Goal: Contribute content: Add original content to the website for others to see

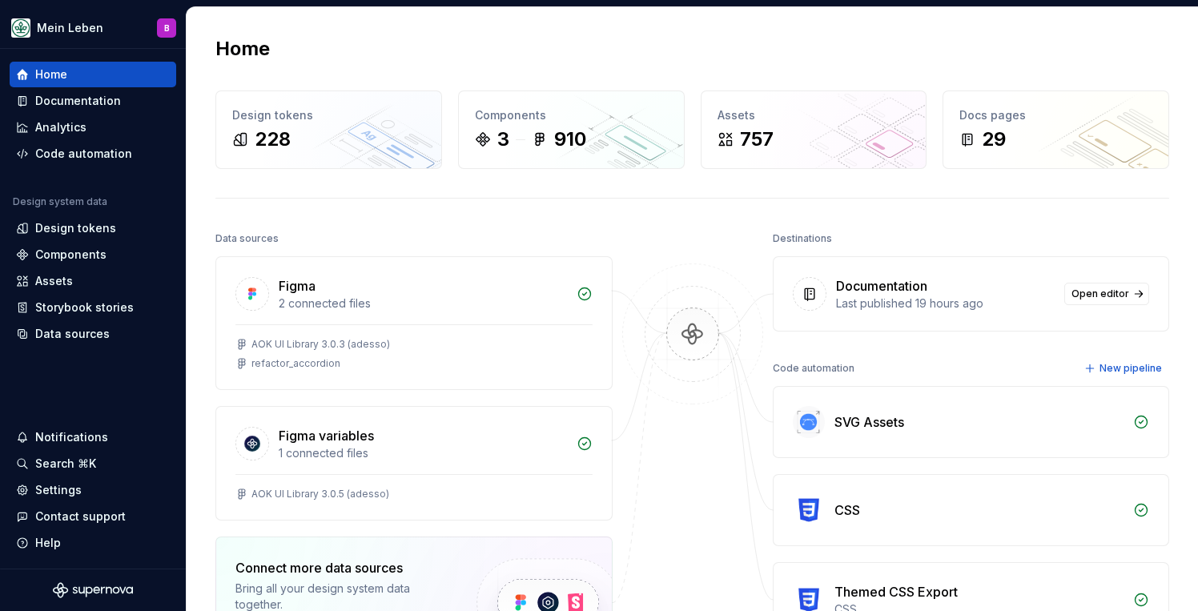
click at [891, 291] on div "Documentation" at bounding box center [881, 285] width 91 height 19
click at [78, 94] on div "Documentation" at bounding box center [78, 101] width 86 height 16
click at [83, 104] on div "Documentation" at bounding box center [78, 101] width 86 height 16
click at [103, 103] on div "Documentation" at bounding box center [78, 101] width 86 height 16
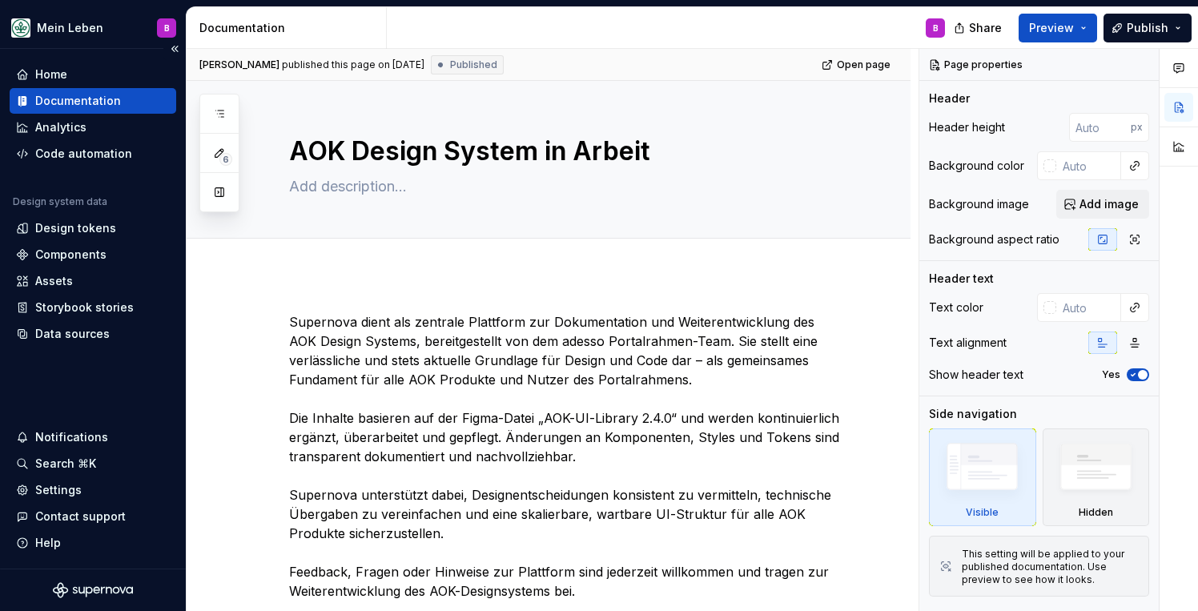
click at [83, 104] on div "Documentation" at bounding box center [78, 101] width 86 height 16
click at [219, 111] on icon "button" at bounding box center [219, 114] width 8 height 6
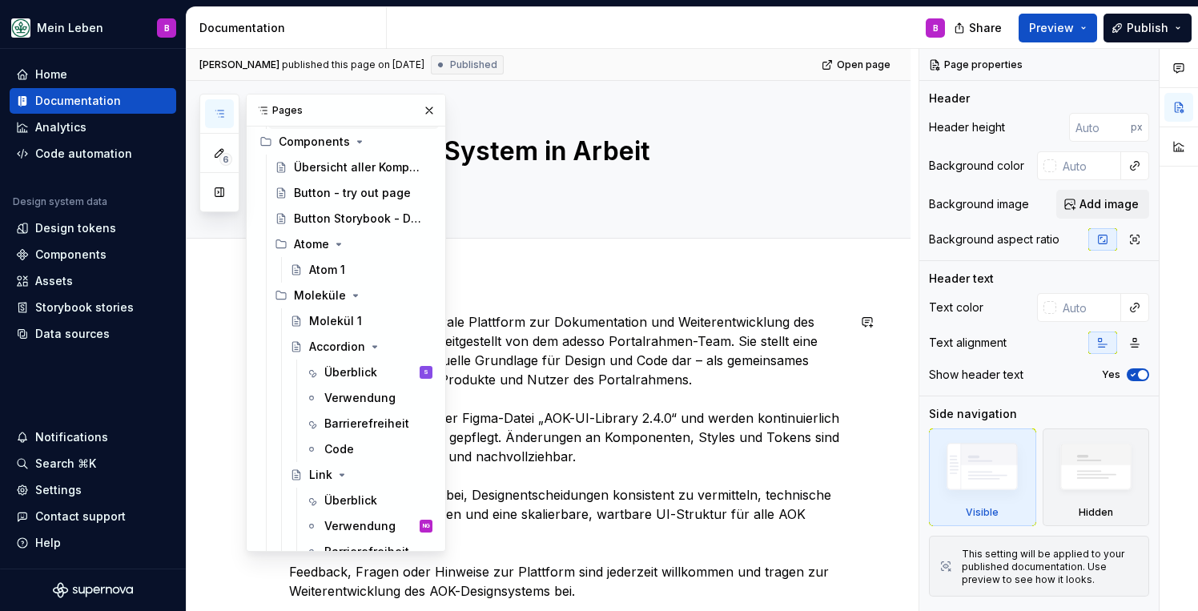
scroll to position [320, 0]
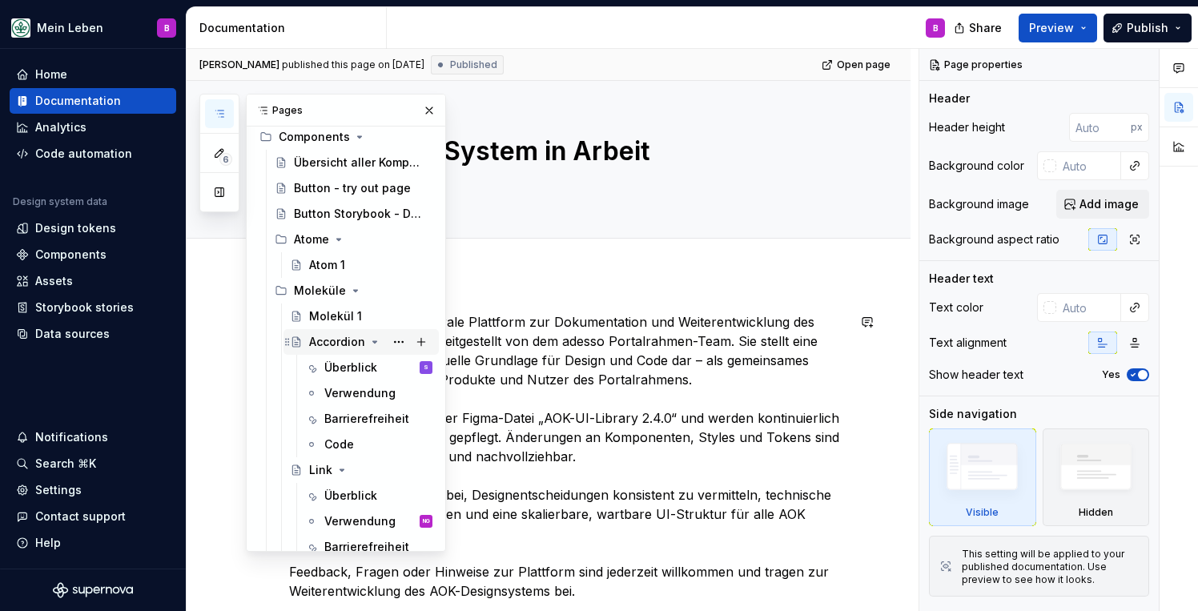
click at [332, 345] on div "Accordion" at bounding box center [337, 342] width 56 height 16
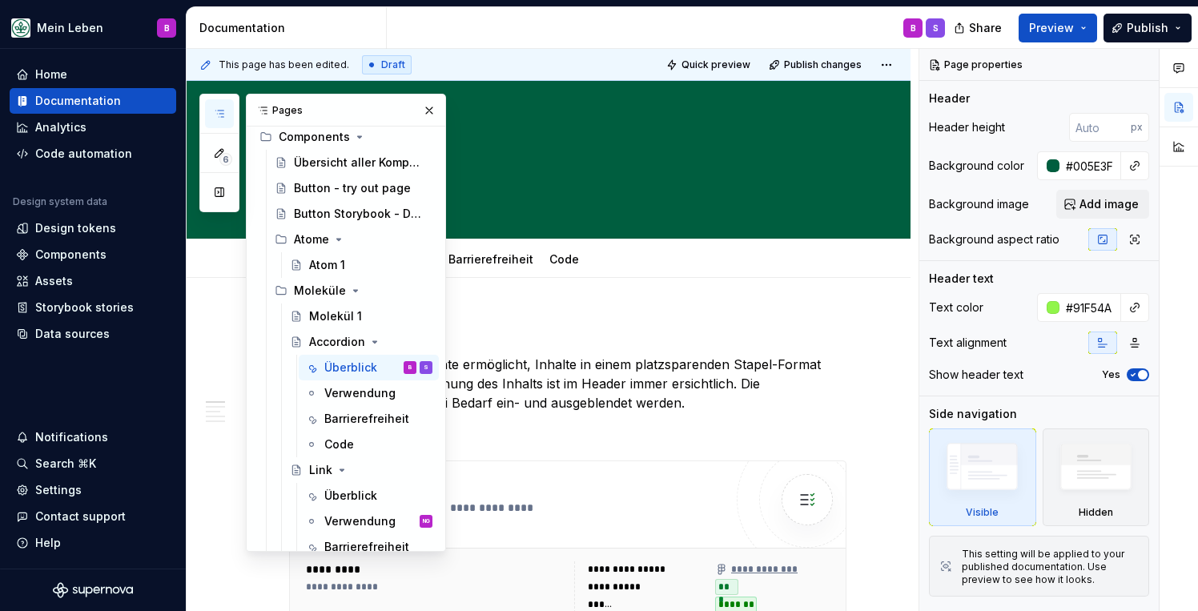
click at [219, 293] on div "6 Pages Add Accessibility guide for tree Page tree. Navigate the tree with the …" at bounding box center [322, 323] width 247 height 458
click at [430, 106] on button "button" at bounding box center [429, 110] width 22 height 22
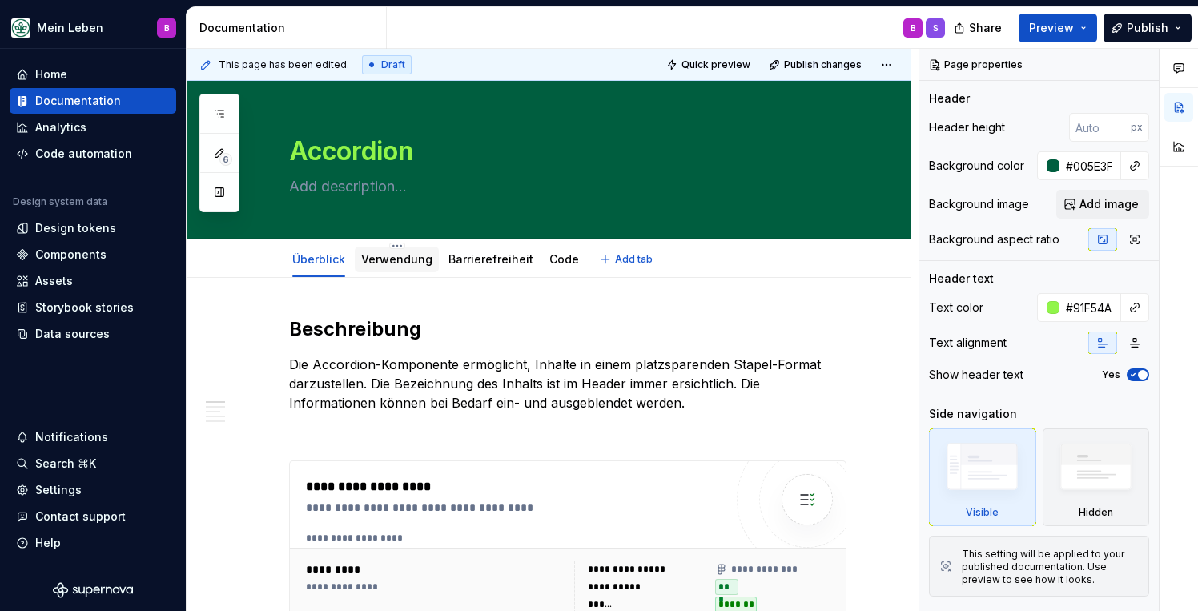
click at [402, 260] on link "Verwendung" at bounding box center [396, 259] width 71 height 14
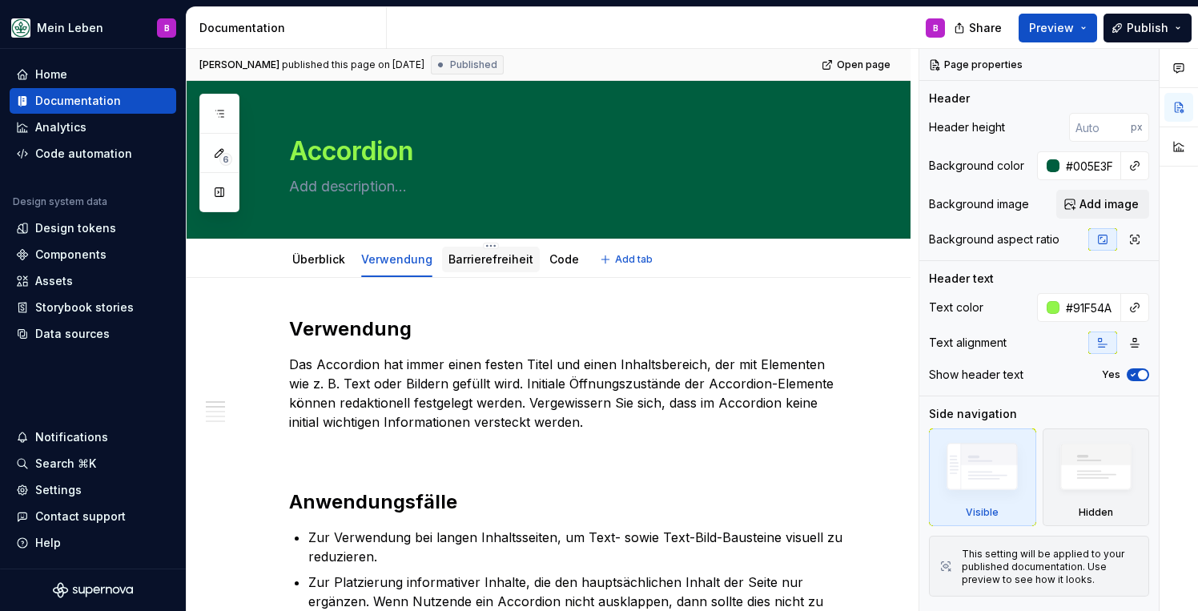
click at [485, 267] on div "Barrierefreiheit" at bounding box center [491, 260] width 85 height 16
click at [506, 265] on link "Barrierefreiheit" at bounding box center [491, 259] width 85 height 14
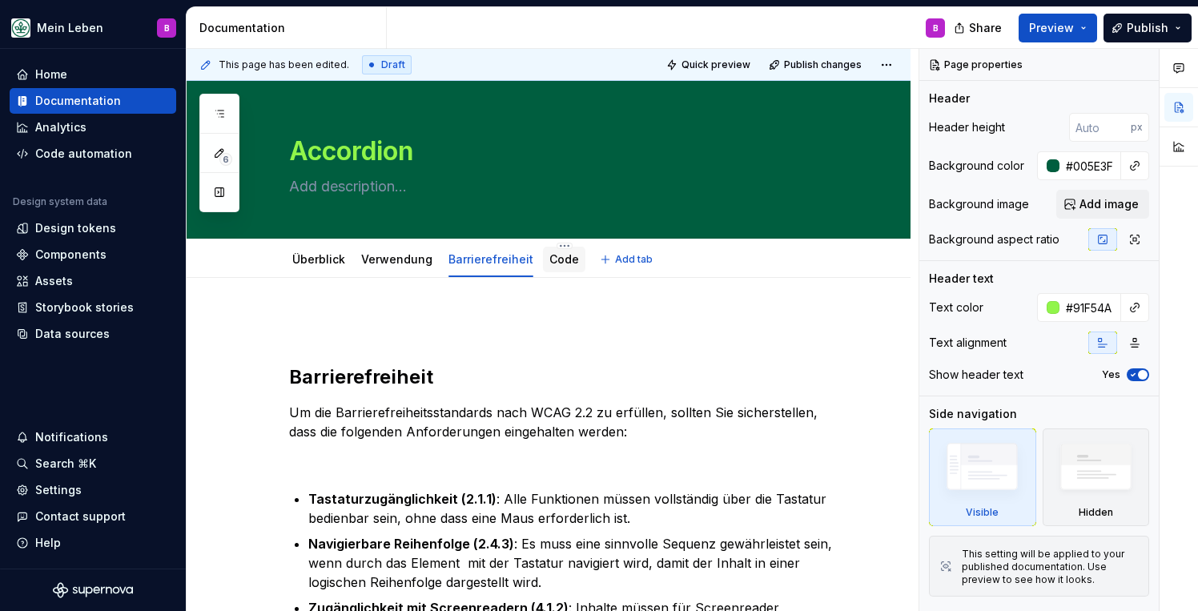
click at [564, 264] on link "Code" at bounding box center [565, 259] width 30 height 14
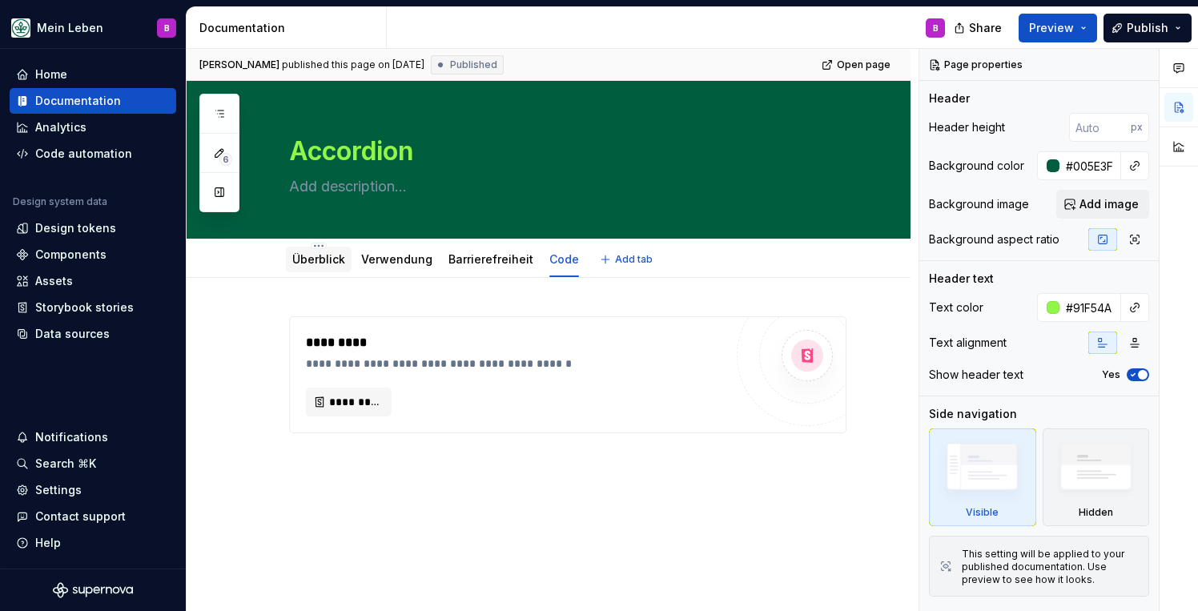
click at [314, 261] on link "Überblick" at bounding box center [318, 259] width 53 height 14
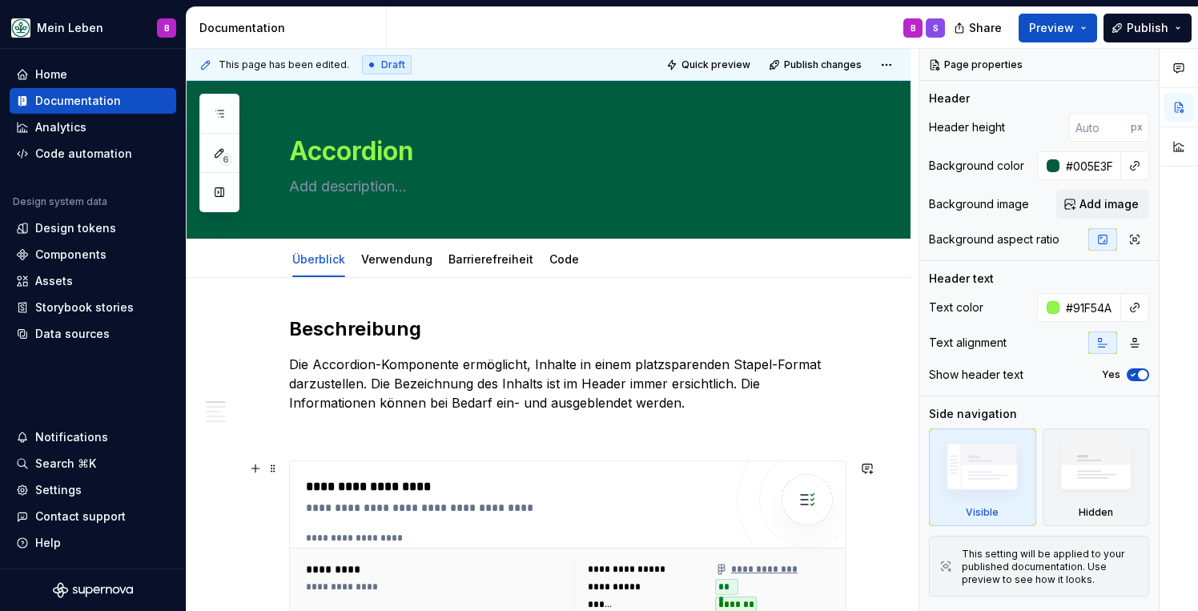
type textarea "*"
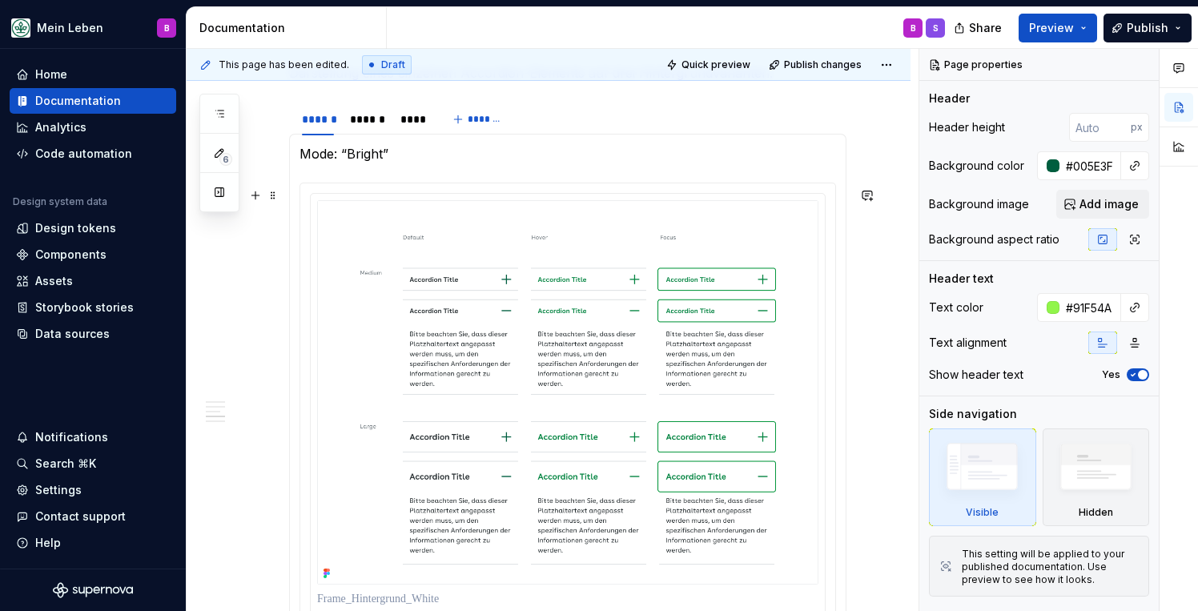
scroll to position [1270, 0]
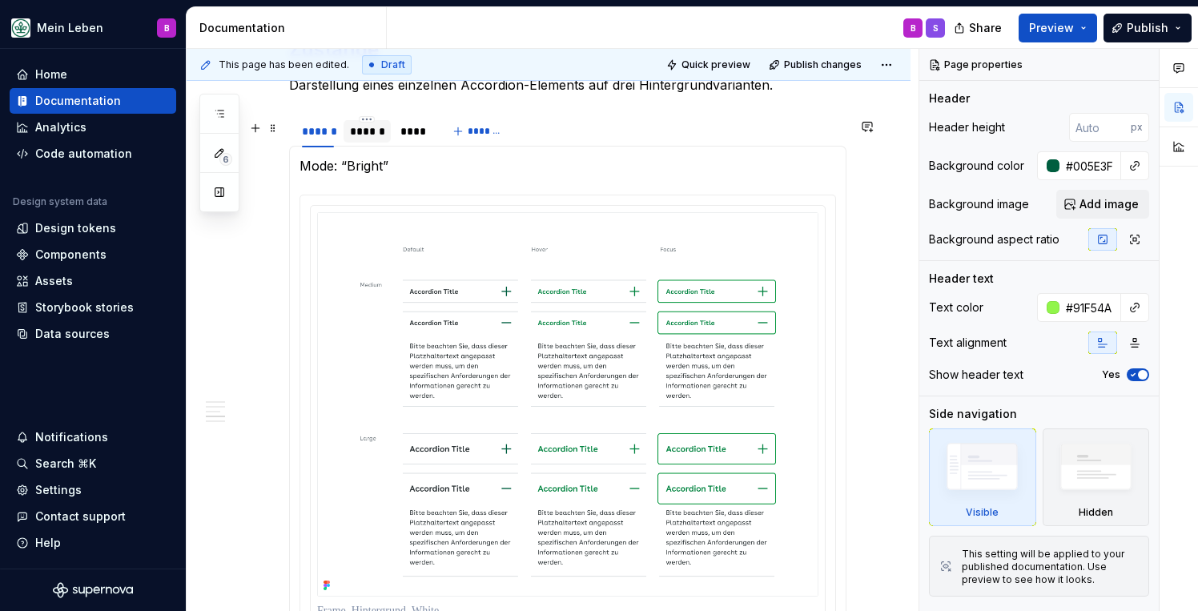
click at [362, 137] on div "******" at bounding box center [367, 131] width 34 height 16
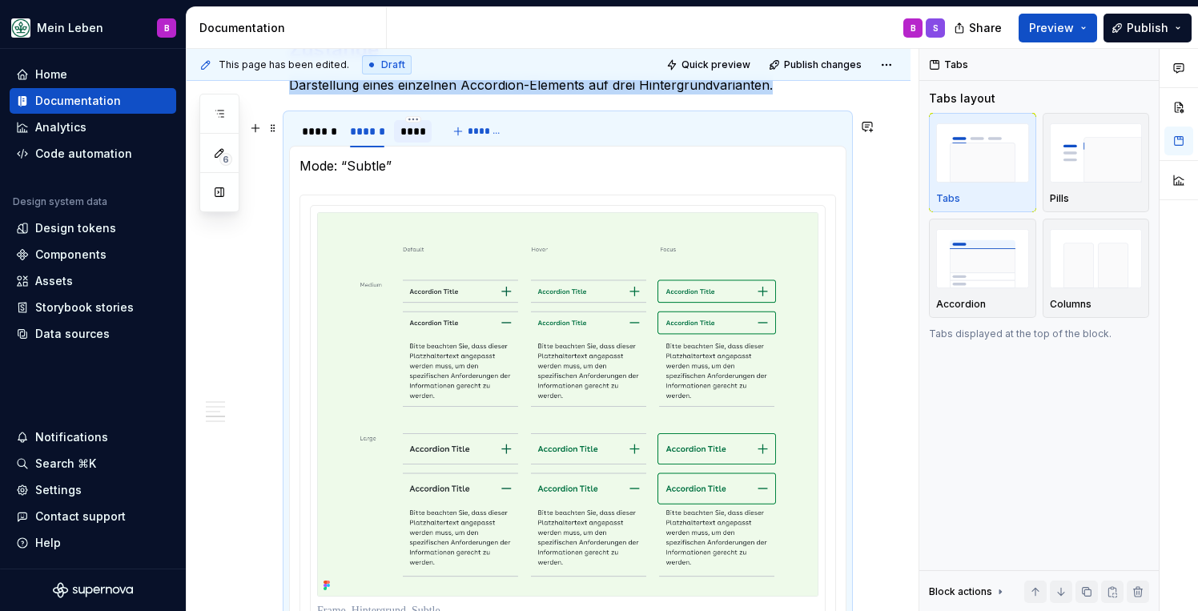
click at [412, 139] on div "****" at bounding box center [414, 131] width 26 height 16
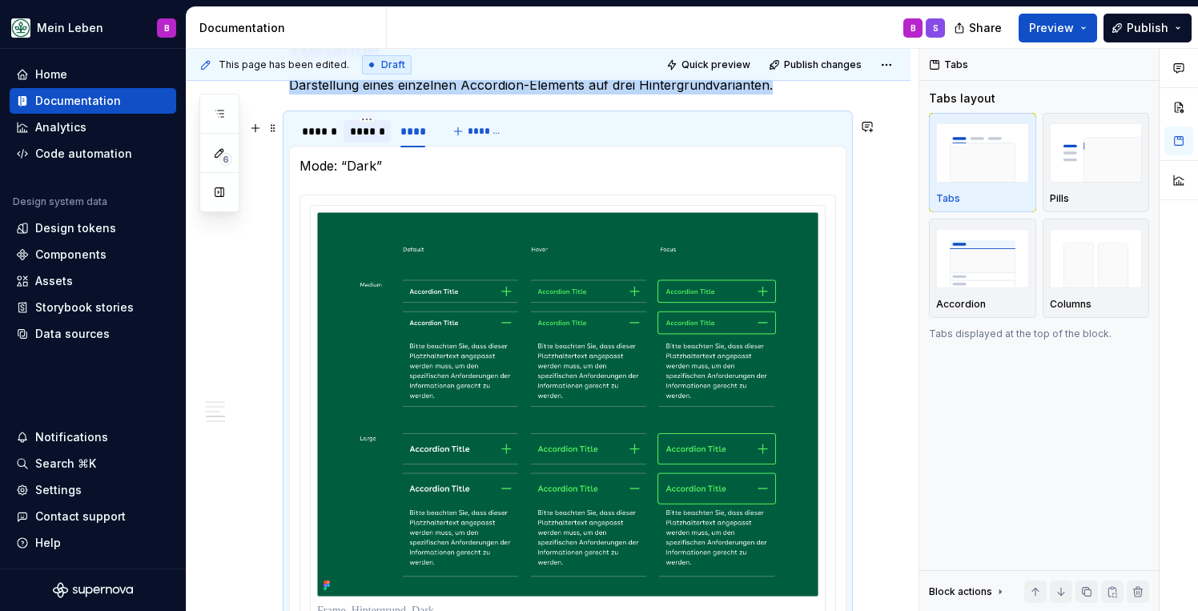
click at [382, 139] on div "******" at bounding box center [367, 131] width 34 height 16
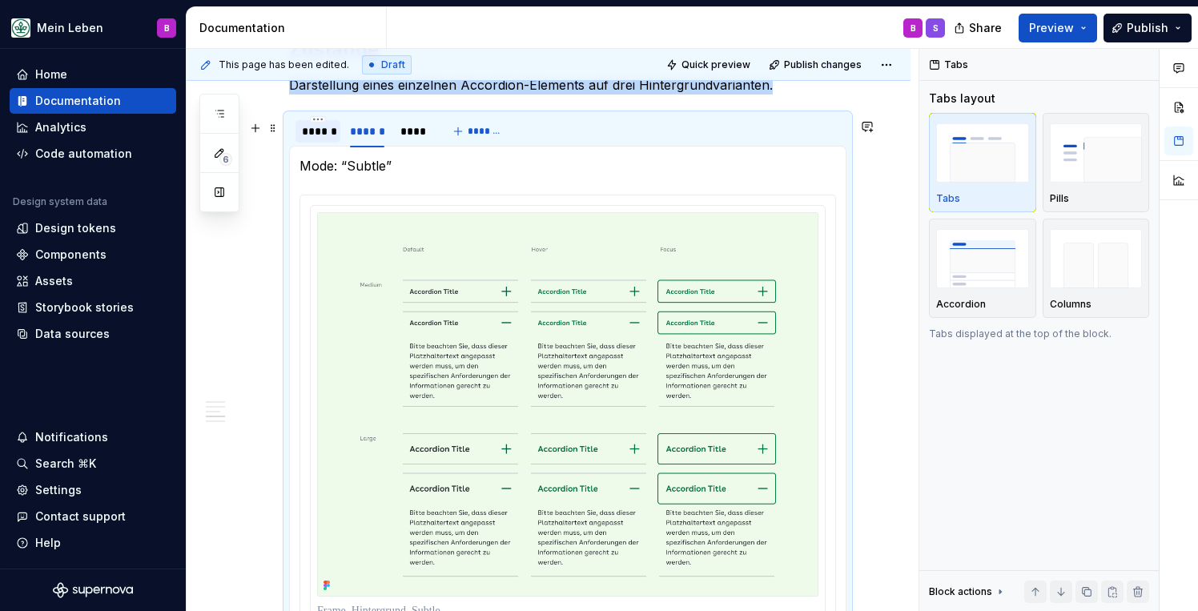
click at [324, 134] on div "******" at bounding box center [318, 131] width 32 height 16
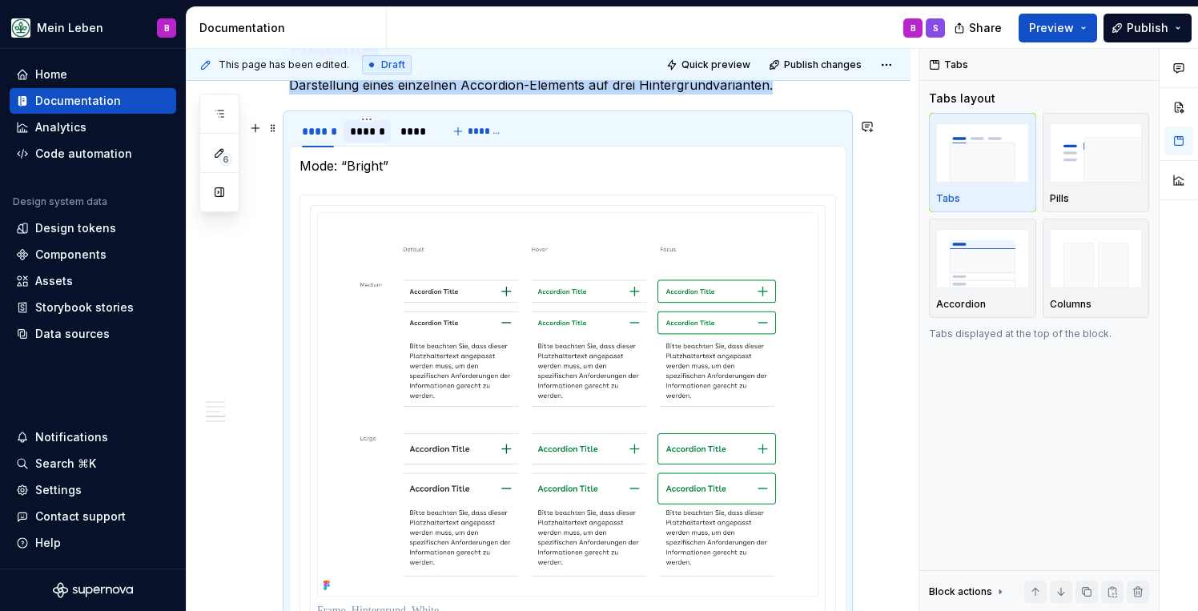
click at [372, 138] on div "******" at bounding box center [367, 131] width 34 height 16
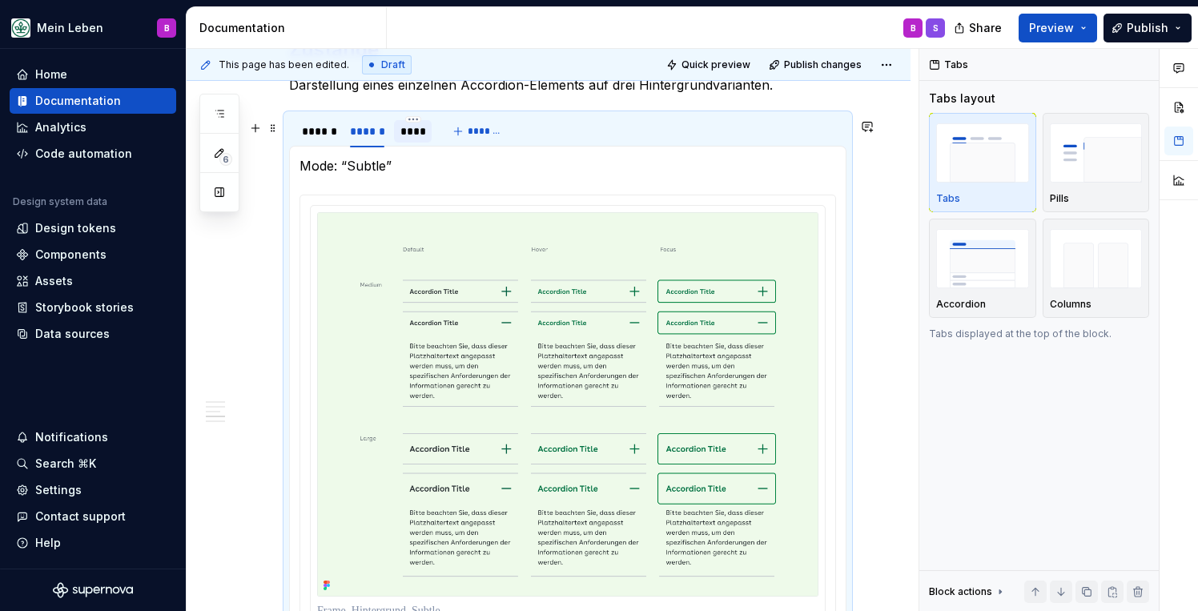
click at [422, 139] on div "****" at bounding box center [414, 131] width 26 height 16
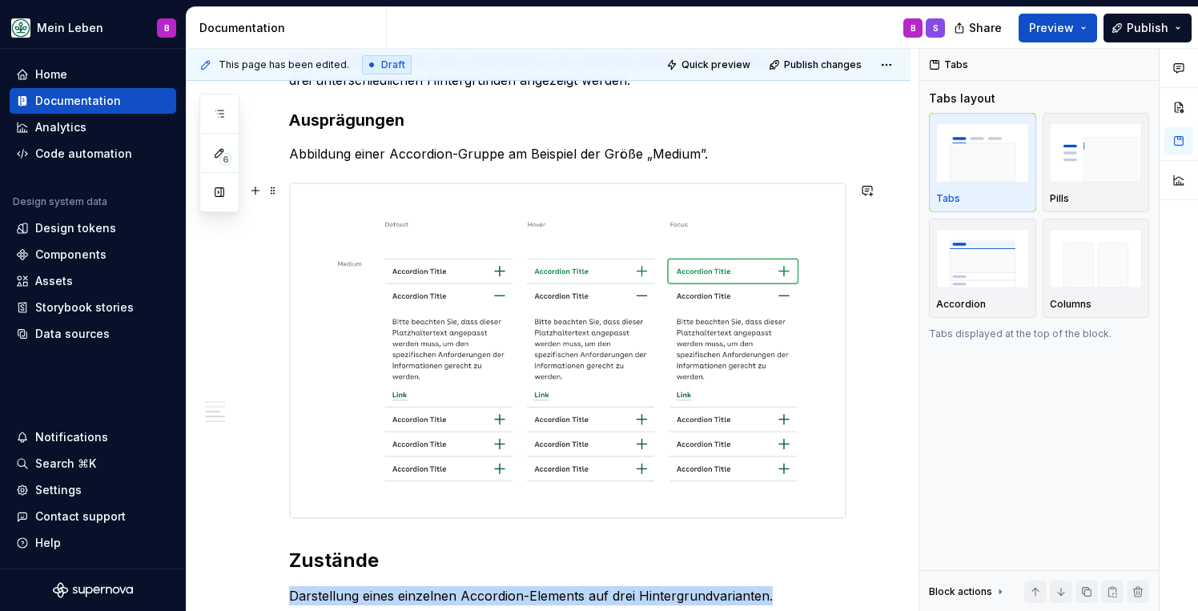
scroll to position [771, 0]
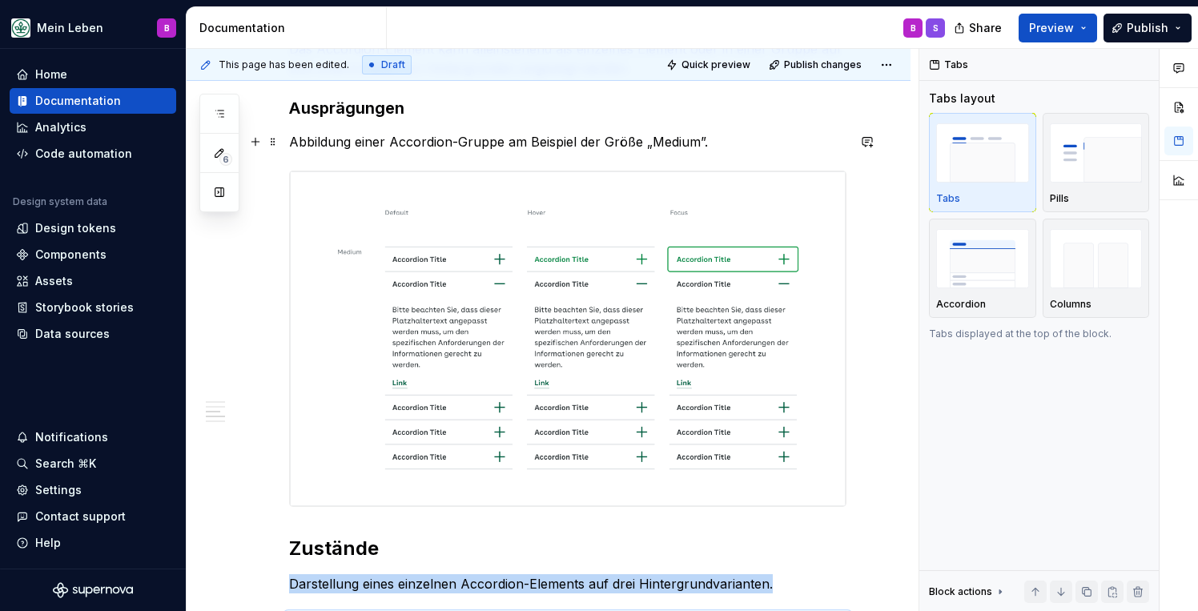
click at [698, 143] on p "Abbildung einer Accordion-Gruppe am Beispiel der Größe „Medium”." at bounding box center [568, 141] width 558 height 19
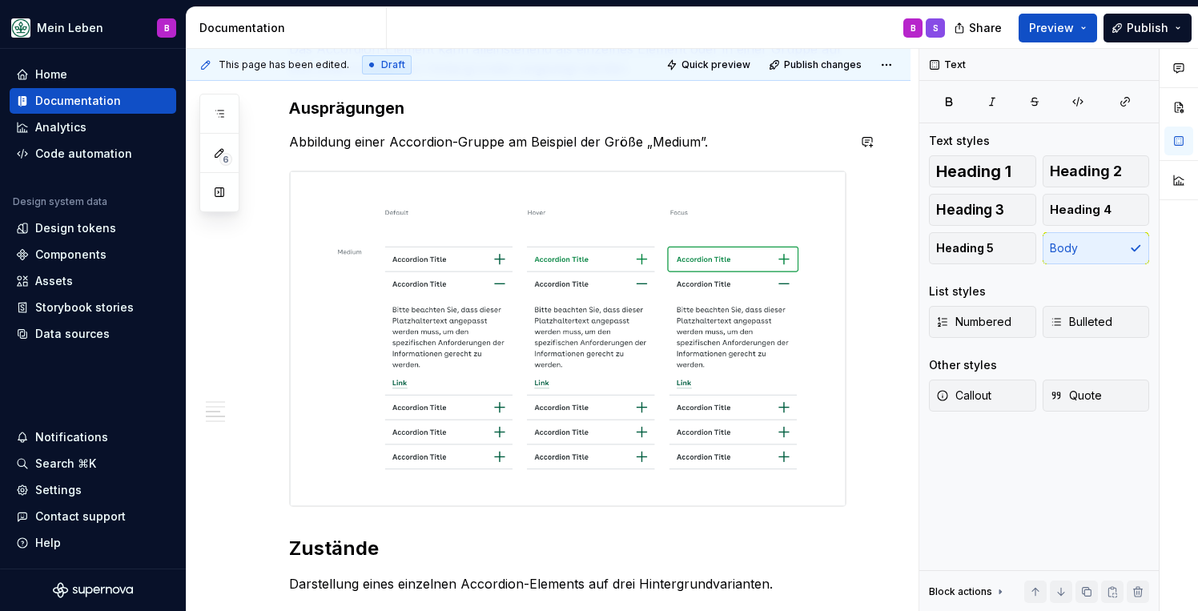
click at [717, 143] on p "Abbildung einer Accordion-Gruppe am Beispiel der Größe „Medium”." at bounding box center [568, 142] width 558 height 19
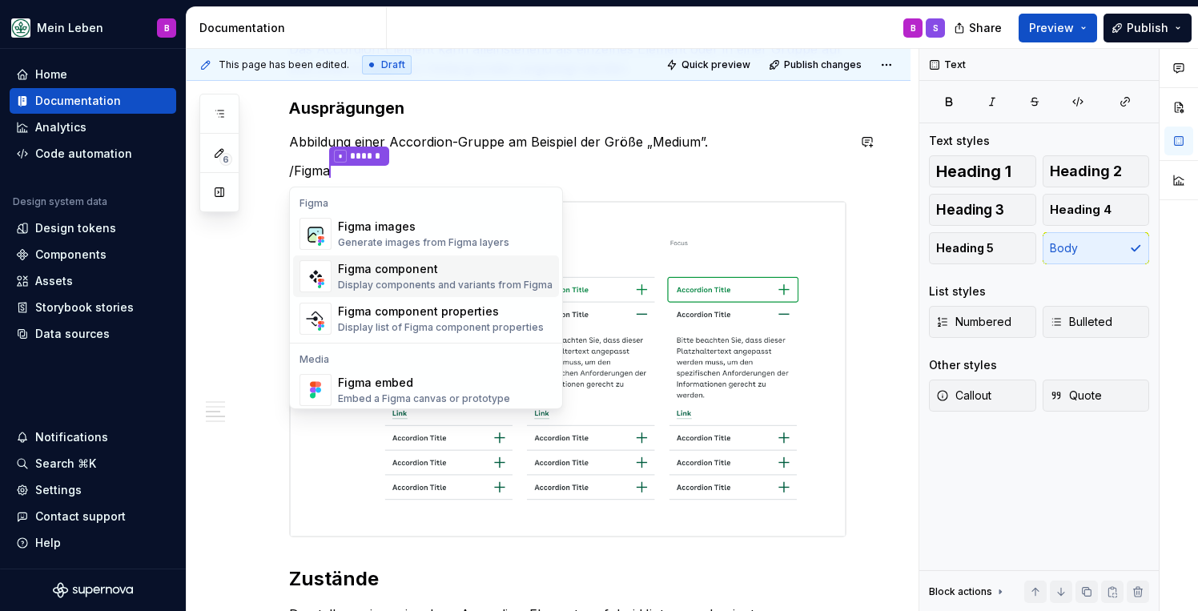
click at [395, 278] on div "Figma component Display components and variants from Figma" at bounding box center [445, 276] width 215 height 30
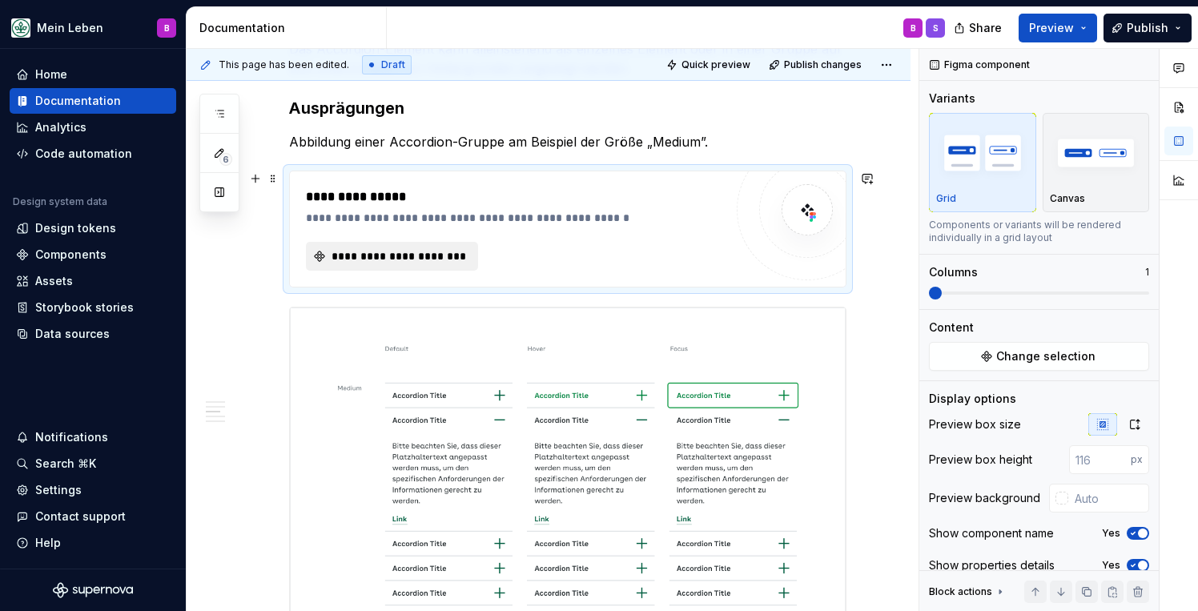
click at [421, 264] on button "**********" at bounding box center [392, 256] width 172 height 29
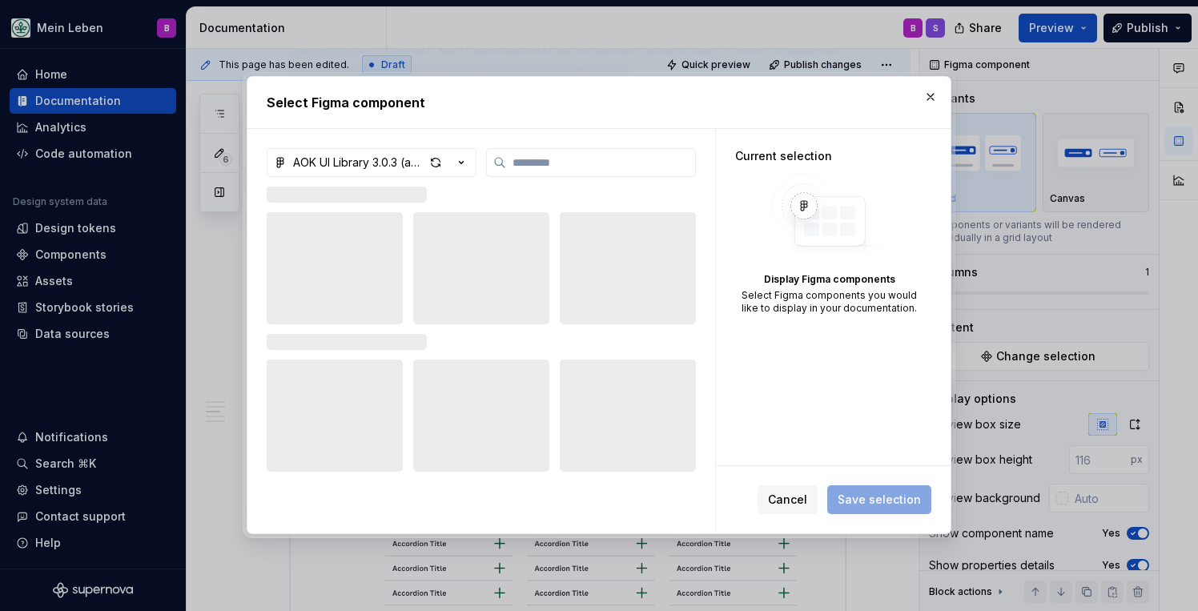
type textarea "*"
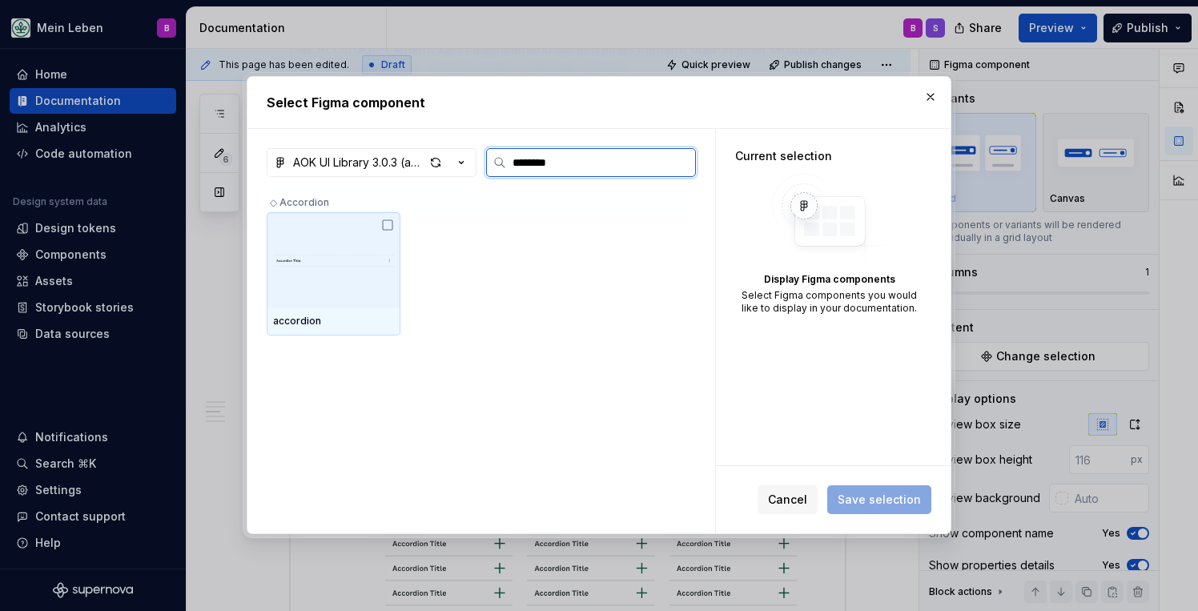
type input "*********"
click at [349, 275] on img at bounding box center [333, 260] width 121 height 48
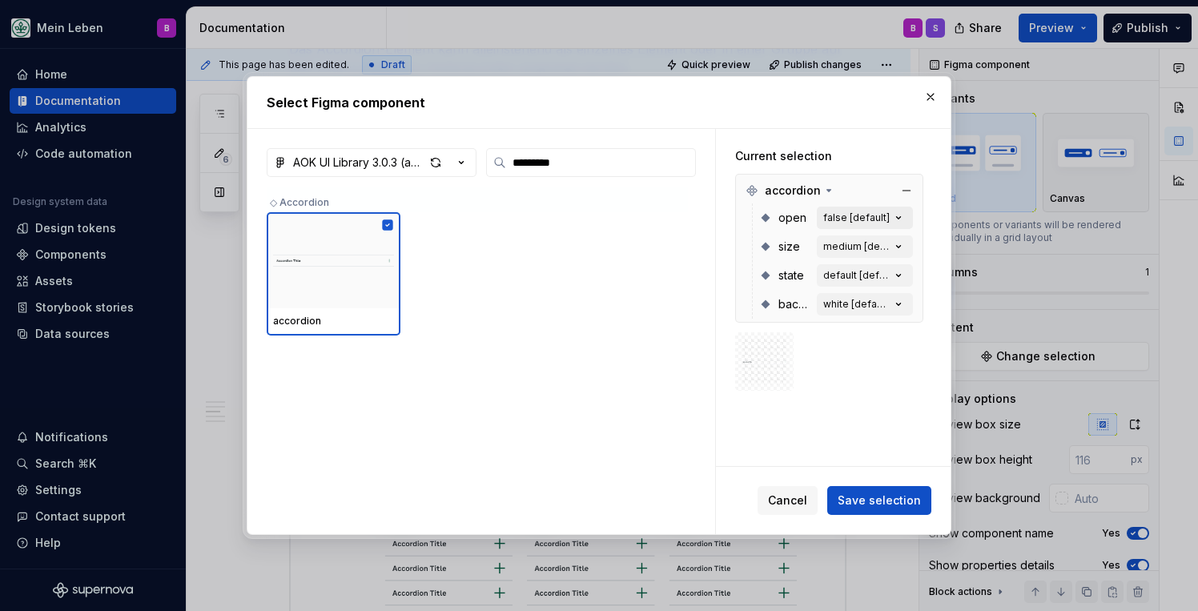
click at [877, 223] on div "false [default]" at bounding box center [857, 217] width 66 height 13
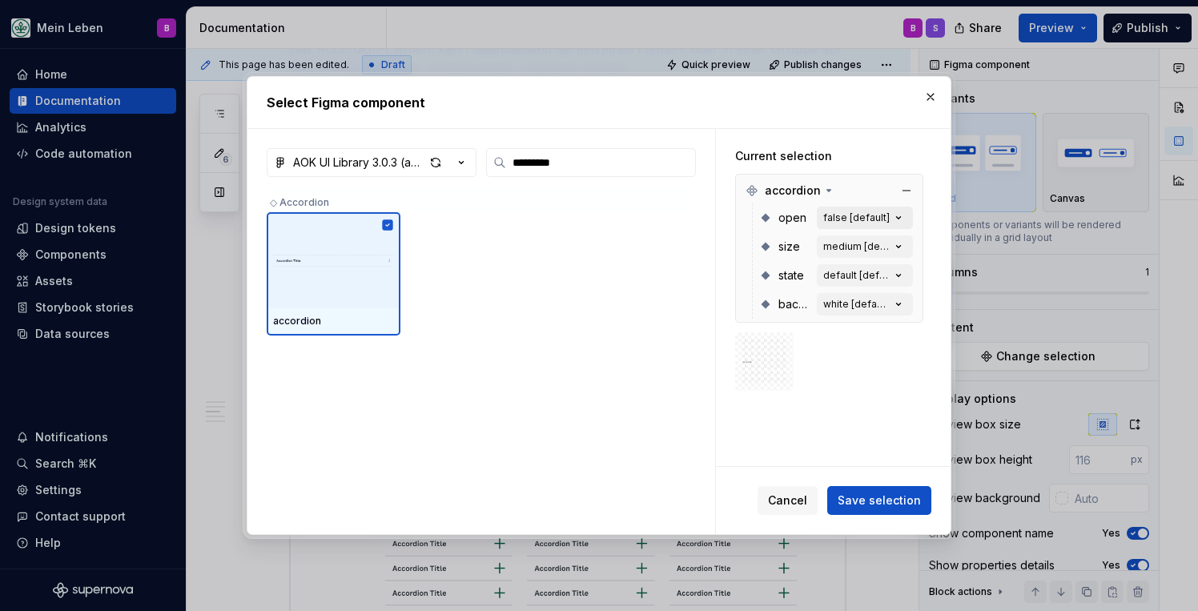
click at [901, 218] on icon "button" at bounding box center [899, 218] width 4 height 2
click at [891, 246] on div "medium [default]" at bounding box center [857, 246] width 67 height 13
click at [852, 214] on div "false [default]" at bounding box center [857, 217] width 66 height 13
click at [873, 244] on div "medium [default]" at bounding box center [857, 246] width 67 height 13
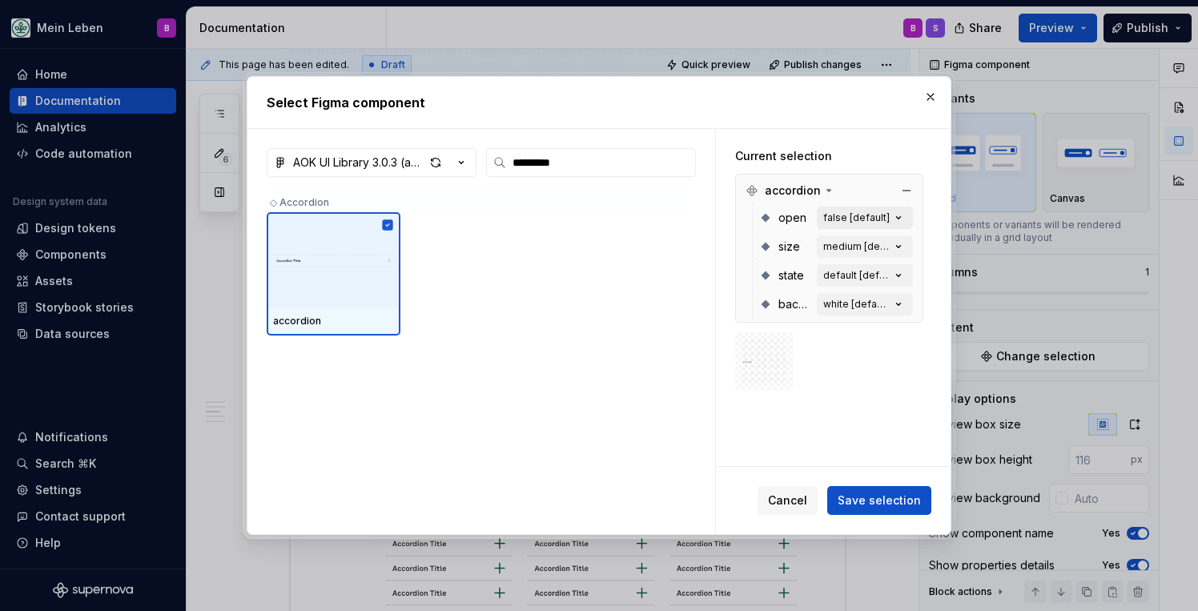
click at [872, 215] on div "false [default]" at bounding box center [857, 217] width 66 height 13
click at [864, 252] on div "medium [default]" at bounding box center [857, 246] width 67 height 13
click at [860, 278] on div "default [default]" at bounding box center [857, 275] width 67 height 13
click at [856, 284] on button "default [default]" at bounding box center [865, 275] width 96 height 22
click at [853, 300] on div "white [default]" at bounding box center [857, 304] width 67 height 13
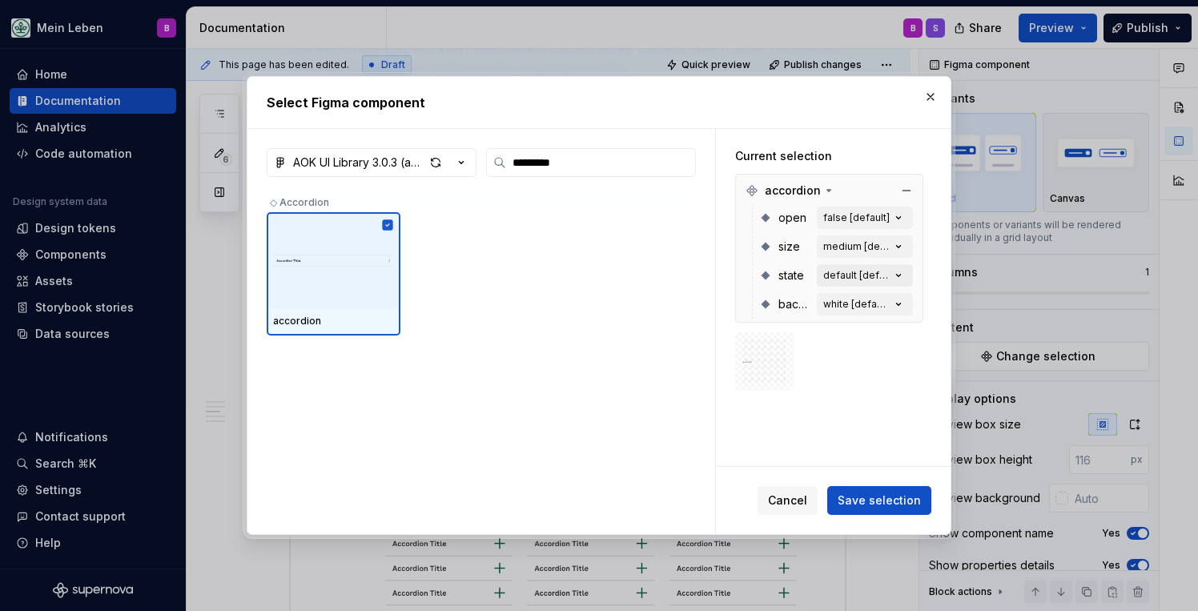
click at [844, 275] on div "default [default]" at bounding box center [857, 275] width 67 height 13
click at [872, 504] on span "Save selection" at bounding box center [879, 501] width 83 height 16
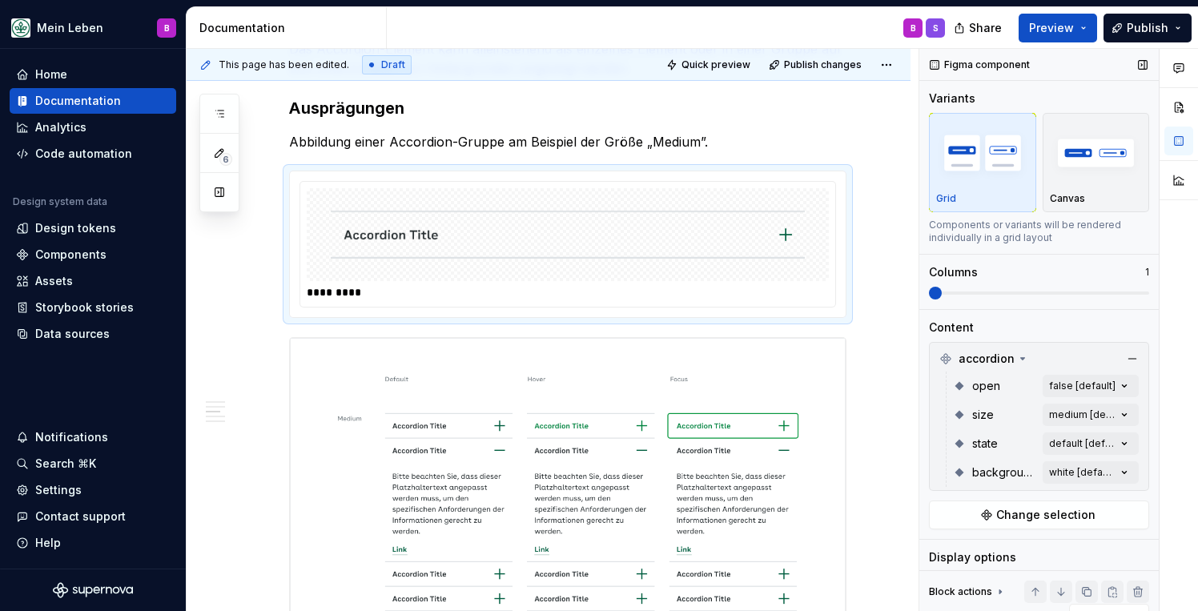
scroll to position [34, 0]
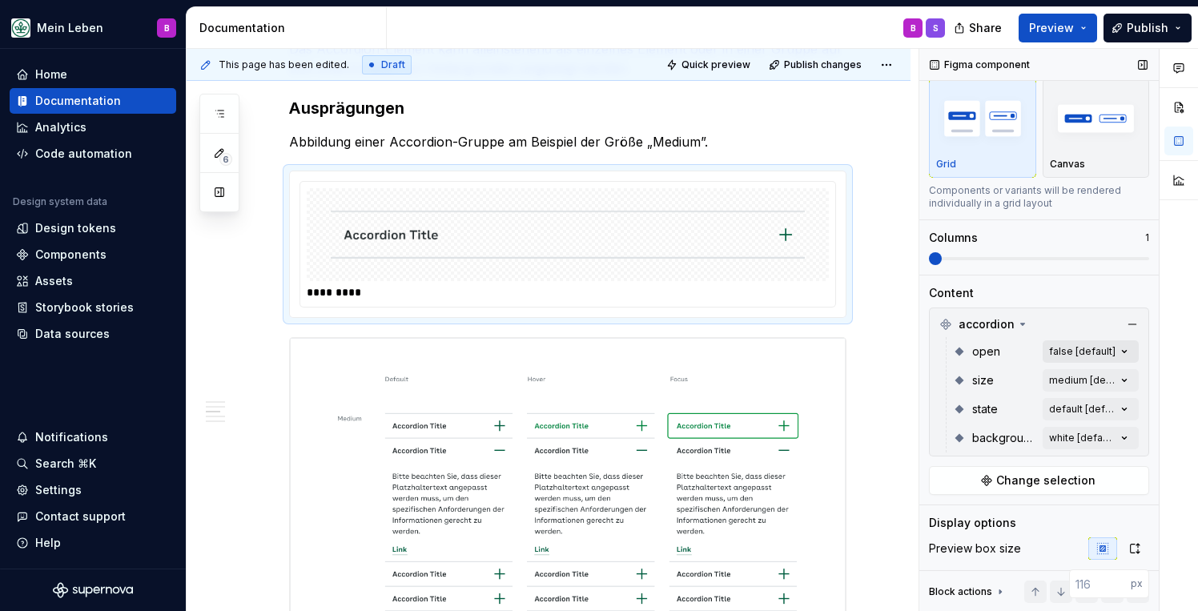
click at [1080, 352] on div "Comments Open comments No comments yet Select ‘Comment’ from the block context …" at bounding box center [1059, 330] width 279 height 563
click at [1077, 377] on div "Comments Open comments No comments yet Select ‘Comment’ from the block context …" at bounding box center [1059, 330] width 279 height 563
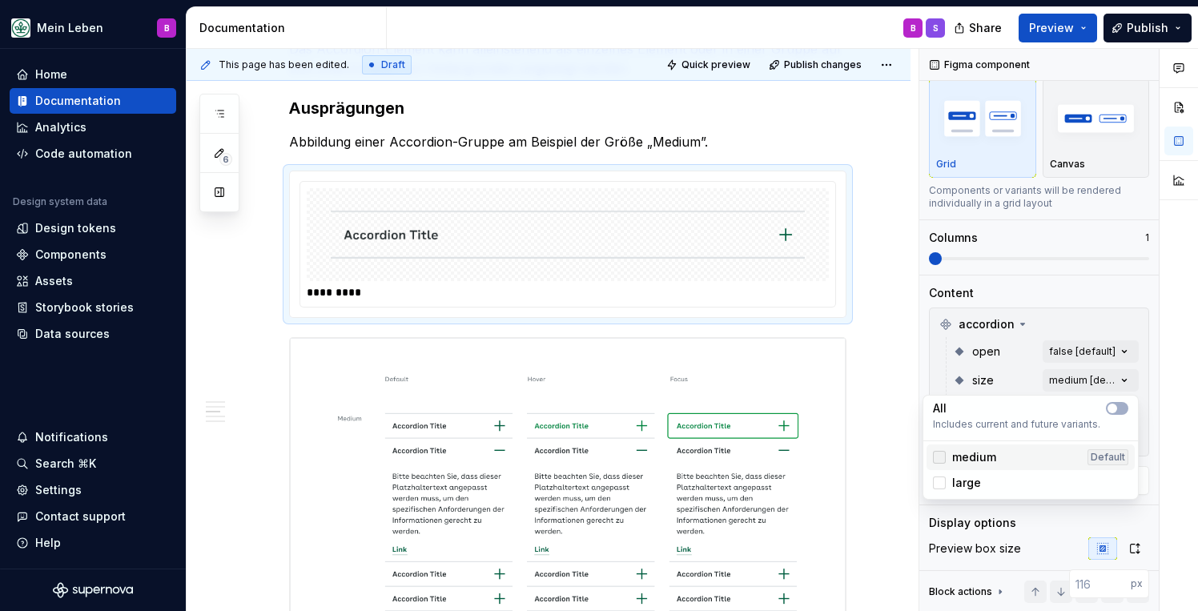
click at [943, 457] on div at bounding box center [939, 457] width 13 height 13
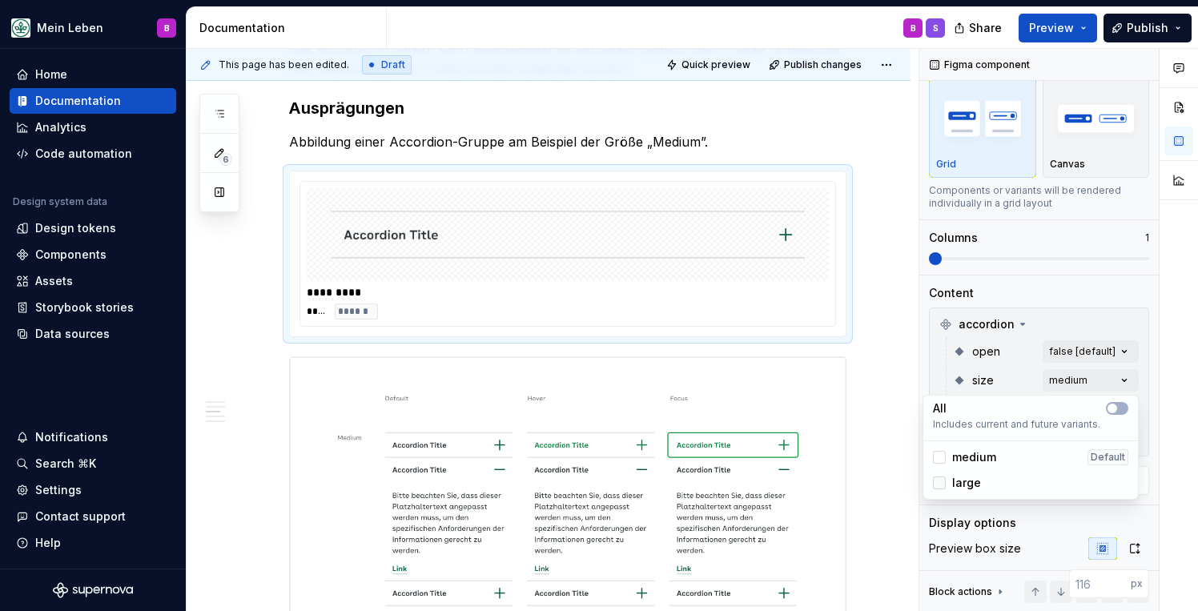
click at [939, 485] on div at bounding box center [939, 483] width 13 height 13
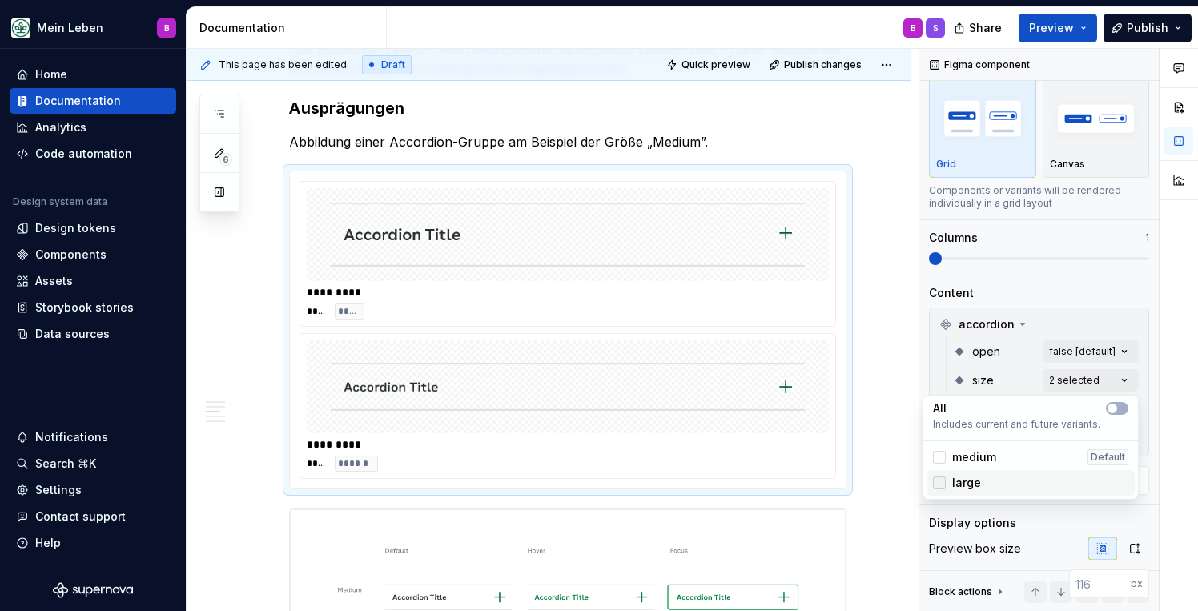
click at [940, 483] on icon at bounding box center [940, 483] width 0 height 0
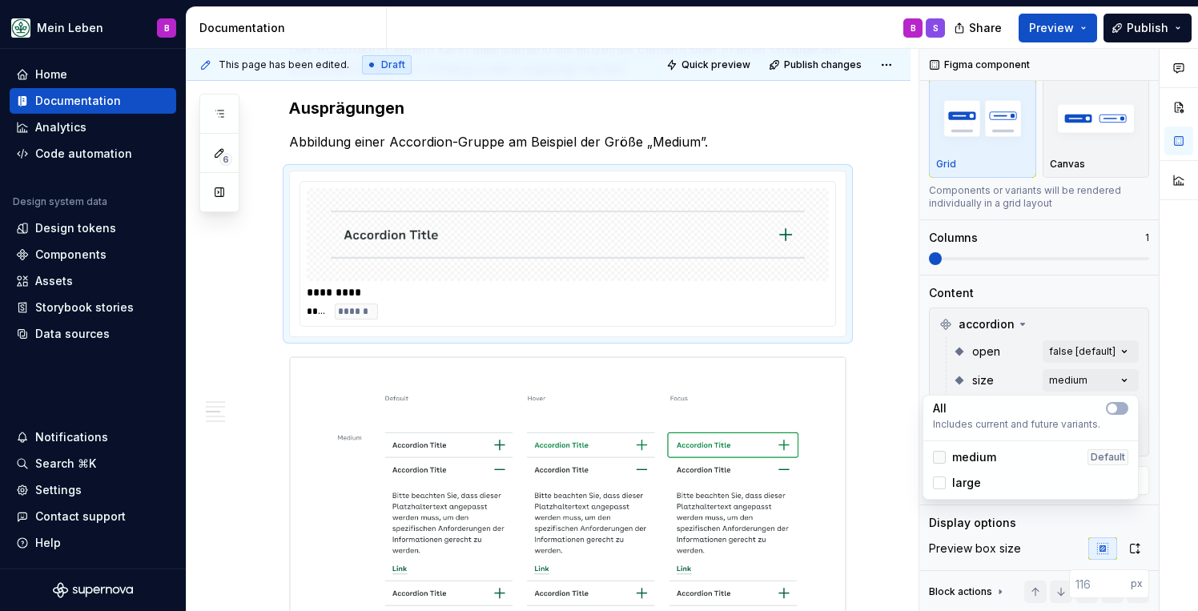
click at [940, 457] on icon at bounding box center [940, 457] width 0 height 0
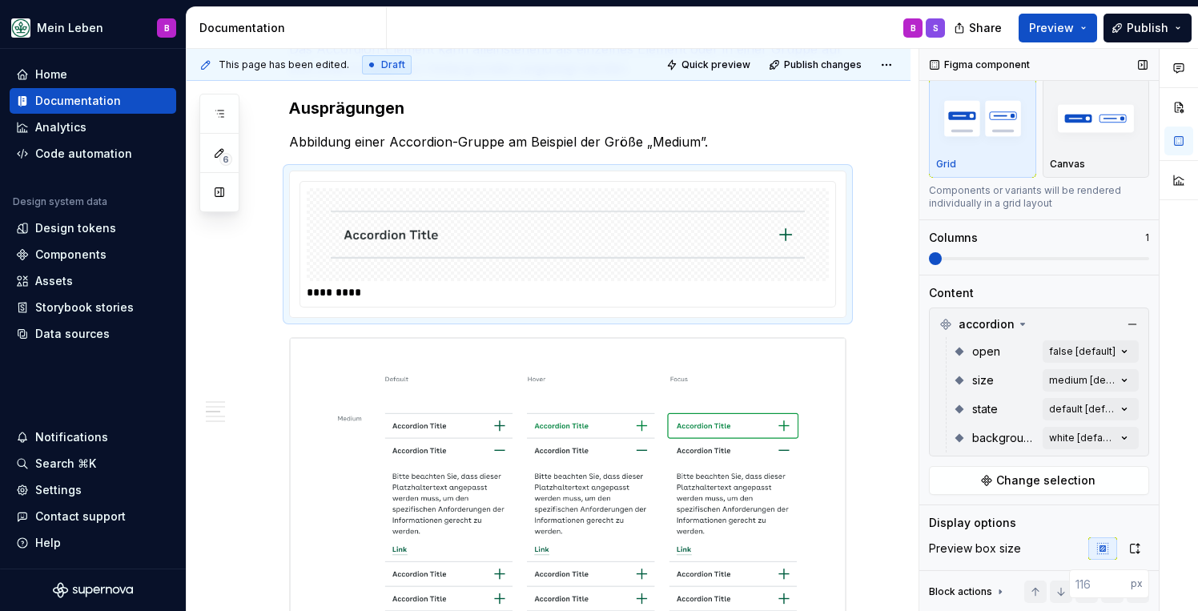
click at [1151, 382] on div "Comments Open comments No comments yet Select ‘Comment’ from the block context …" at bounding box center [1059, 330] width 279 height 563
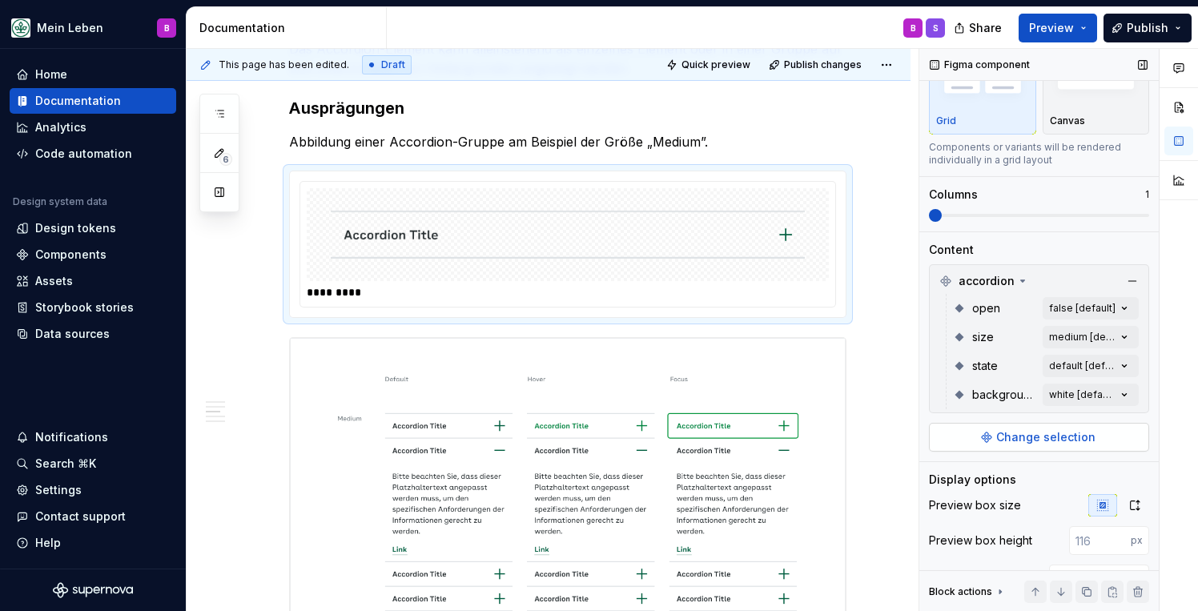
scroll to position [102, 0]
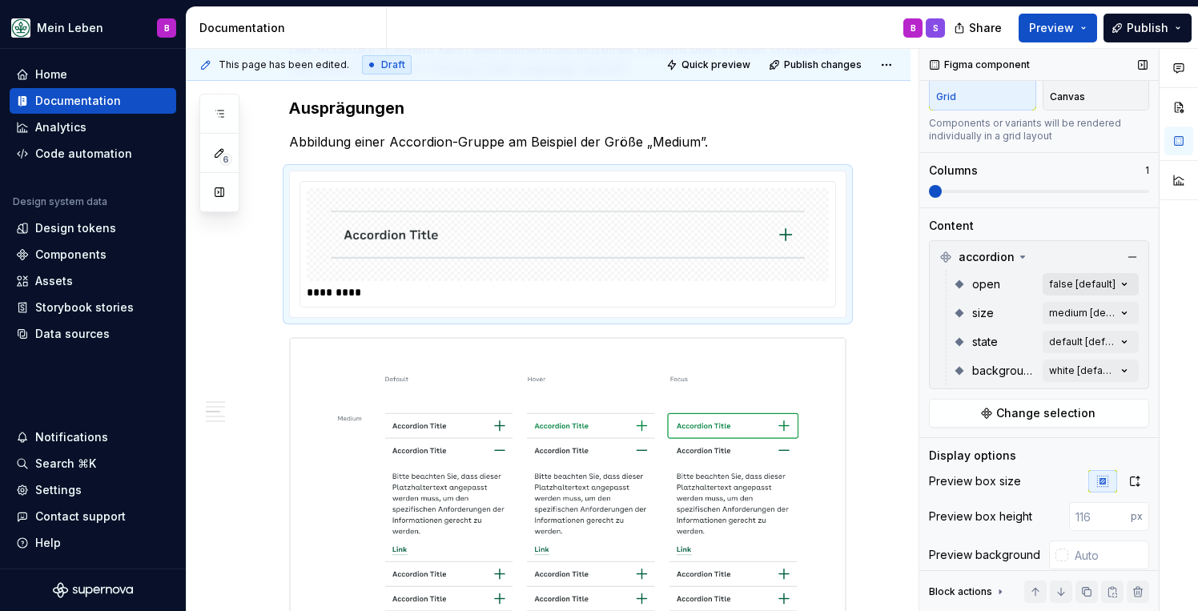
click at [1068, 288] on div "Comments Open comments No comments yet Select ‘Comment’ from the block context …" at bounding box center [1059, 330] width 279 height 563
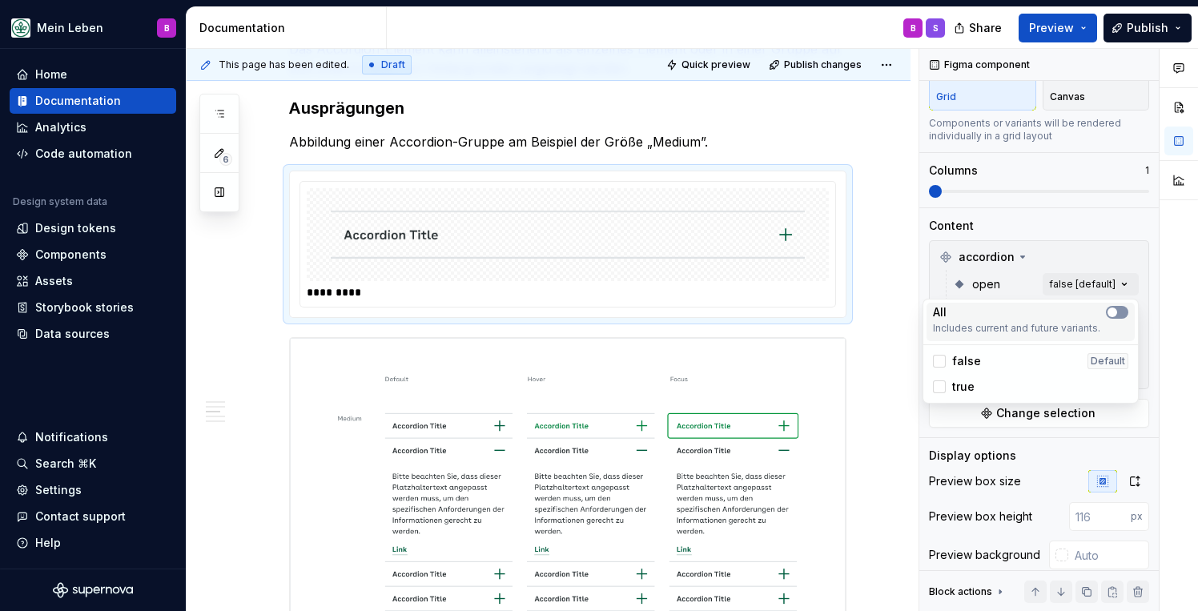
click at [1116, 314] on span "button" at bounding box center [1113, 313] width 10 height 10
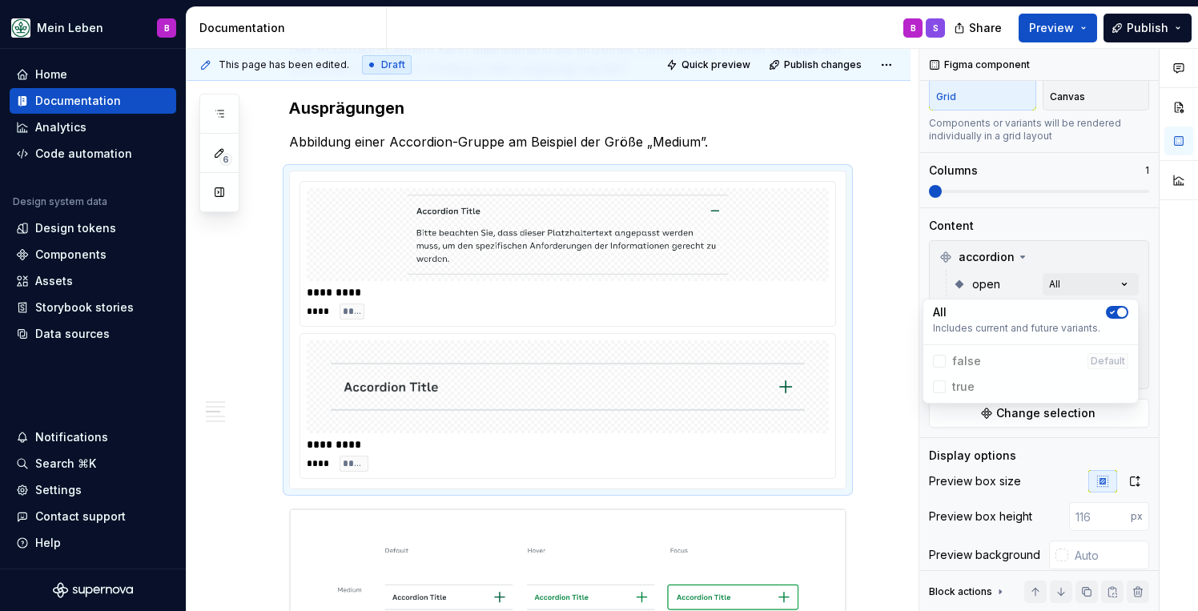
click at [1158, 276] on div "Comments Open comments No comments yet Select ‘Comment’ from the block context …" at bounding box center [1059, 330] width 279 height 563
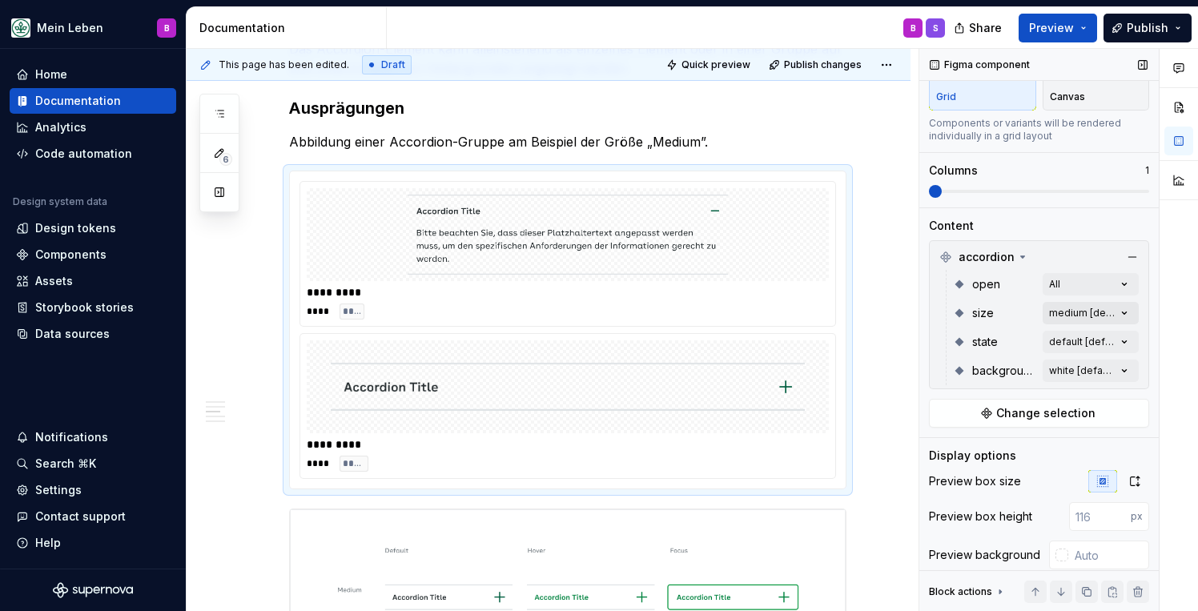
click at [1116, 312] on div "Comments Open comments No comments yet Select ‘Comment’ from the block context …" at bounding box center [1059, 330] width 279 height 563
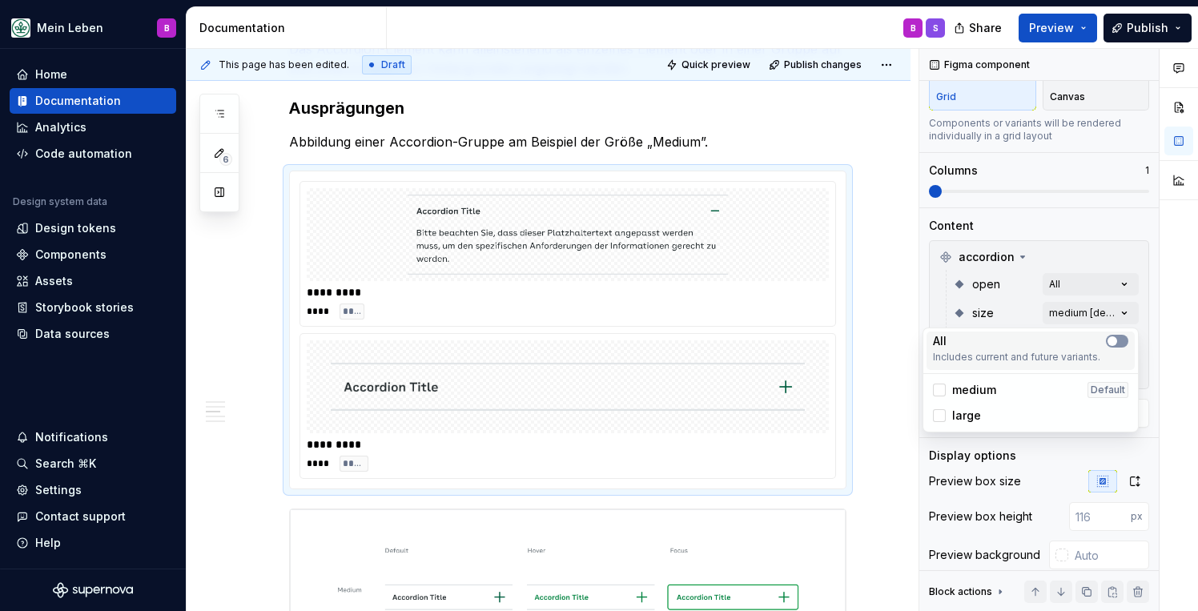
click at [1118, 340] on icon "button" at bounding box center [1112, 341] width 13 height 10
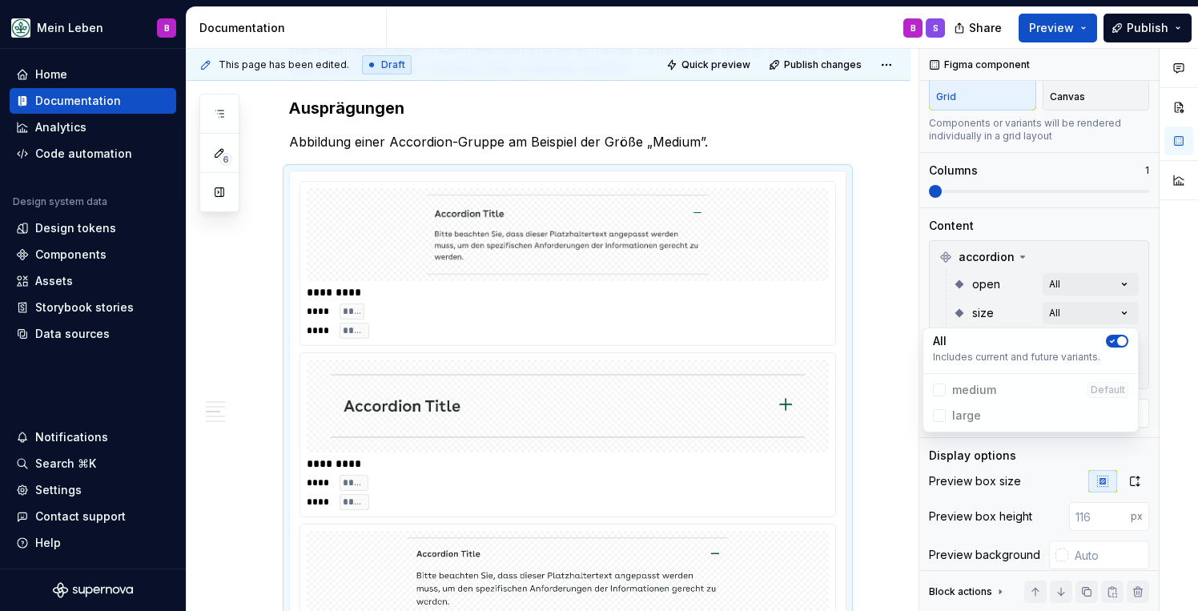
click at [1154, 331] on div "Comments Open comments No comments yet Select ‘Comment’ from the block context …" at bounding box center [1059, 330] width 279 height 563
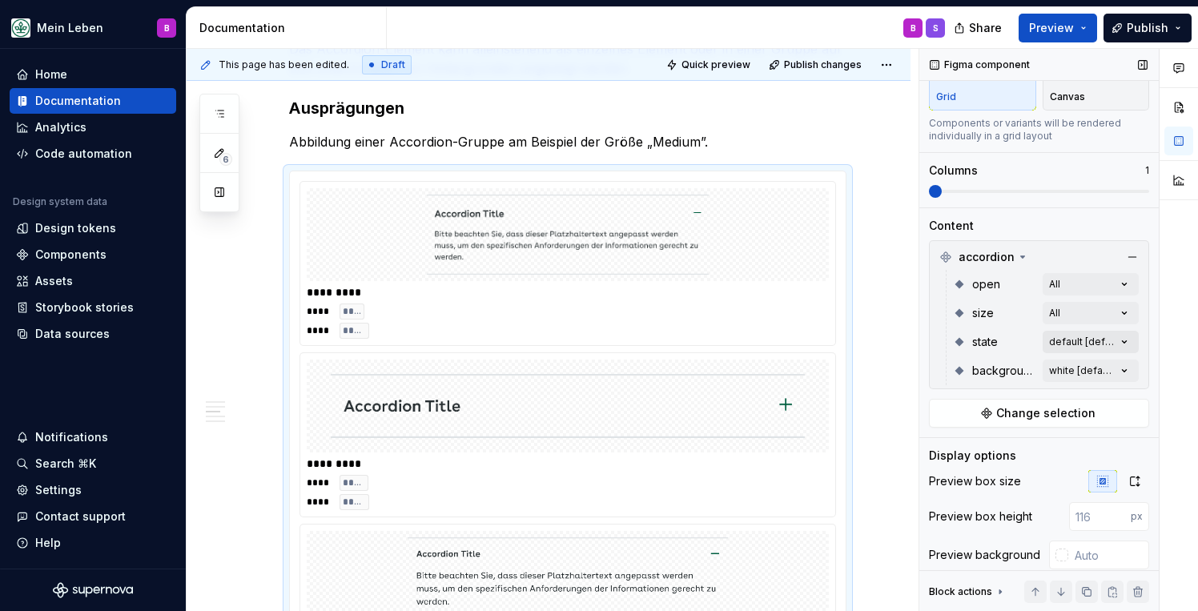
click at [1125, 346] on div "Comments Open comments No comments yet Select ‘Comment’ from the block context …" at bounding box center [1059, 330] width 279 height 563
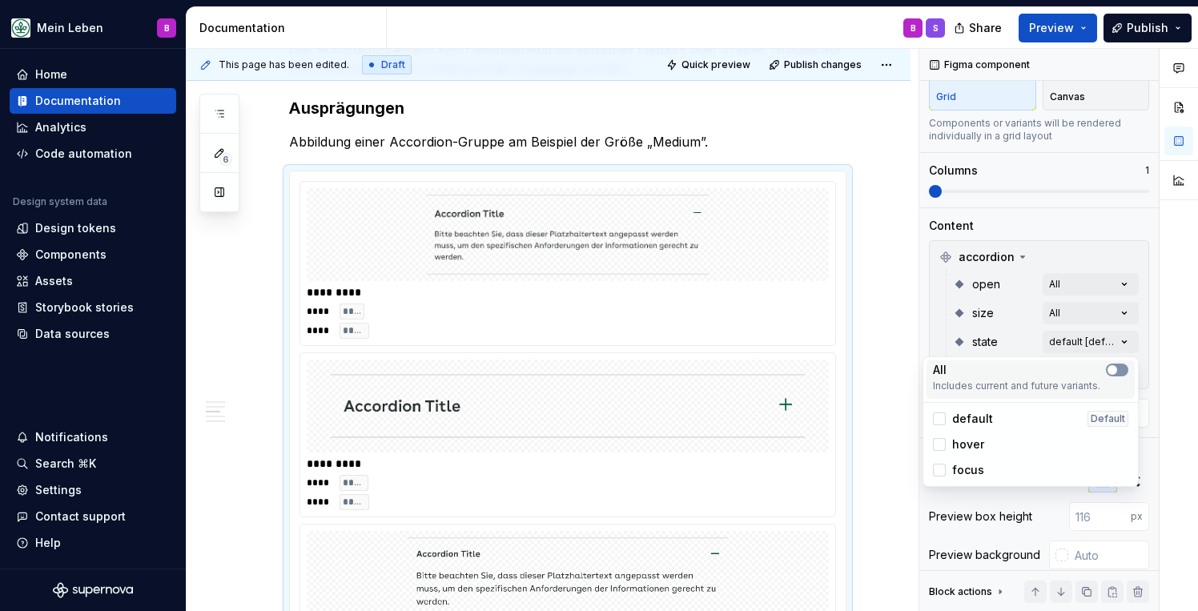
click at [1119, 373] on button "button" at bounding box center [1117, 370] width 22 height 13
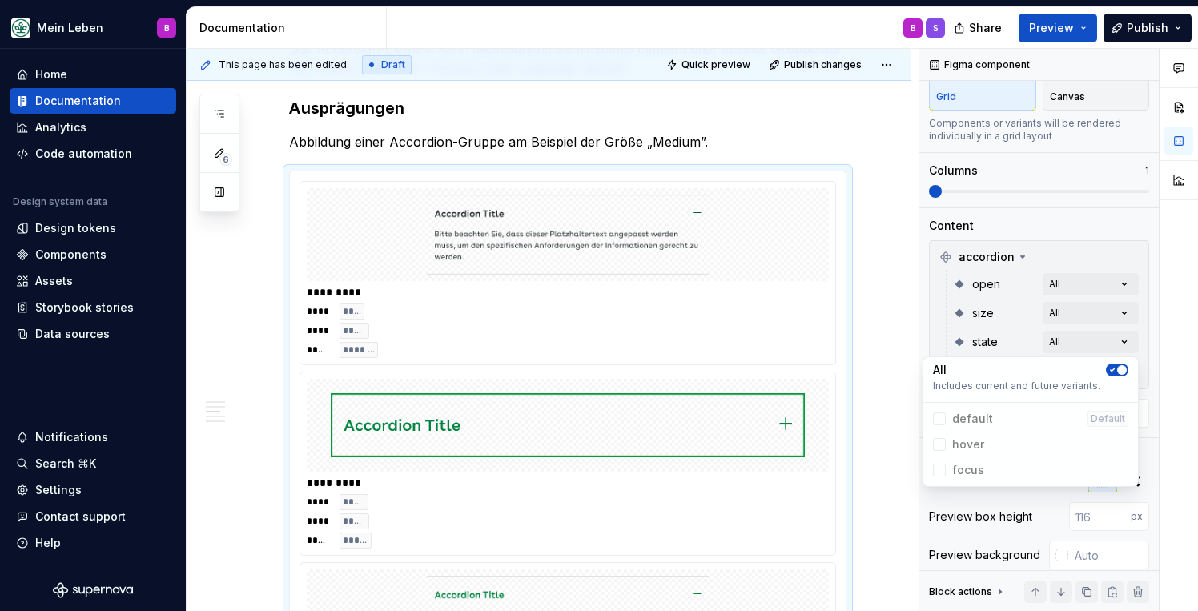
click at [1162, 361] on div at bounding box center [1179, 330] width 38 height 563
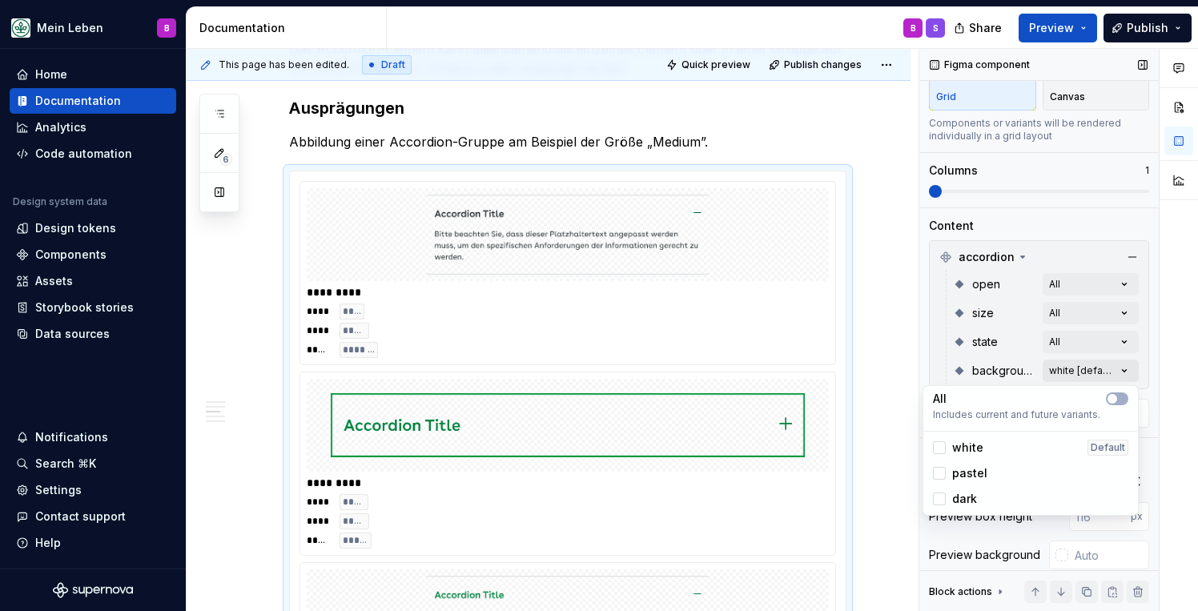
click at [1122, 372] on div "Comments Open comments No comments yet Select ‘Comment’ from the block context …" at bounding box center [1059, 330] width 279 height 563
click at [1114, 400] on span "button" at bounding box center [1113, 399] width 10 height 10
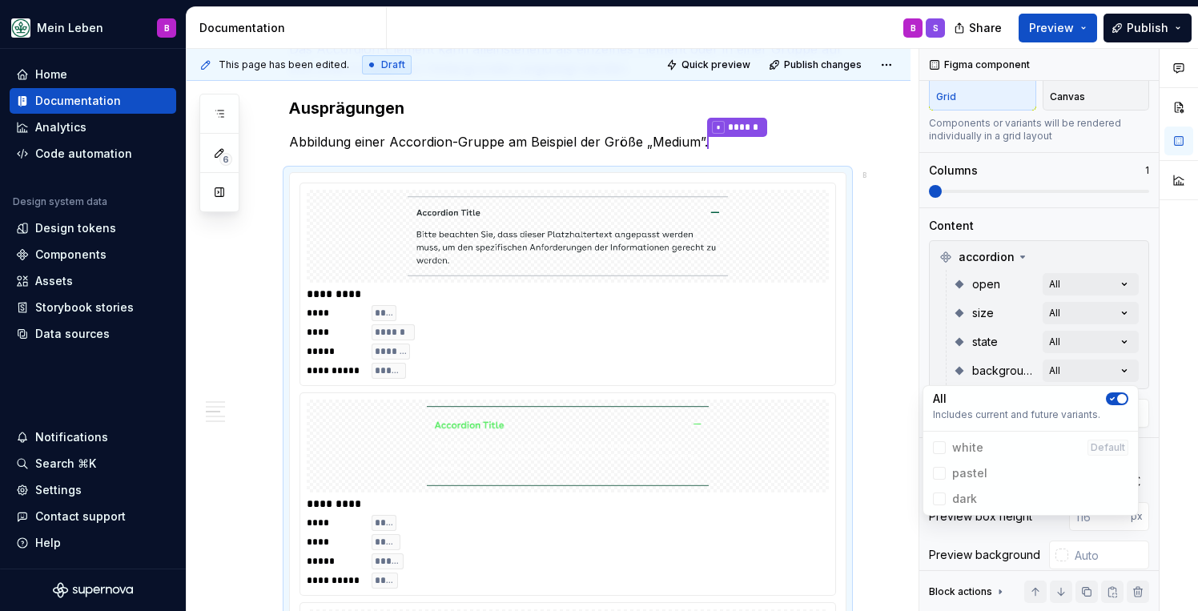
click at [893, 344] on html "Mein Leben B Home Documentation Analytics Code automation Design system data De…" at bounding box center [599, 305] width 1198 height 611
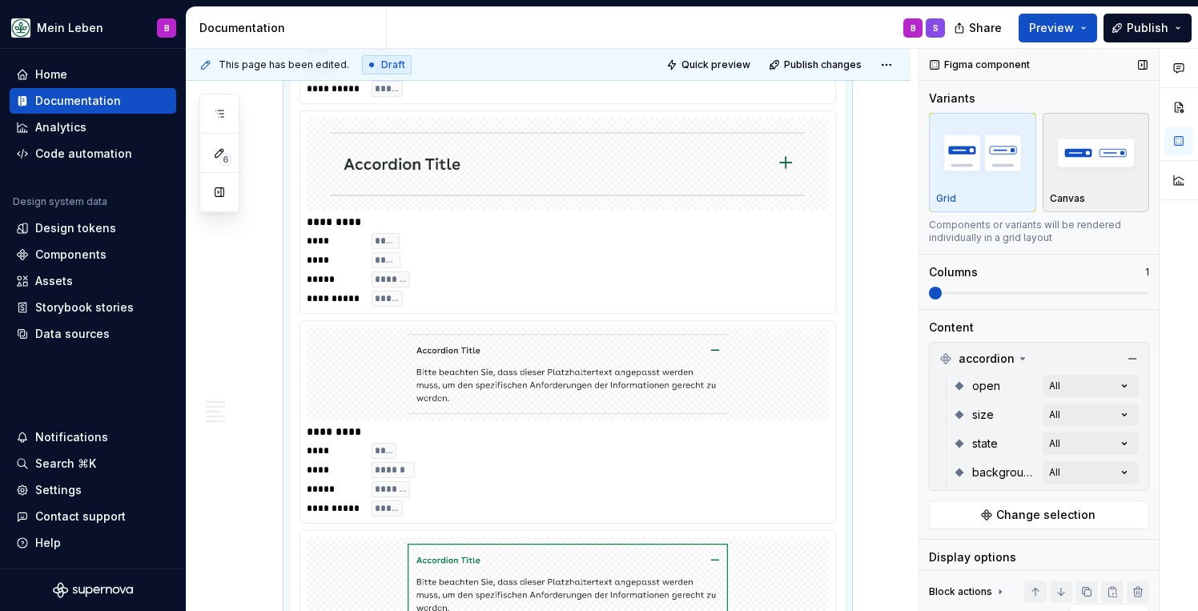
scroll to position [0, 0]
click at [1079, 173] on img "button" at bounding box center [1096, 152] width 93 height 58
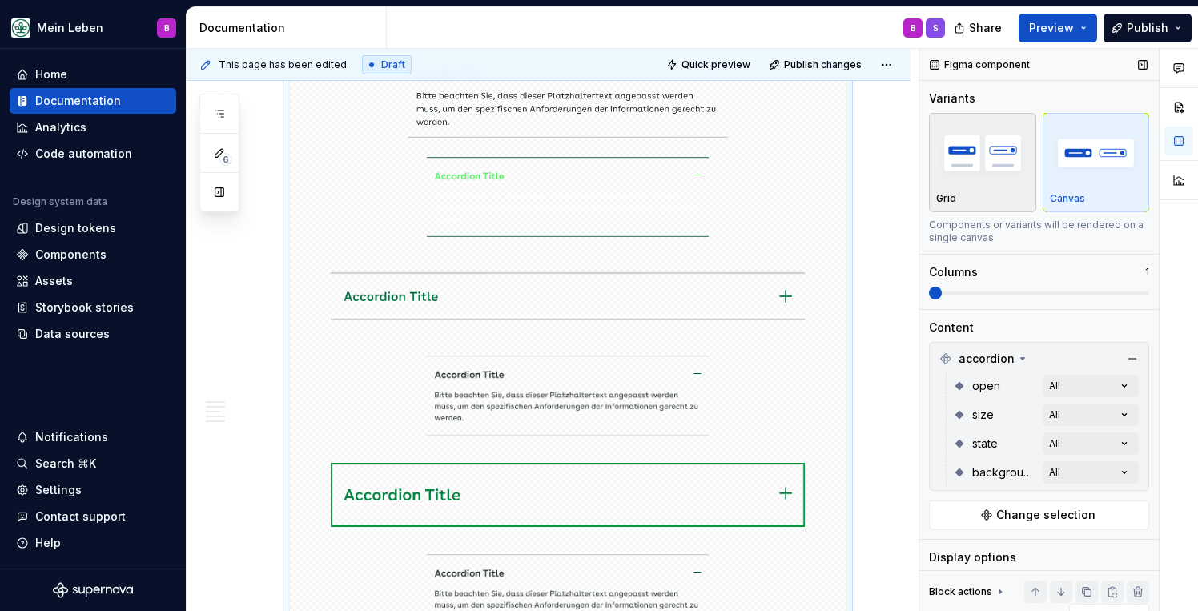
click at [1013, 163] on img "button" at bounding box center [982, 152] width 93 height 58
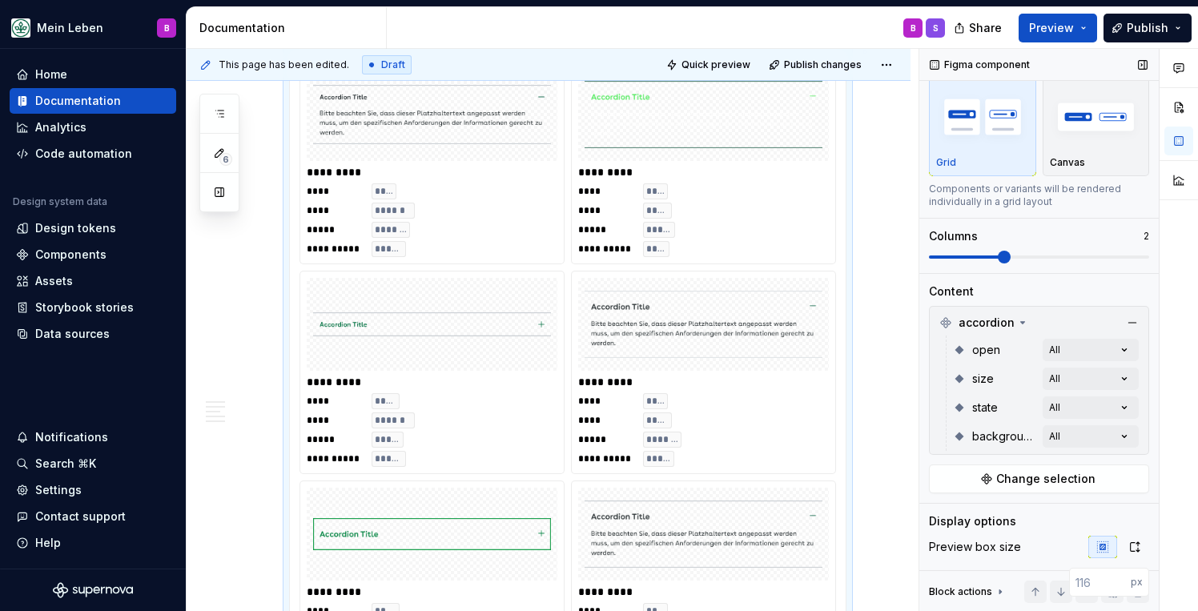
click at [985, 260] on span at bounding box center [1039, 257] width 220 height 13
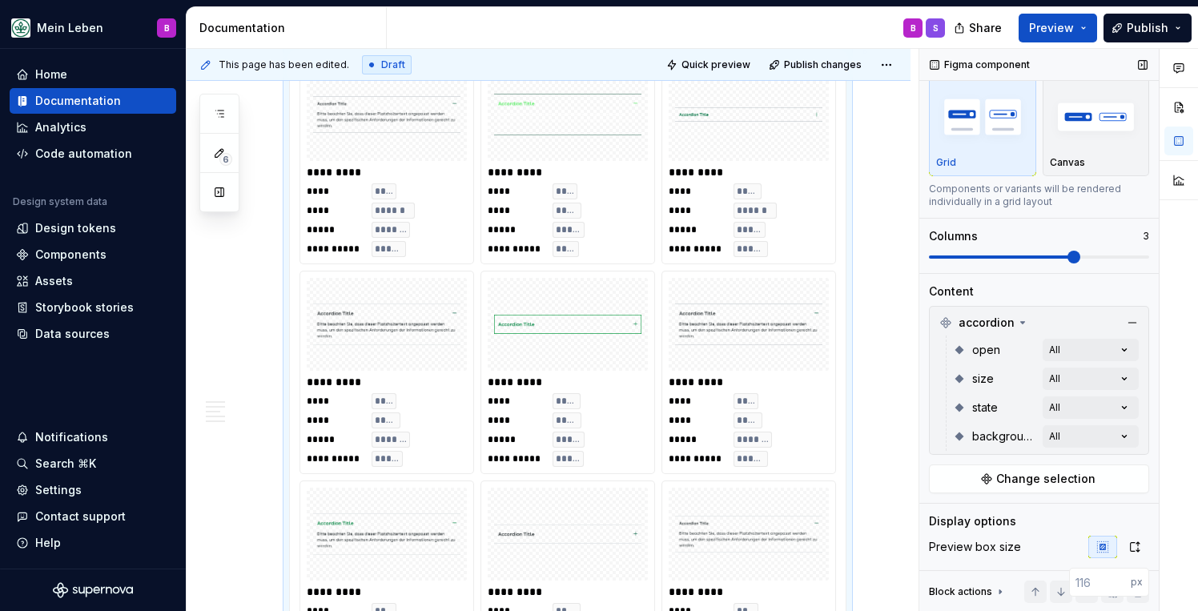
click at [1052, 264] on div "Variants Grid Canvas Components or variants will be rendered individually in a …" at bounding box center [1039, 163] width 220 height 219
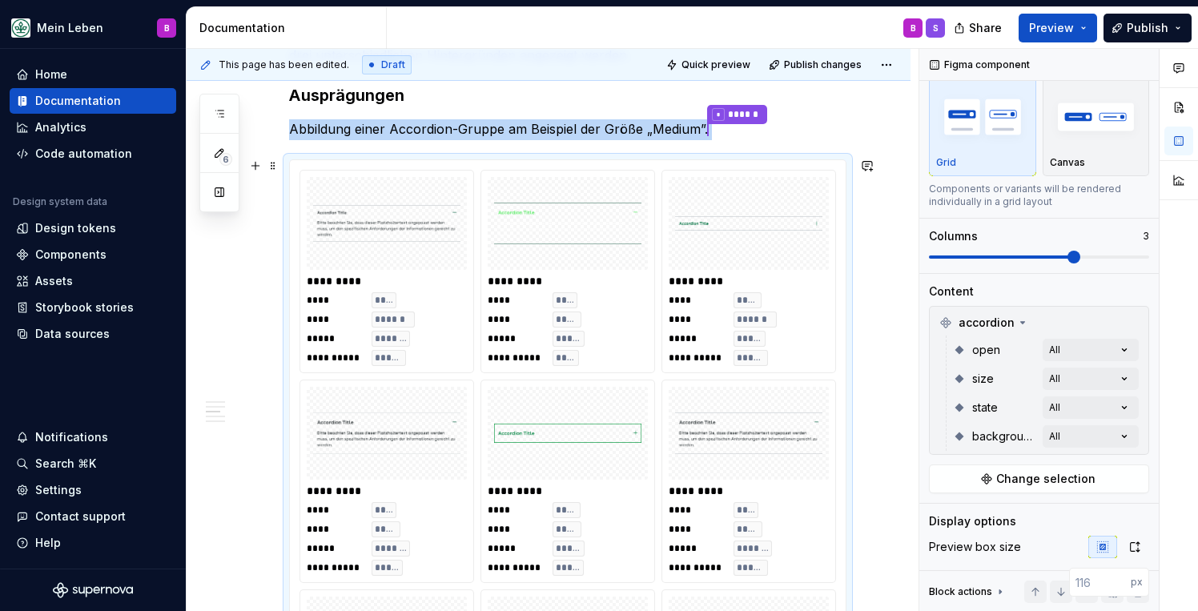
scroll to position [783, 0]
click at [421, 249] on img at bounding box center [386, 224] width 147 height 80
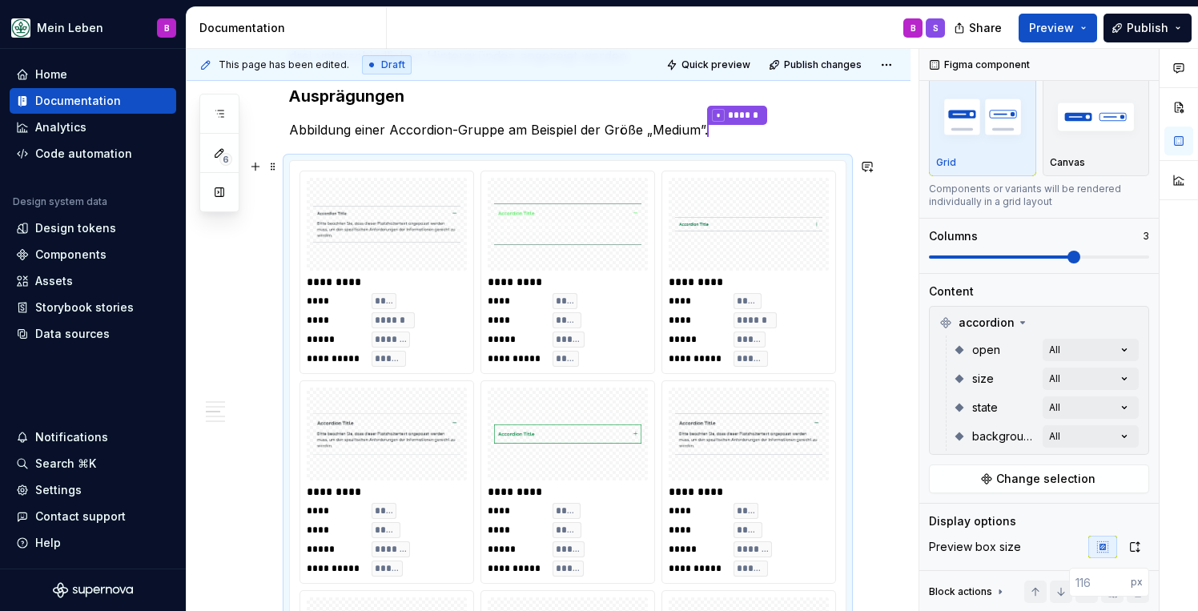
scroll to position [0, 0]
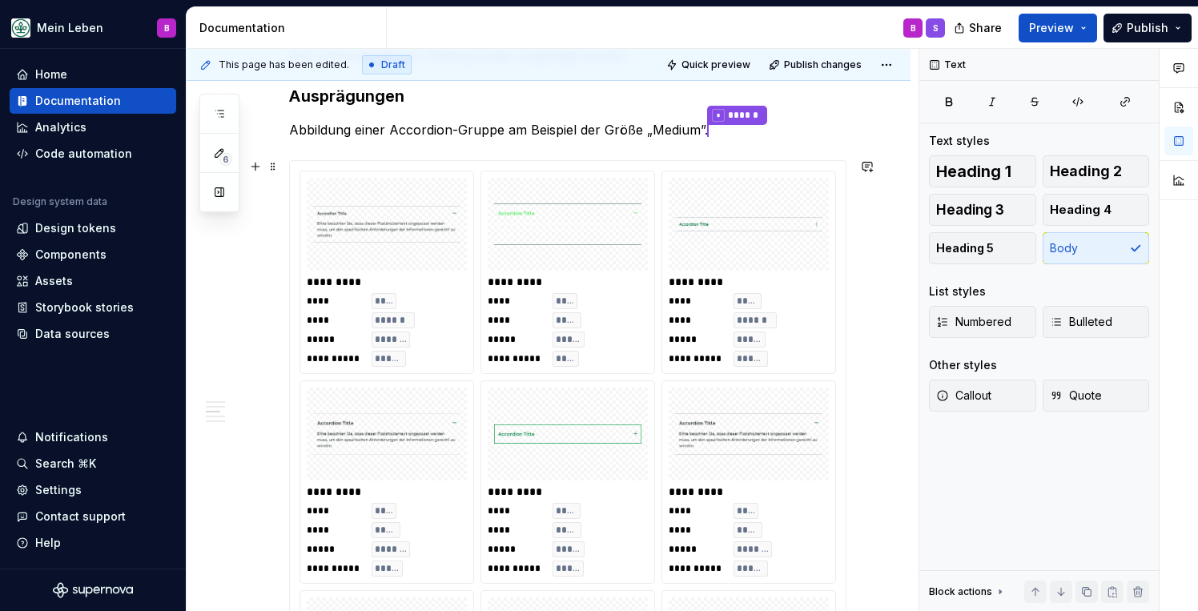
click at [370, 221] on img at bounding box center [386, 224] width 147 height 80
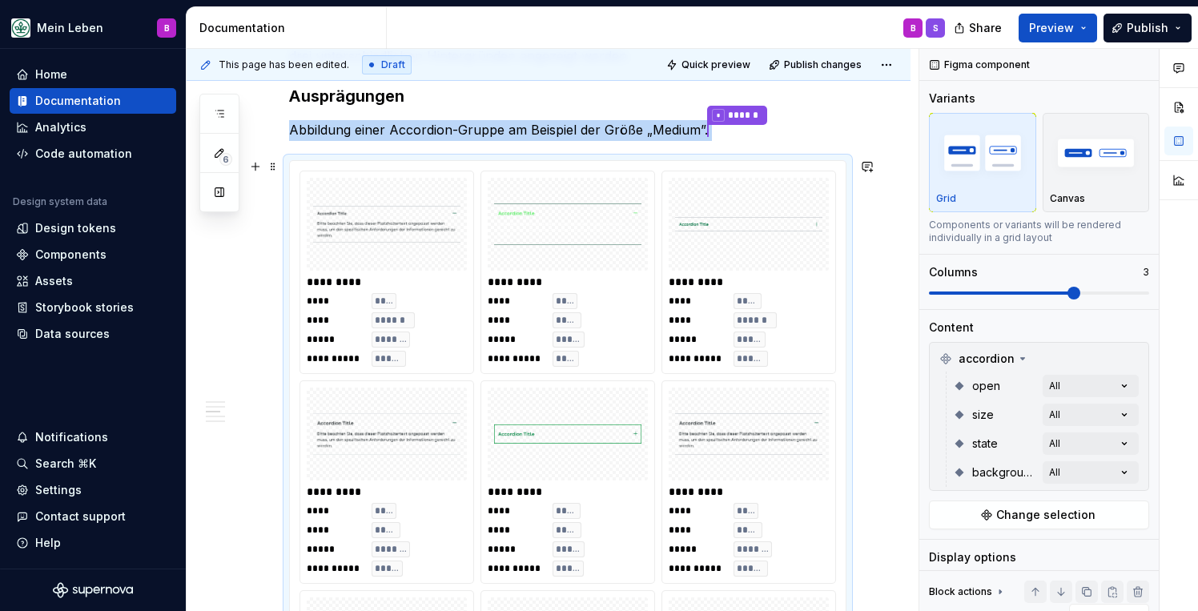
type textarea "*"
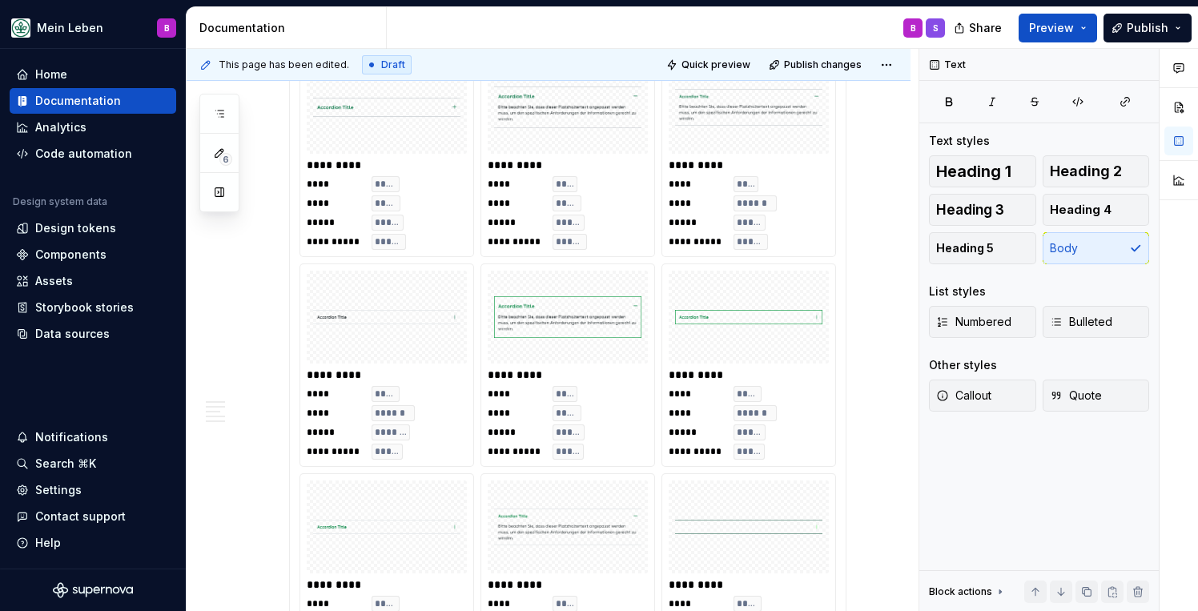
scroll to position [2096, 0]
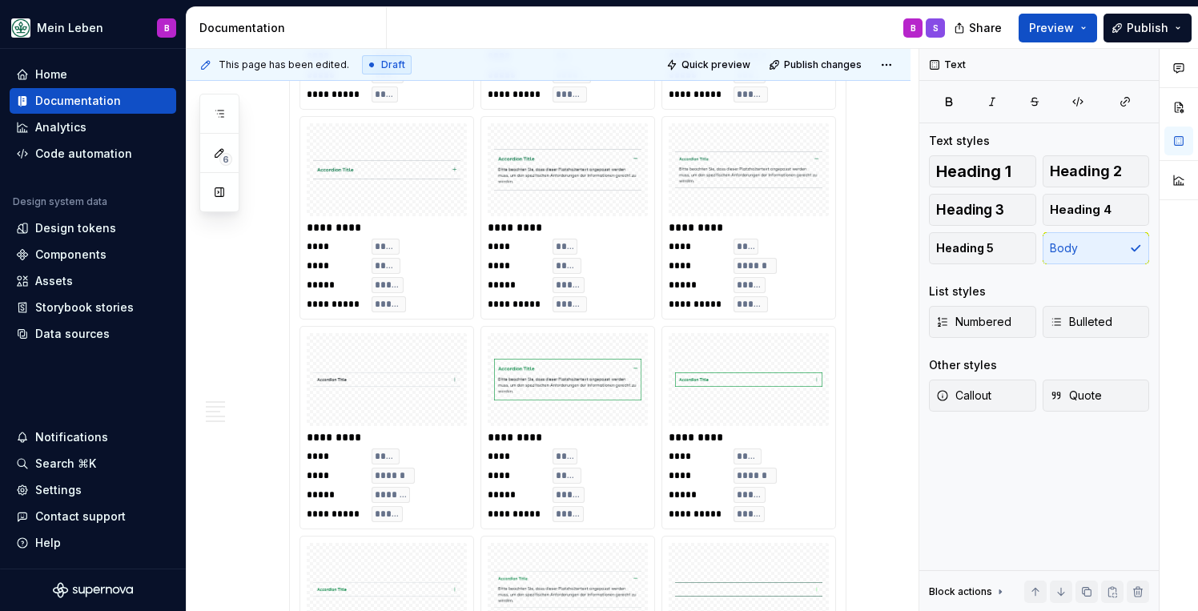
click at [483, 238] on div "**********" at bounding box center [568, 217] width 175 height 203
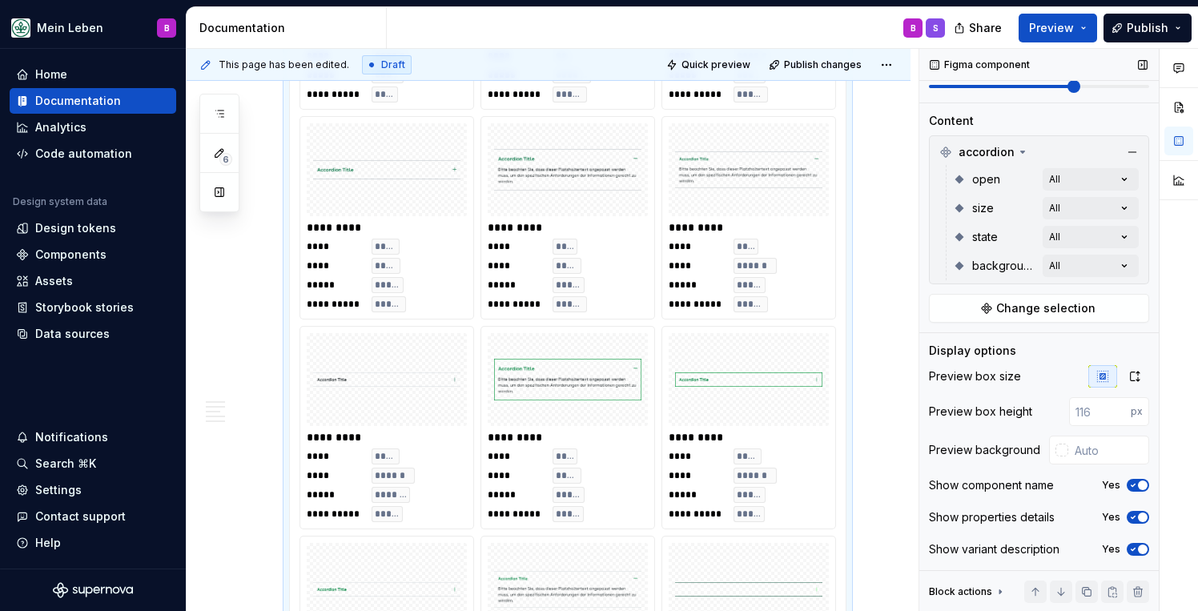
scroll to position [207, 0]
click at [1091, 456] on input "text" at bounding box center [1109, 450] width 81 height 29
click at [1065, 448] on div at bounding box center [1062, 450] width 13 height 13
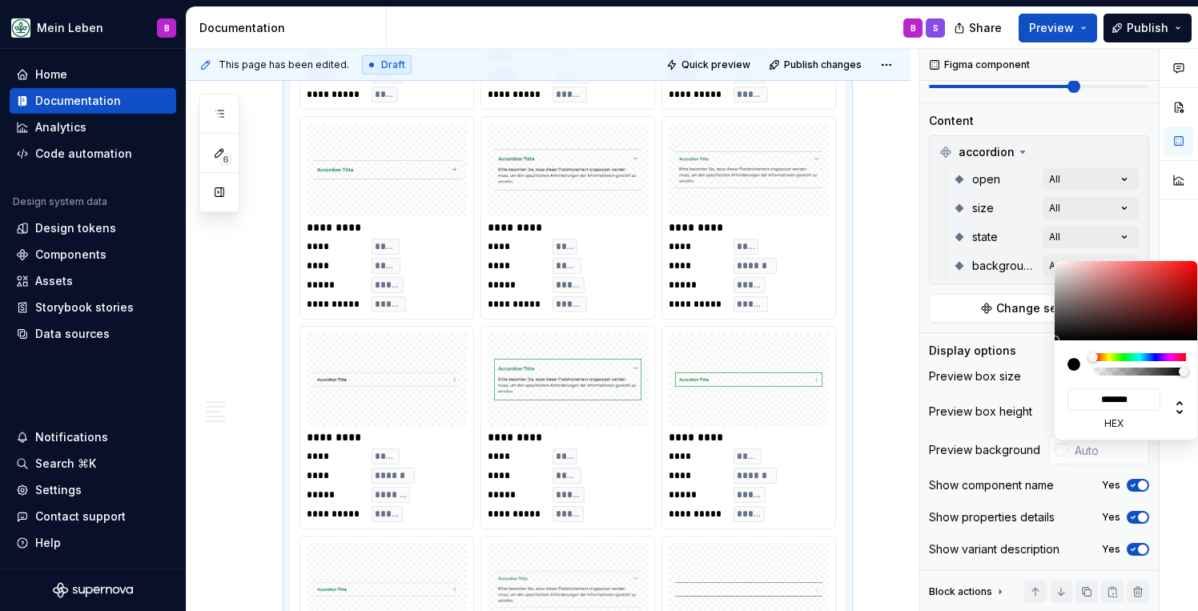
type input "#A58D8D"
type input "*******"
type input "#A78F8F"
type input "*******"
type input "#BCABAB"
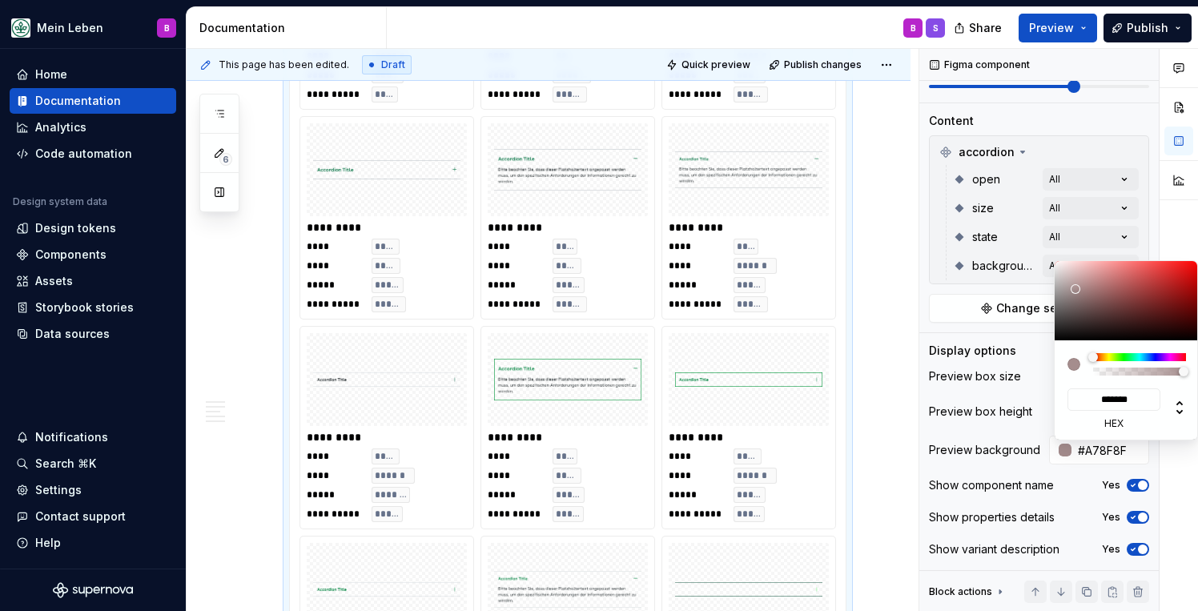
type input "*******"
type input "#FCFCFC"
type input "*******"
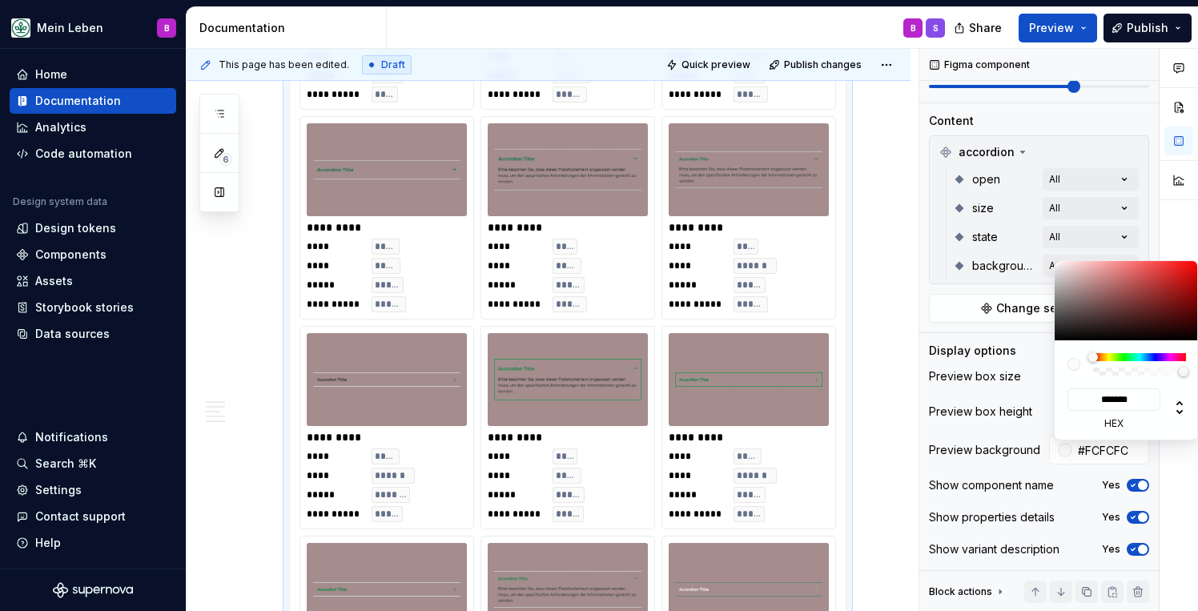
type input "#FFFFFF"
type input "*******"
drag, startPoint x: 1076, startPoint y: 289, endPoint x: 970, endPoint y: 206, distance: 134.6
click at [970, 206] on body "Mein Leben B Home Documentation Analytics Code automation Design system data De…" at bounding box center [599, 305] width 1198 height 611
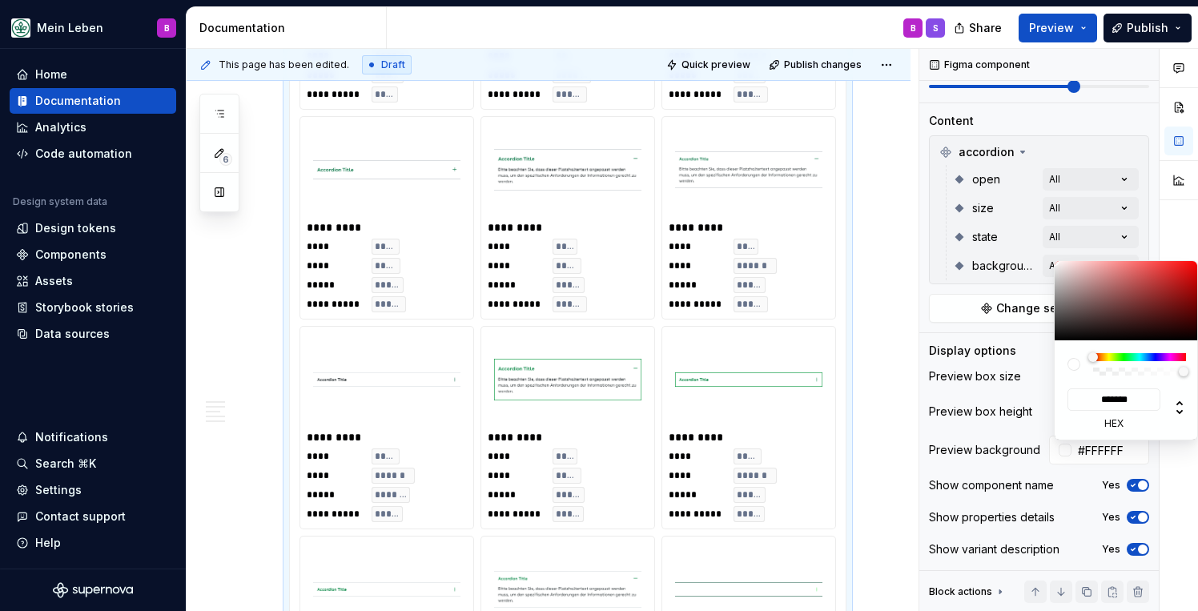
click at [924, 399] on div "Comments Open comments No comments yet Select ‘Comment’ from the block context …" at bounding box center [1059, 330] width 279 height 563
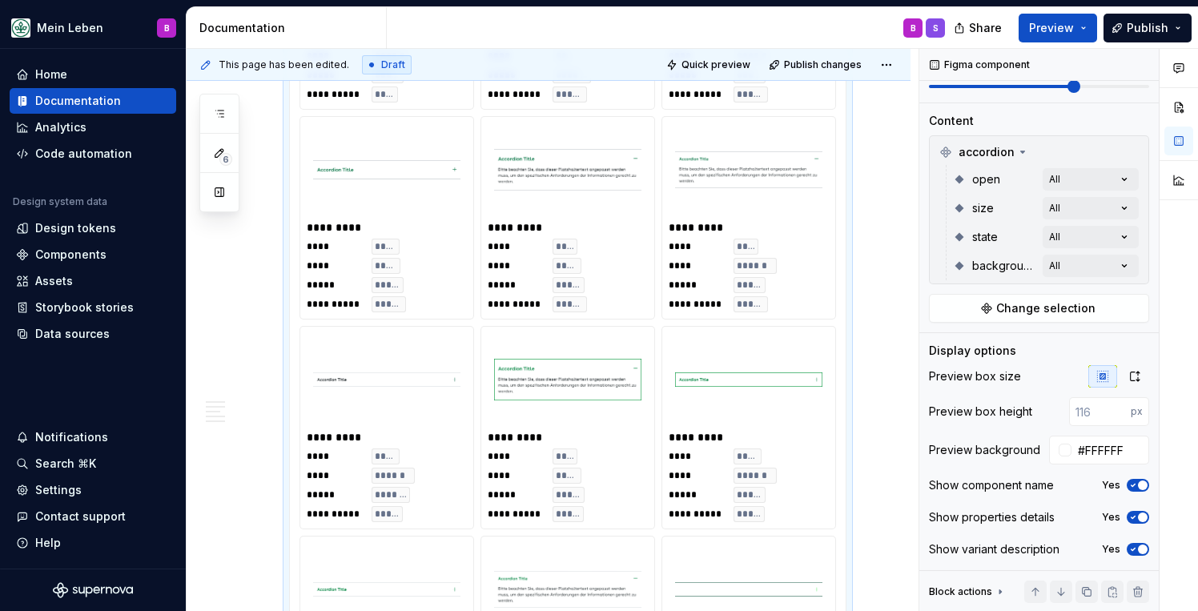
click at [1056, 460] on div "Comments Open comments No comments yet Select ‘Comment’ from the block context …" at bounding box center [1059, 330] width 279 height 563
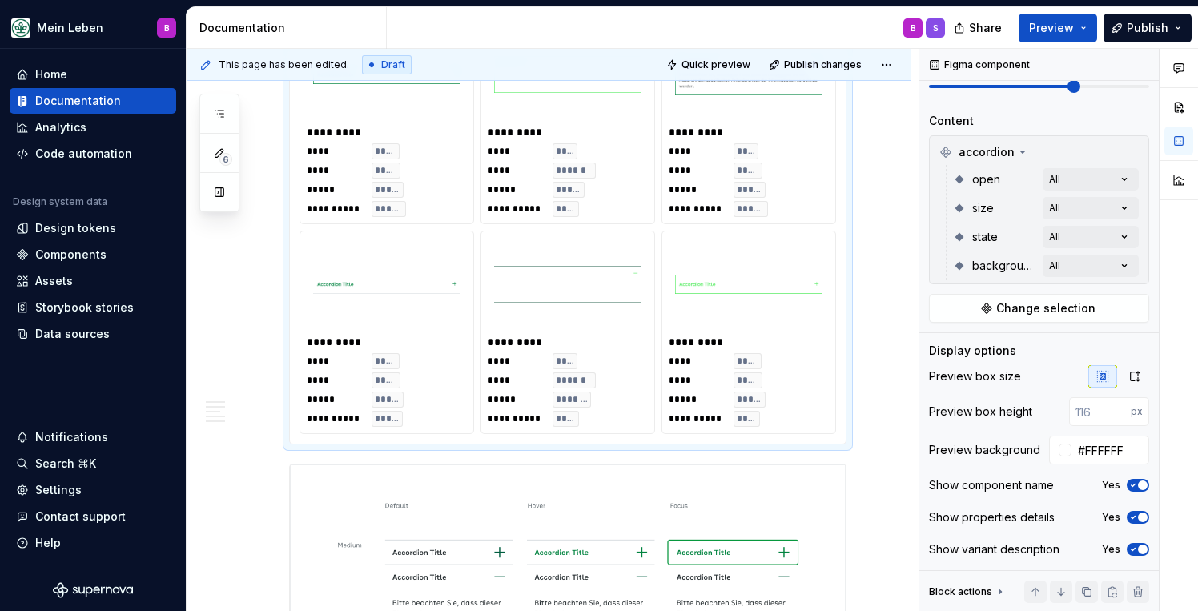
scroll to position [3039, 0]
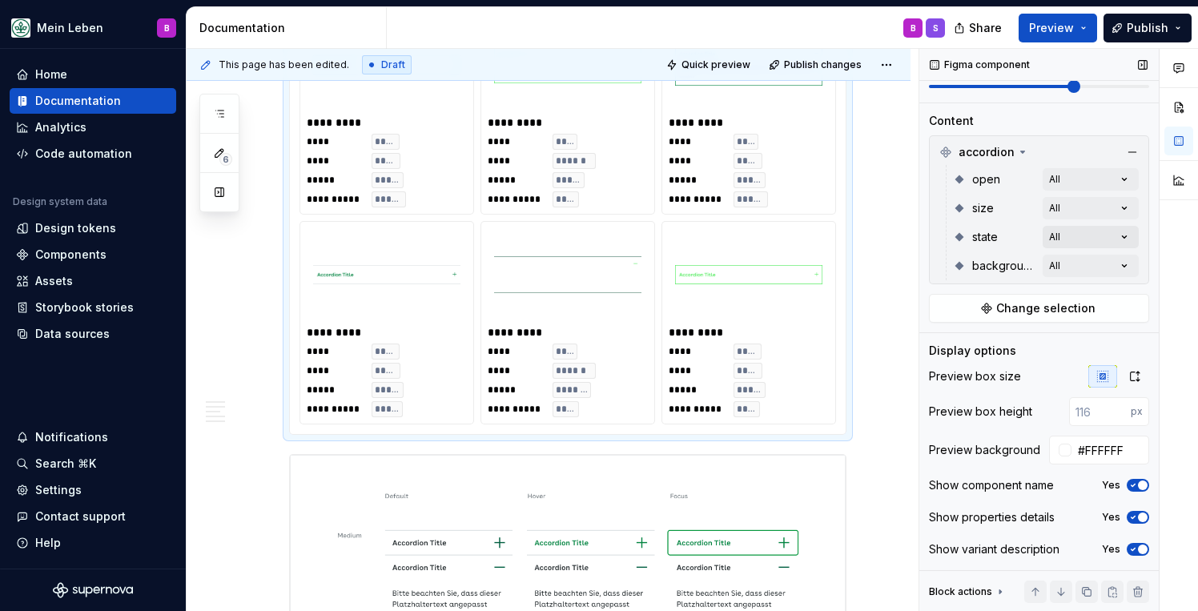
click at [1086, 240] on div "Comments Open comments No comments yet Select ‘Comment’ from the block context …" at bounding box center [1059, 330] width 279 height 563
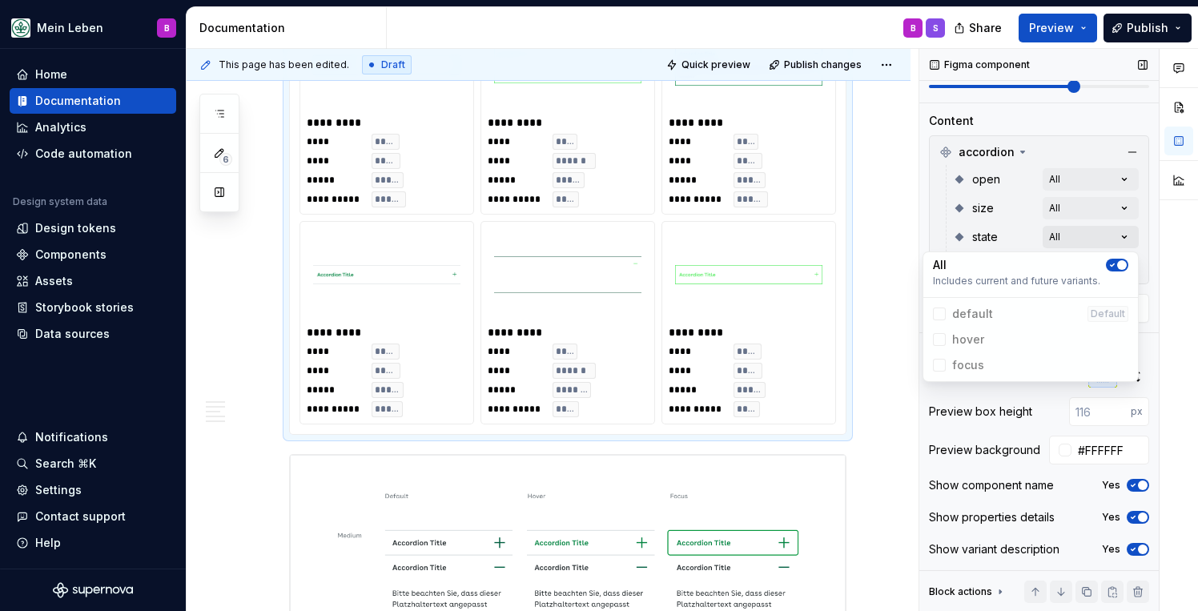
click at [1086, 240] on div "Comments Open comments No comments yet Select ‘Comment’ from the block context …" at bounding box center [1059, 330] width 279 height 563
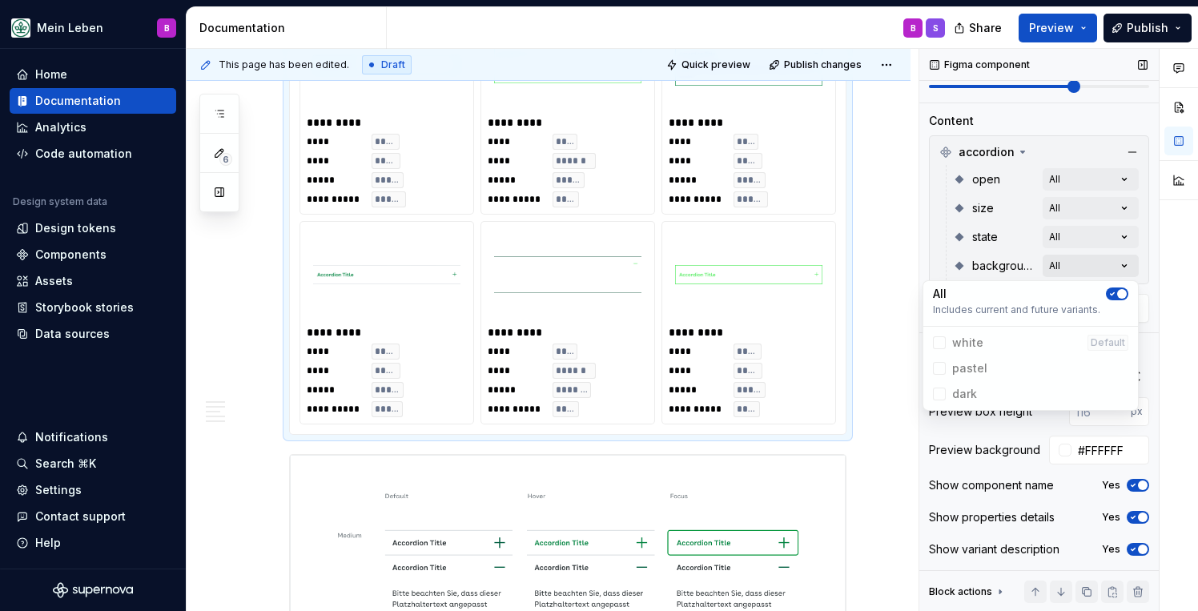
click at [1105, 263] on div "Comments Open comments No comments yet Select ‘Comment’ from the block context …" at bounding box center [1059, 330] width 279 height 563
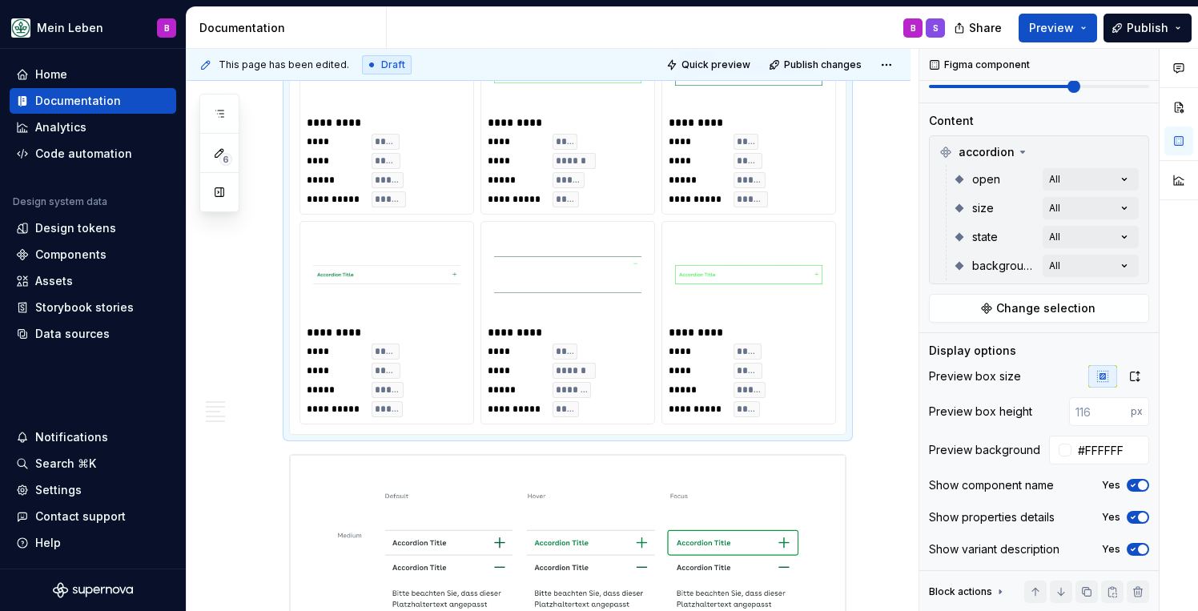
click at [943, 26] on div "S" at bounding box center [935, 27] width 19 height 19
click at [933, 34] on div "S" at bounding box center [936, 28] width 6 height 13
click at [931, 27] on div "S" at bounding box center [935, 27] width 19 height 19
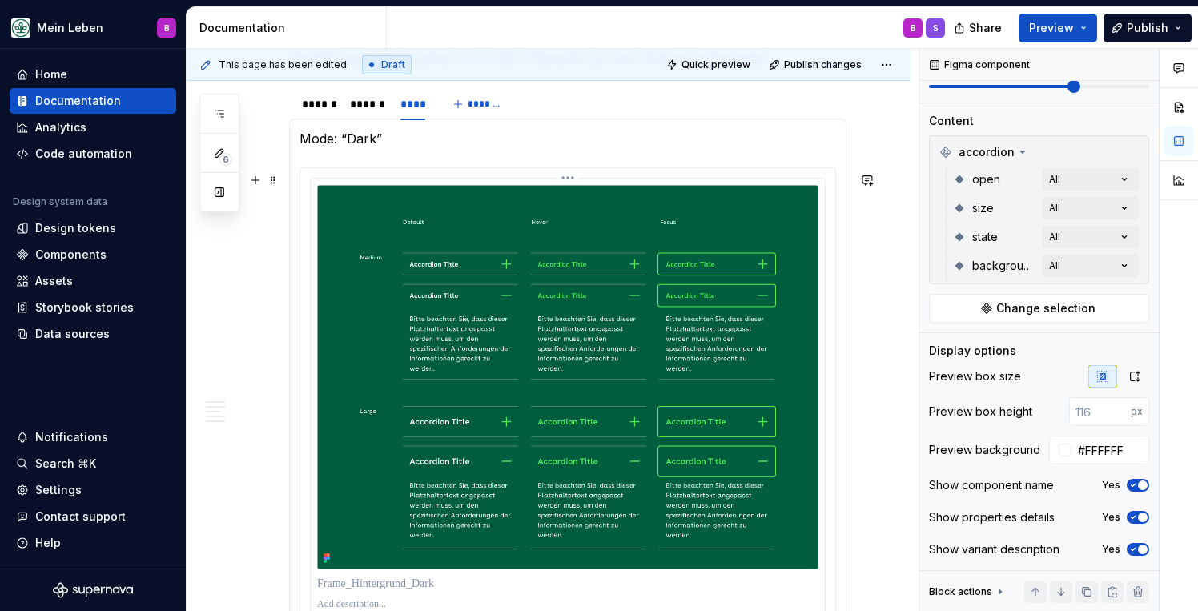
scroll to position [3756, 0]
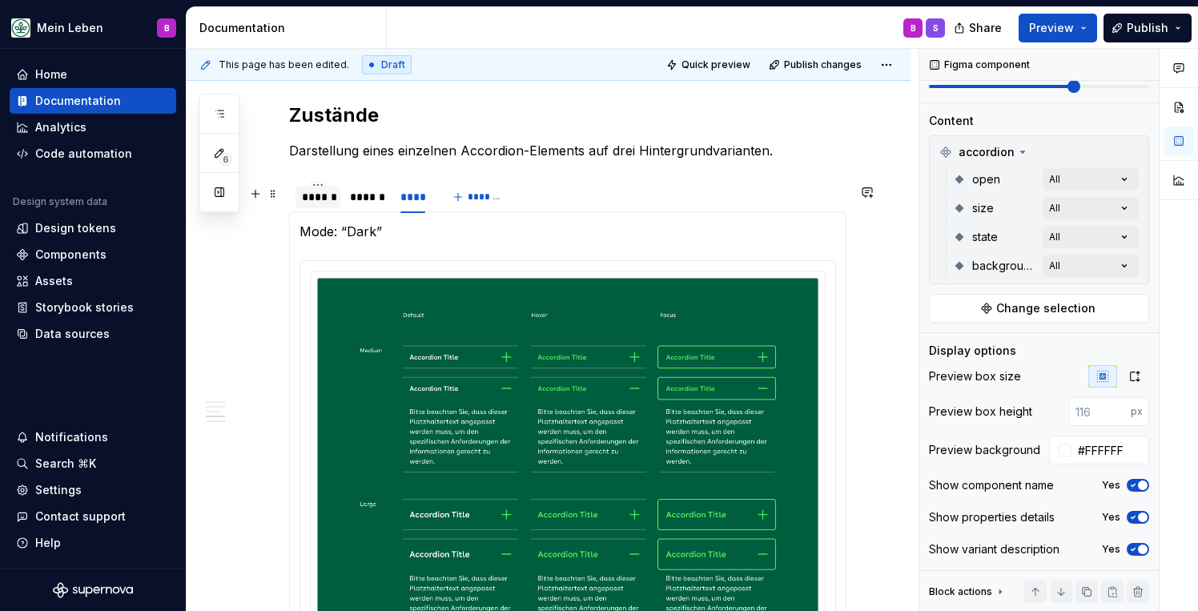
click at [305, 202] on div "******" at bounding box center [318, 197] width 32 height 16
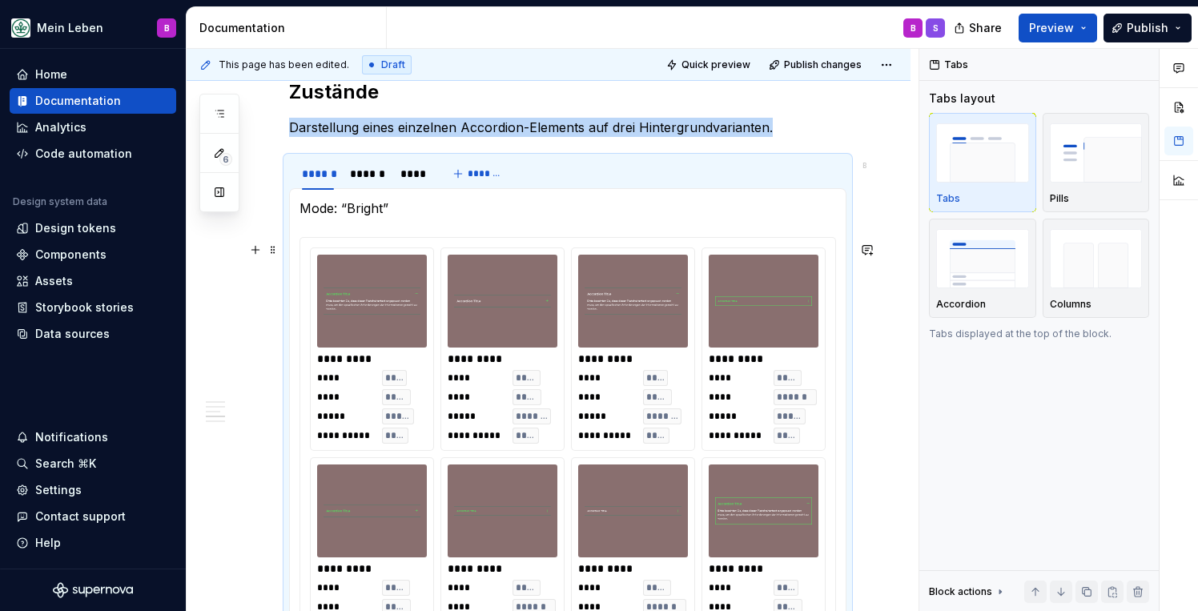
scroll to position [3767, 0]
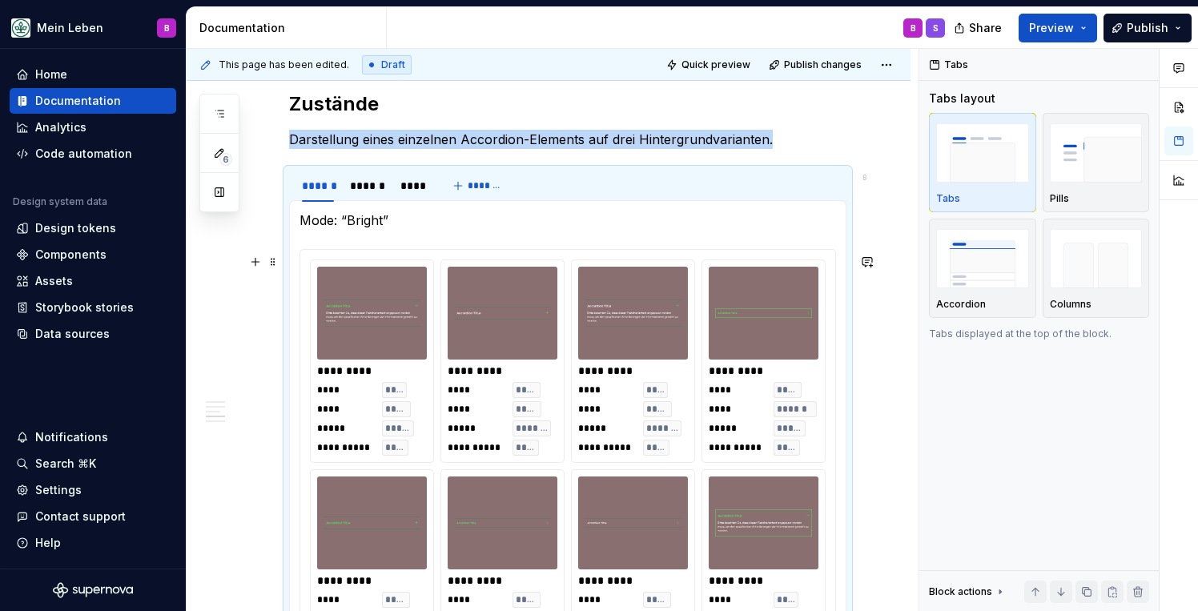
click at [341, 328] on img at bounding box center [372, 313] width 97 height 80
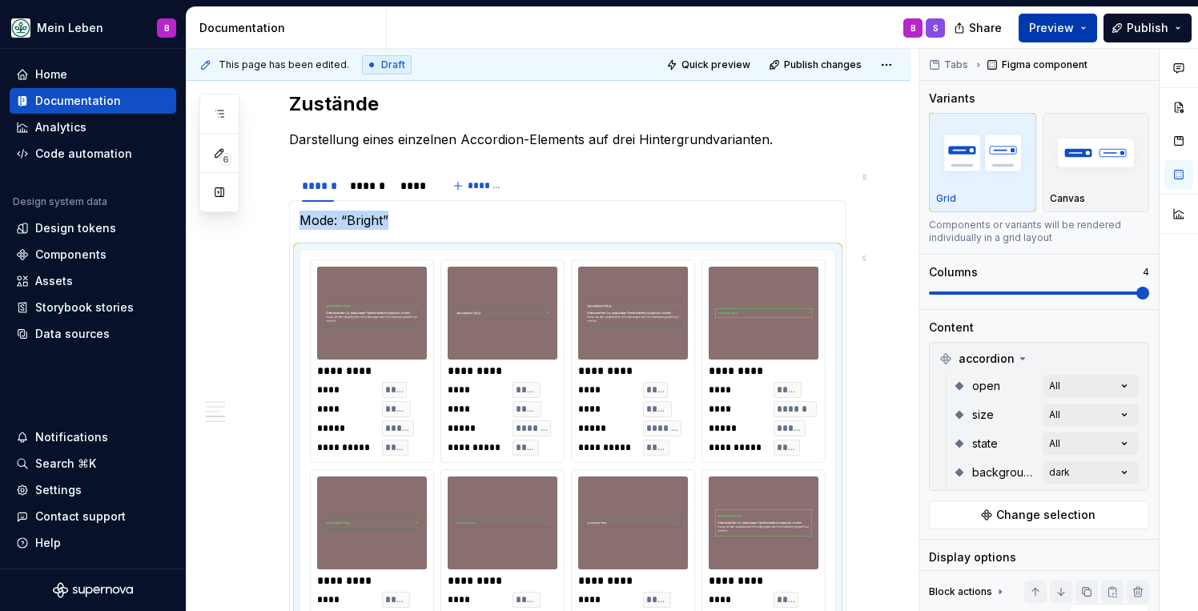
click at [1089, 28] on button "Preview" at bounding box center [1058, 28] width 79 height 29
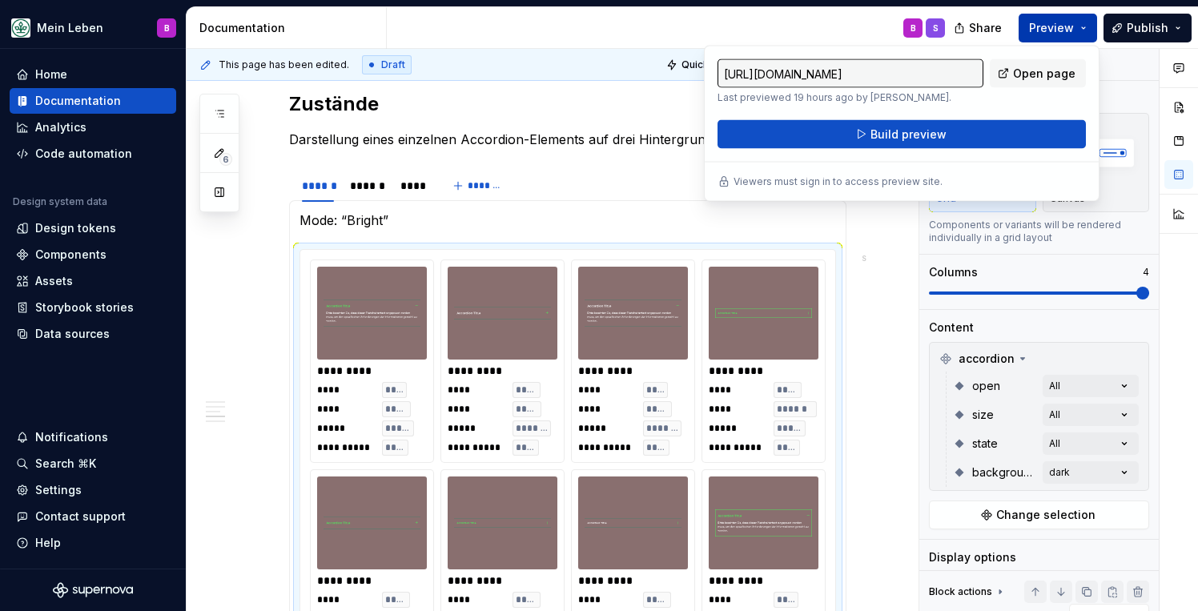
click at [1089, 28] on button "Preview" at bounding box center [1058, 28] width 79 height 29
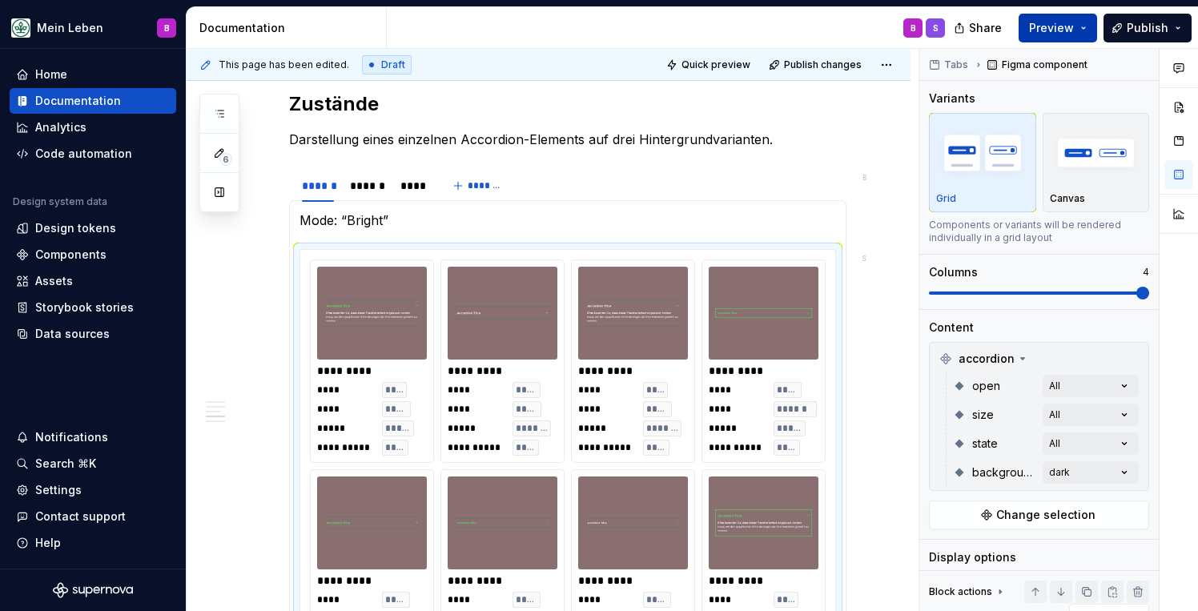
click at [1057, 26] on span "Preview" at bounding box center [1051, 28] width 45 height 16
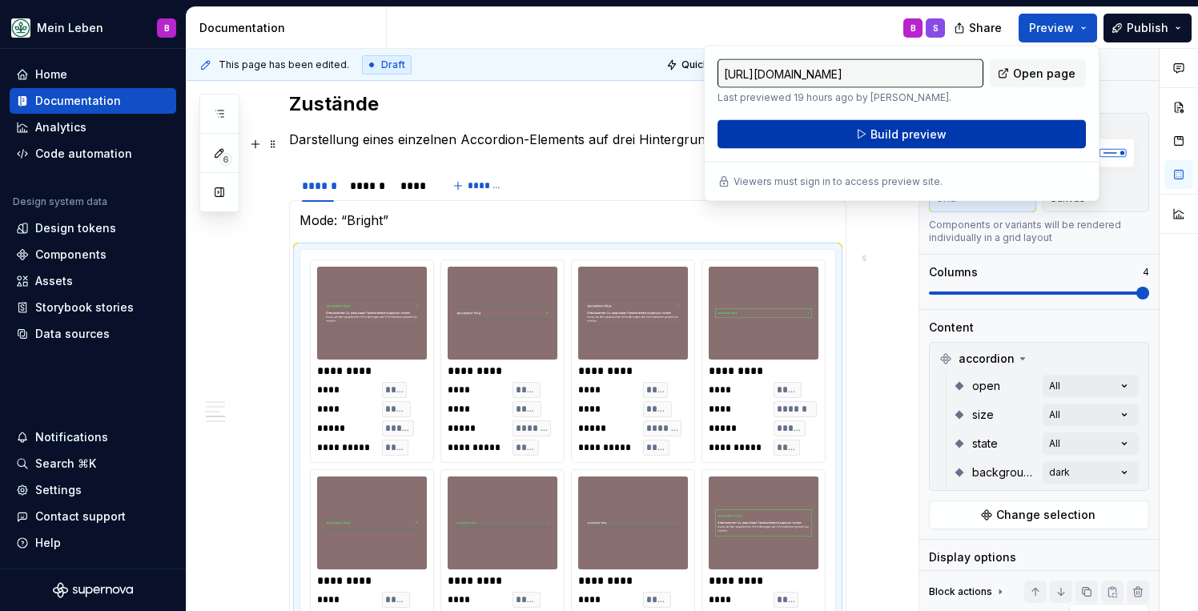
click at [885, 135] on span "Build preview" at bounding box center [909, 135] width 76 height 16
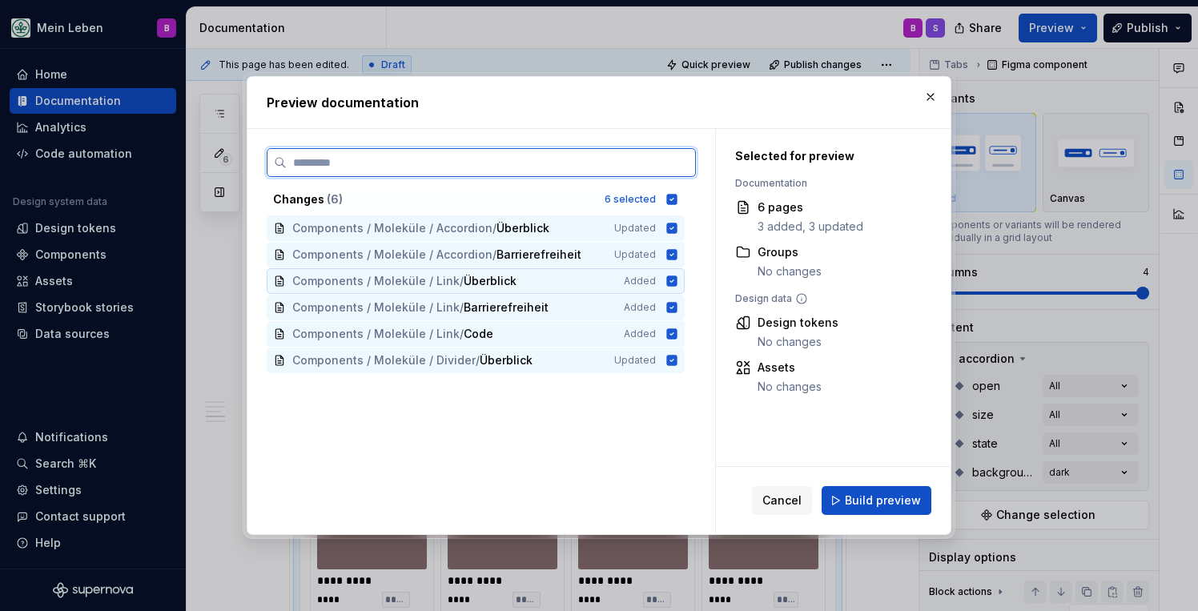
click at [678, 279] on icon at bounding box center [672, 281] width 10 height 10
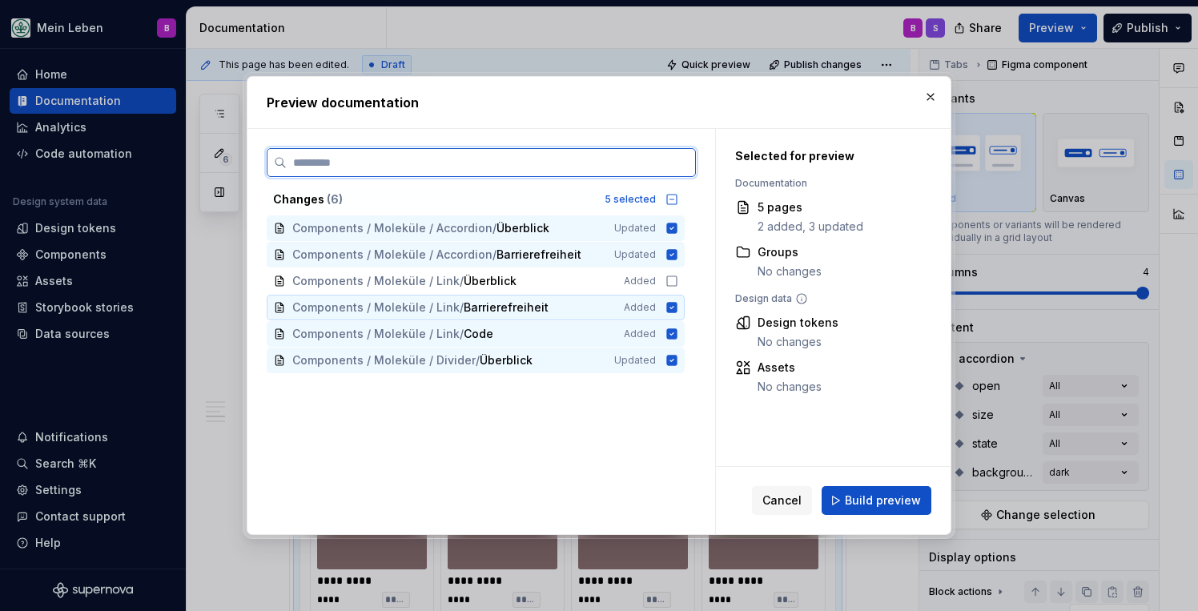
click at [679, 307] on icon at bounding box center [672, 307] width 13 height 13
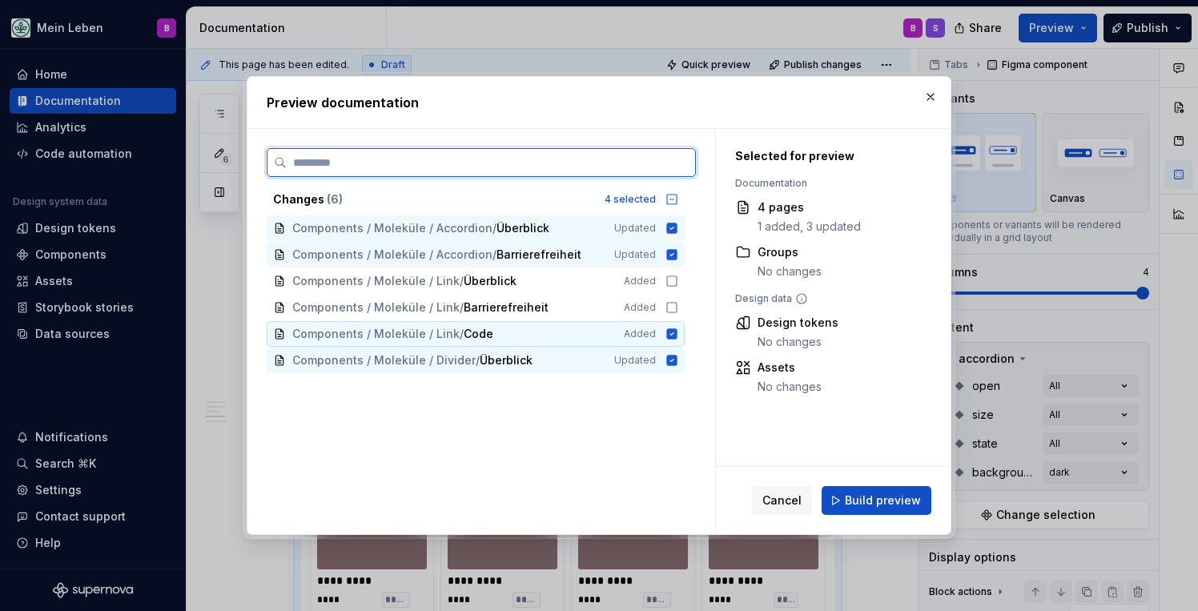
click at [678, 337] on icon at bounding box center [672, 334] width 10 height 10
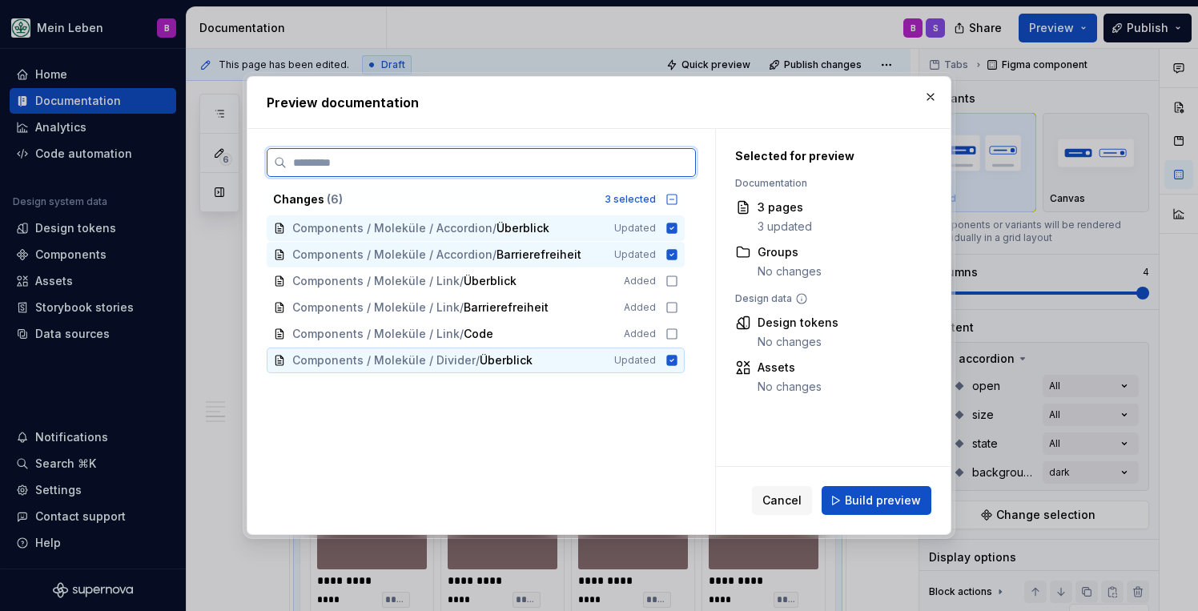
click at [678, 356] on icon at bounding box center [672, 361] width 10 height 10
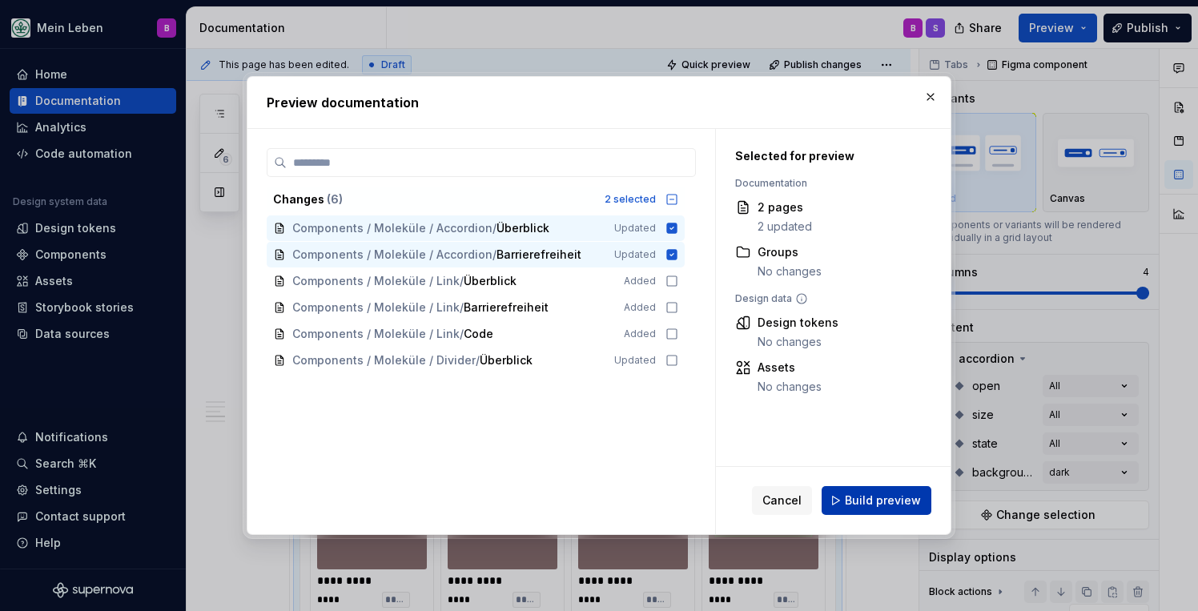
click at [894, 500] on span "Build preview" at bounding box center [883, 501] width 76 height 16
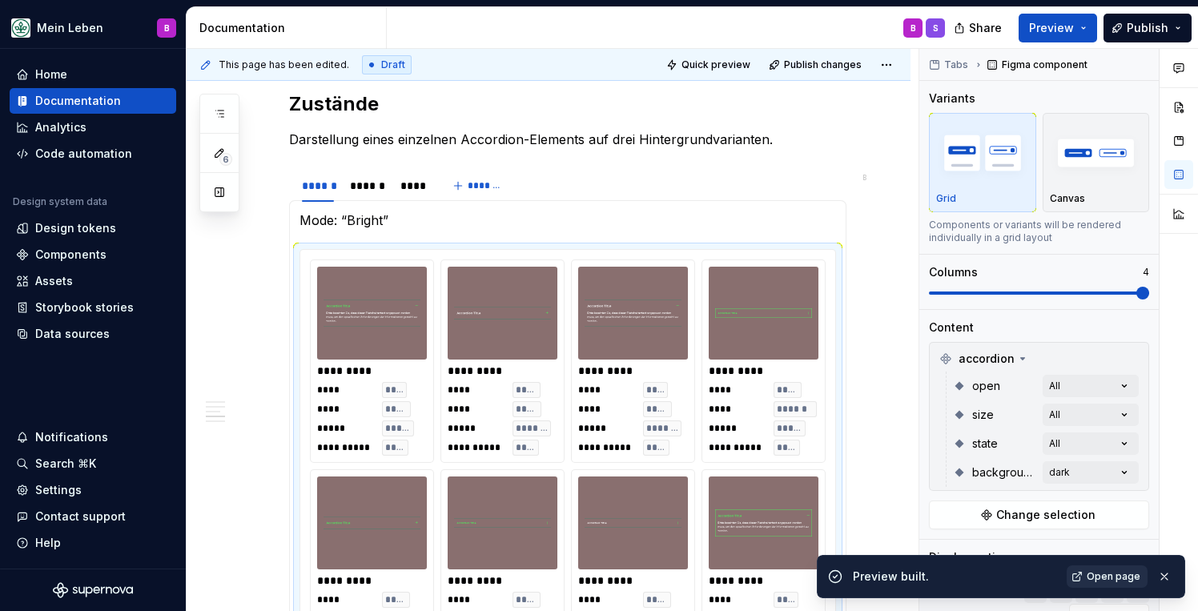
click at [1118, 576] on span "Open page" at bounding box center [1114, 576] width 54 height 13
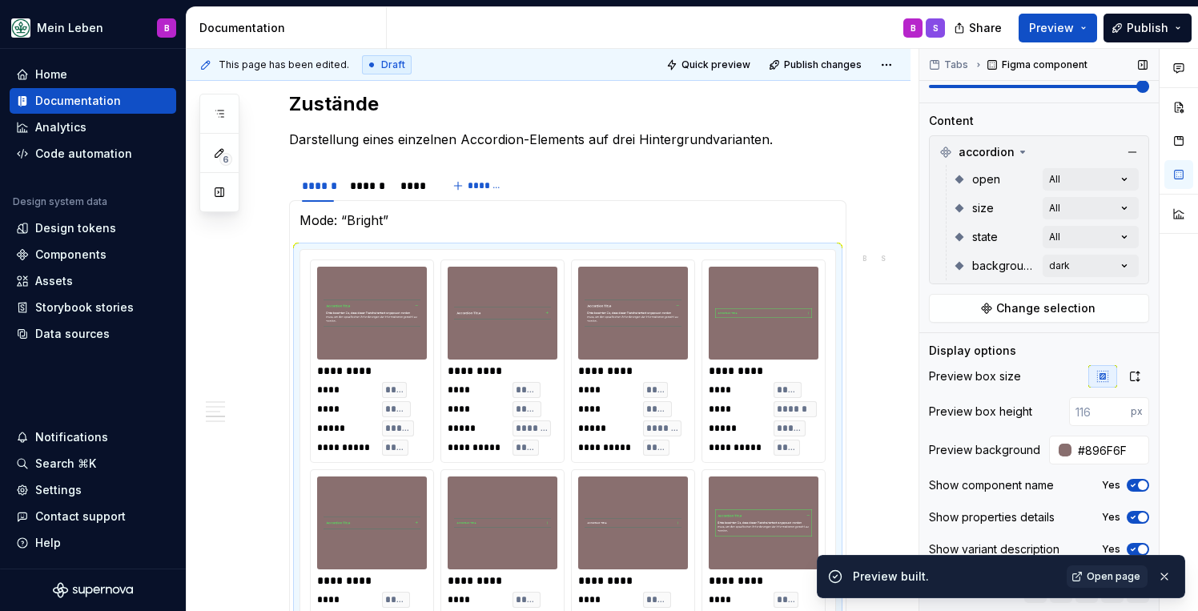
scroll to position [207, 0]
click at [1165, 577] on button "button" at bounding box center [1164, 577] width 21 height 22
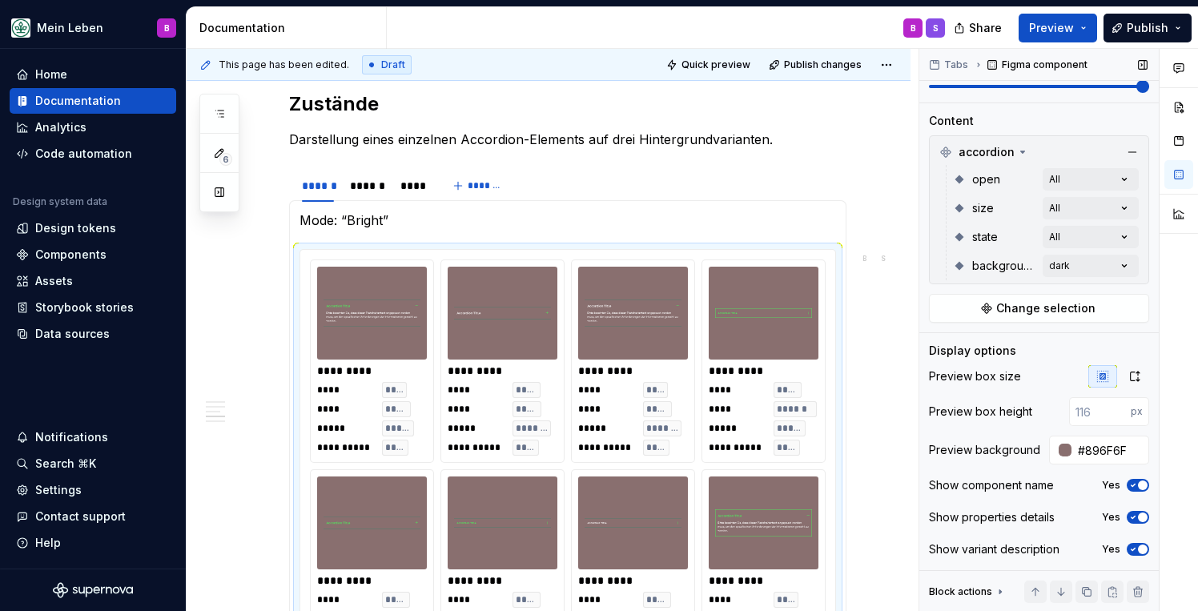
click at [1002, 593] on icon at bounding box center [1000, 592] width 13 height 13
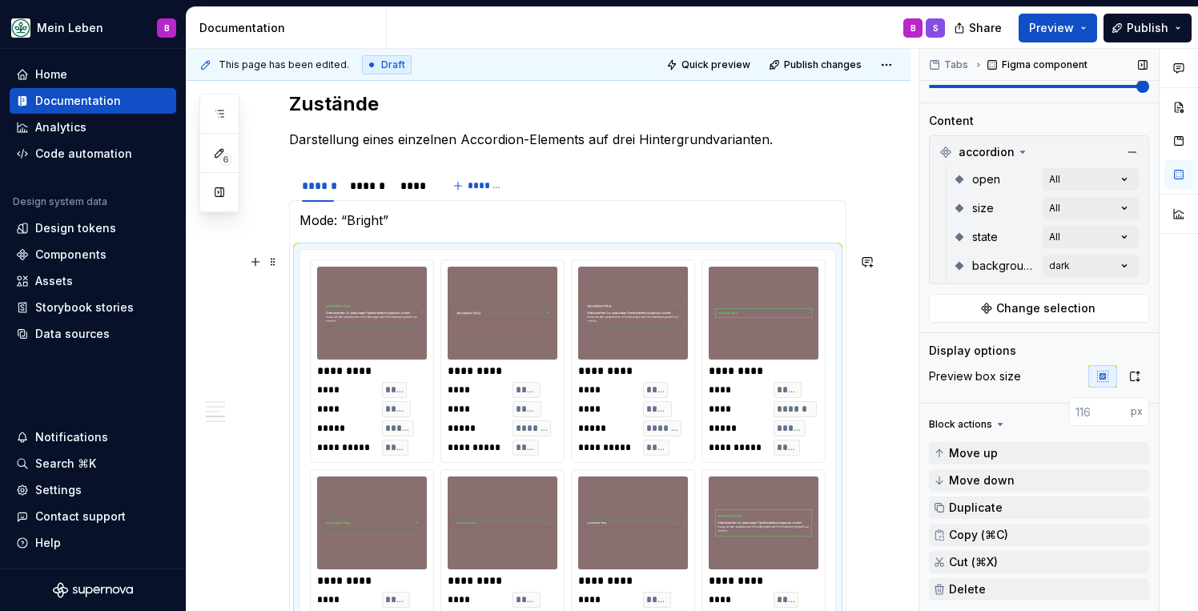
click at [1000, 423] on icon at bounding box center [1000, 424] width 13 height 13
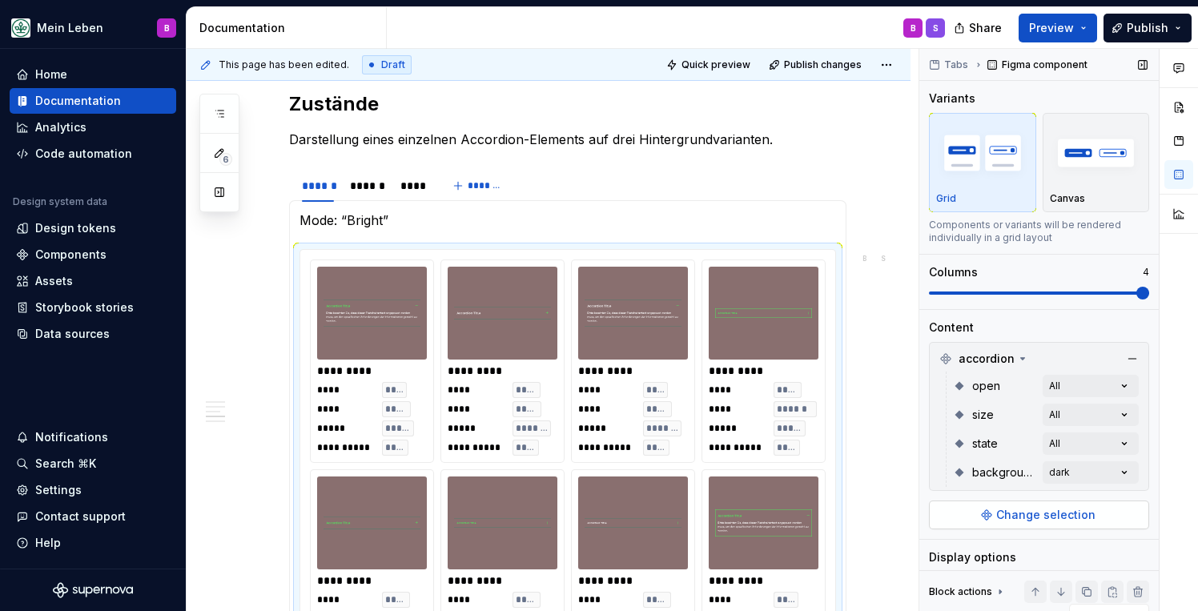
scroll to position [0, 0]
type textarea "*"
click at [54, 284] on div "Assets" at bounding box center [54, 281] width 38 height 16
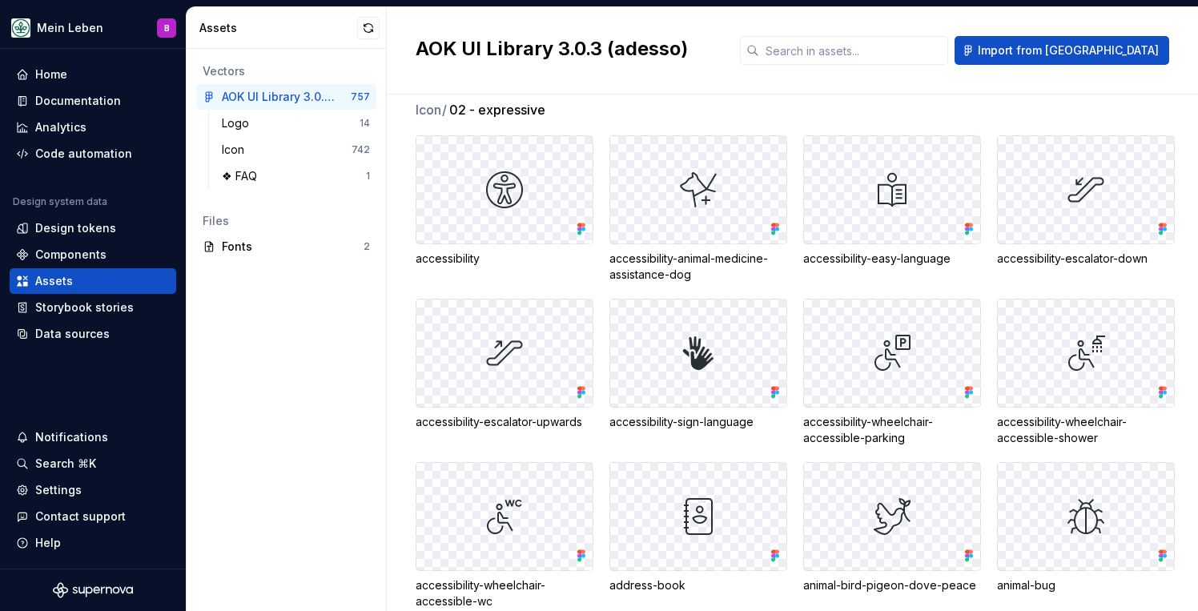
scroll to position [726, 0]
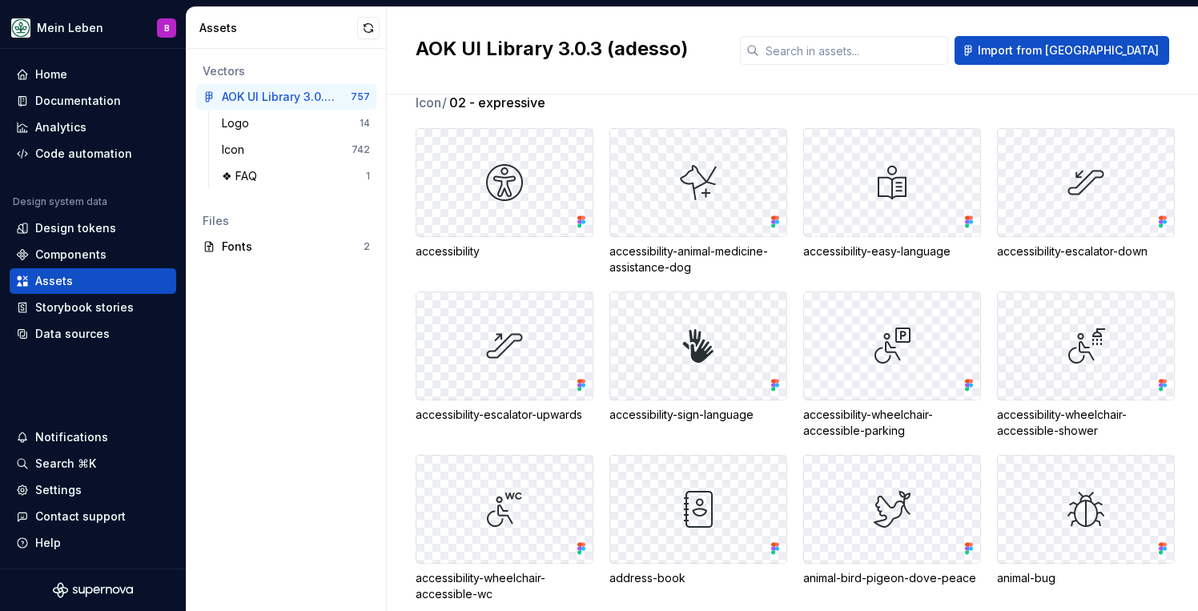
click at [521, 347] on img at bounding box center [504, 346] width 38 height 38
click at [51, 252] on div "Components" at bounding box center [70, 255] width 71 height 16
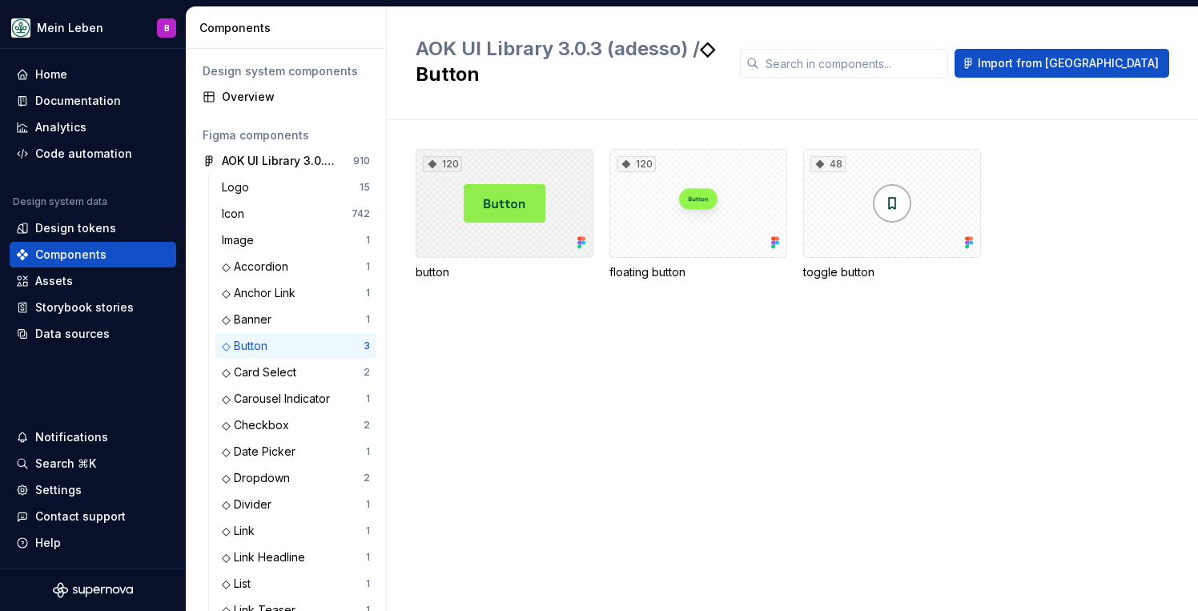
click at [529, 208] on div "120" at bounding box center [505, 203] width 178 height 109
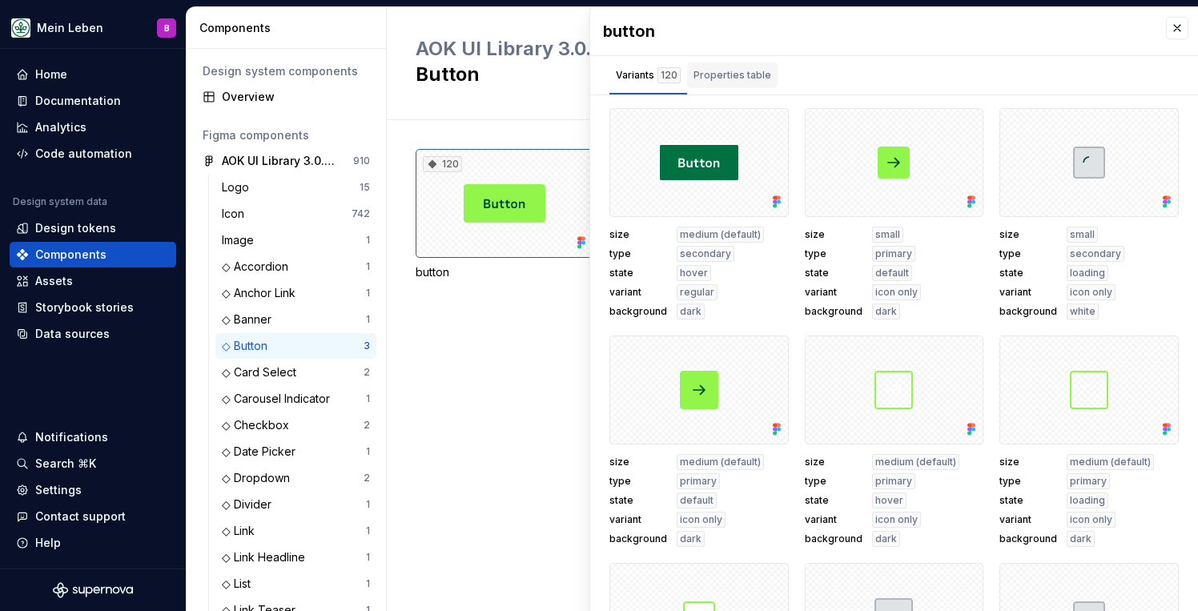
click at [752, 78] on div "Properties table" at bounding box center [733, 75] width 78 height 16
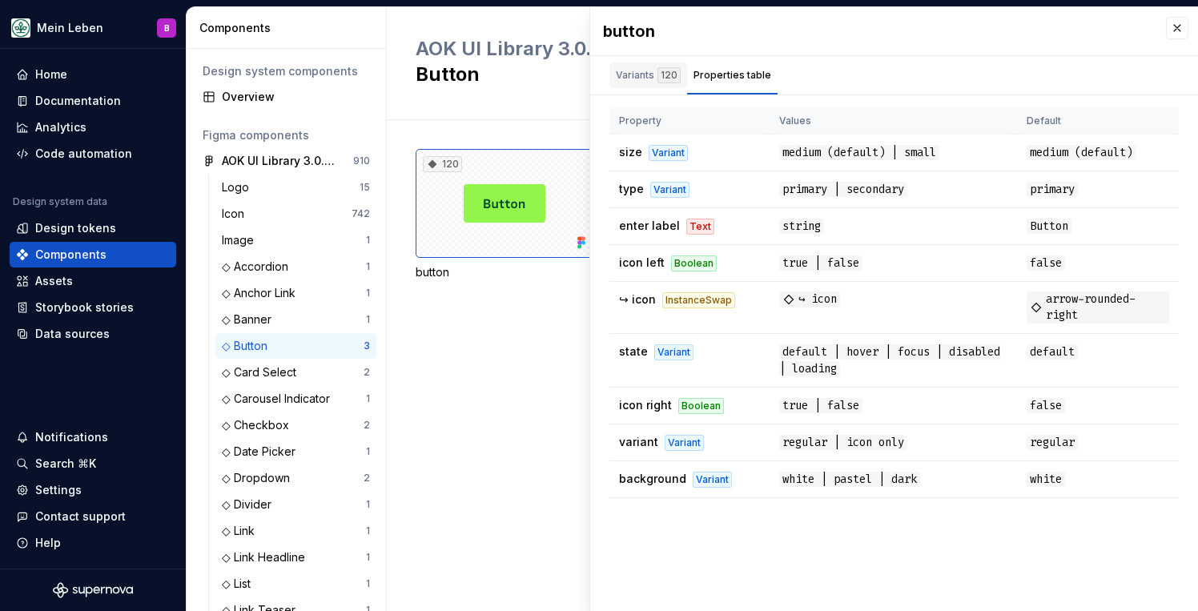
click at [654, 81] on div "Variants 120" at bounding box center [648, 75] width 65 height 16
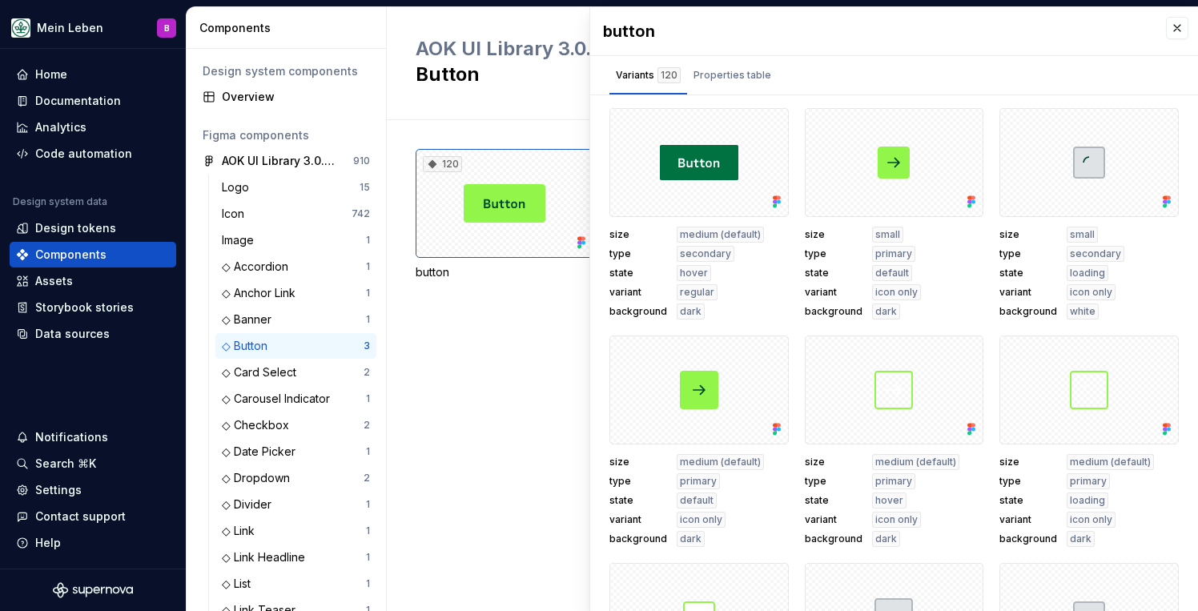
click at [523, 305] on div "120 button 120 floating button 48 toggle button" at bounding box center [807, 365] width 783 height 491
click at [1182, 32] on button "button" at bounding box center [1177, 28] width 22 height 22
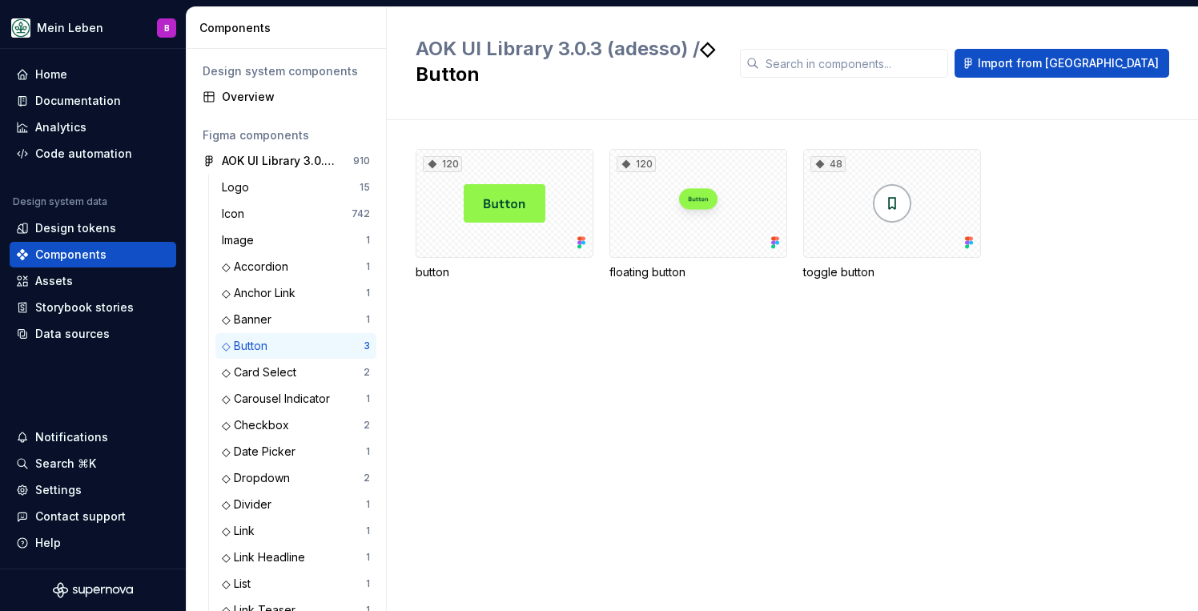
click at [549, 420] on div "120 button 120 floating button 48 toggle button" at bounding box center [807, 365] width 783 height 491
click at [99, 155] on div "Code automation" at bounding box center [83, 154] width 97 height 16
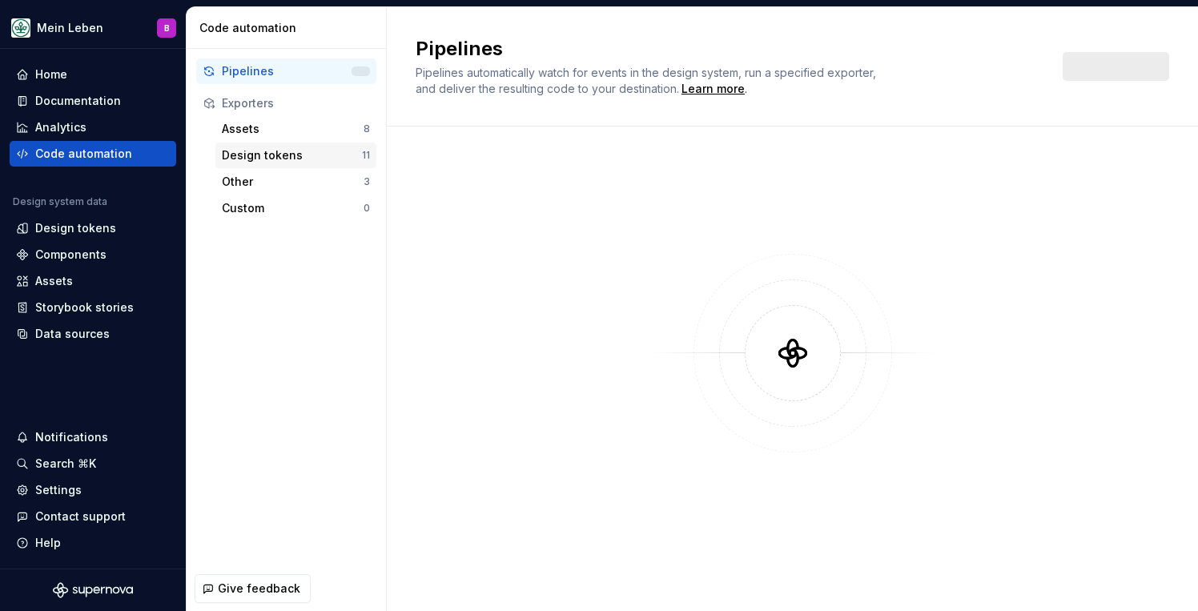
click at [285, 157] on div "Design tokens" at bounding box center [292, 155] width 140 height 16
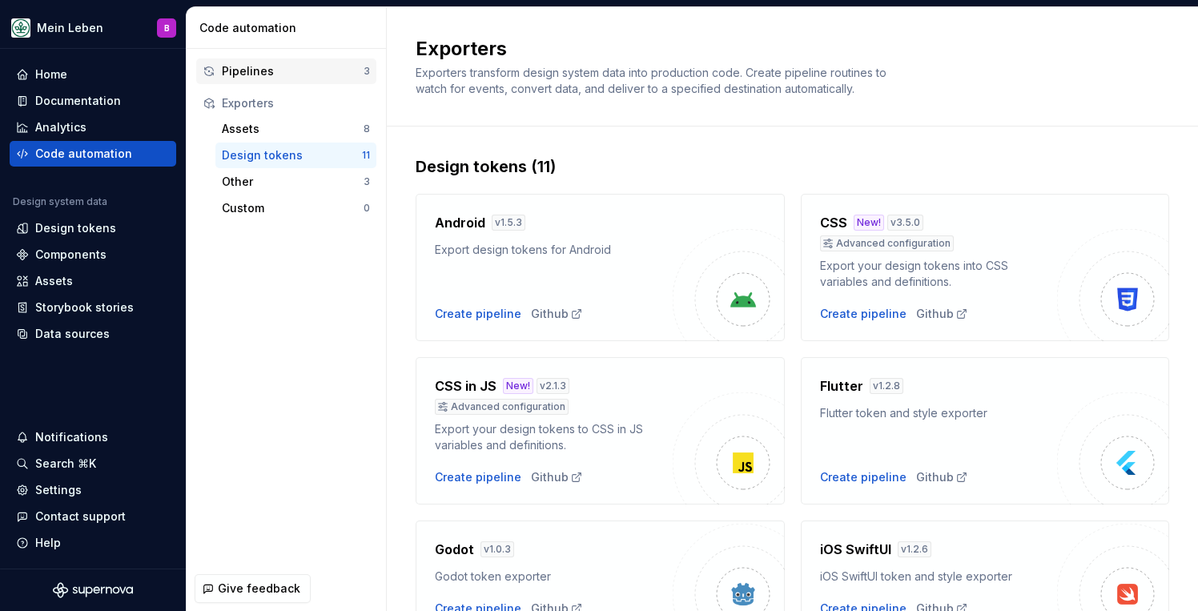
click at [248, 68] on div "Pipelines" at bounding box center [293, 71] width 142 height 16
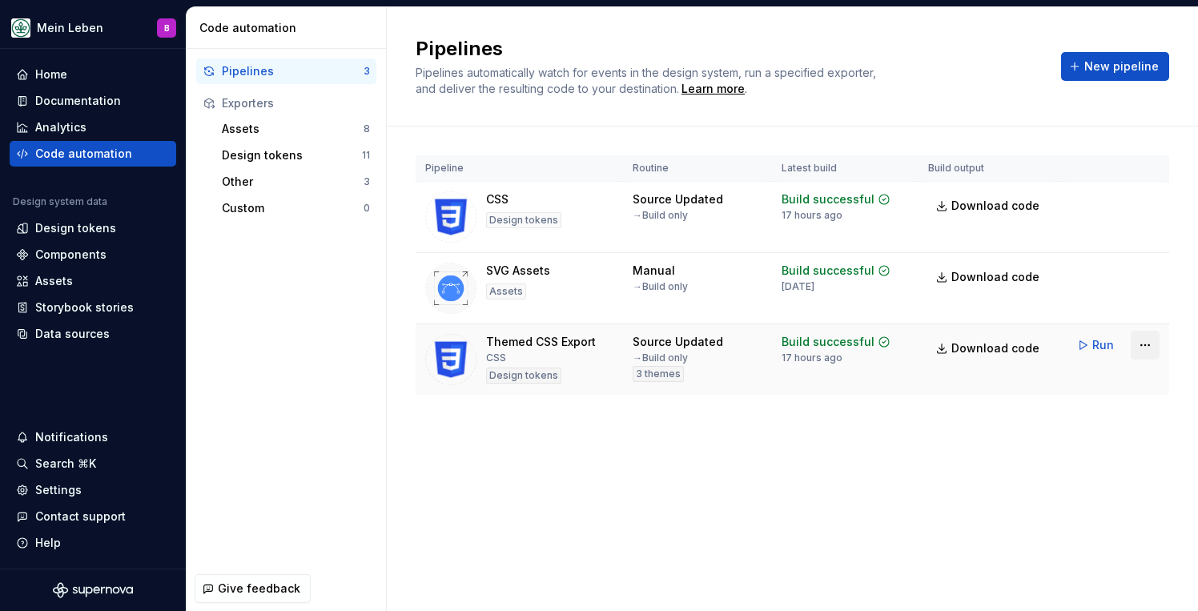
click at [1149, 349] on html "Mein Leben B Home Documentation Analytics Code automation Design system data De…" at bounding box center [599, 305] width 1198 height 611
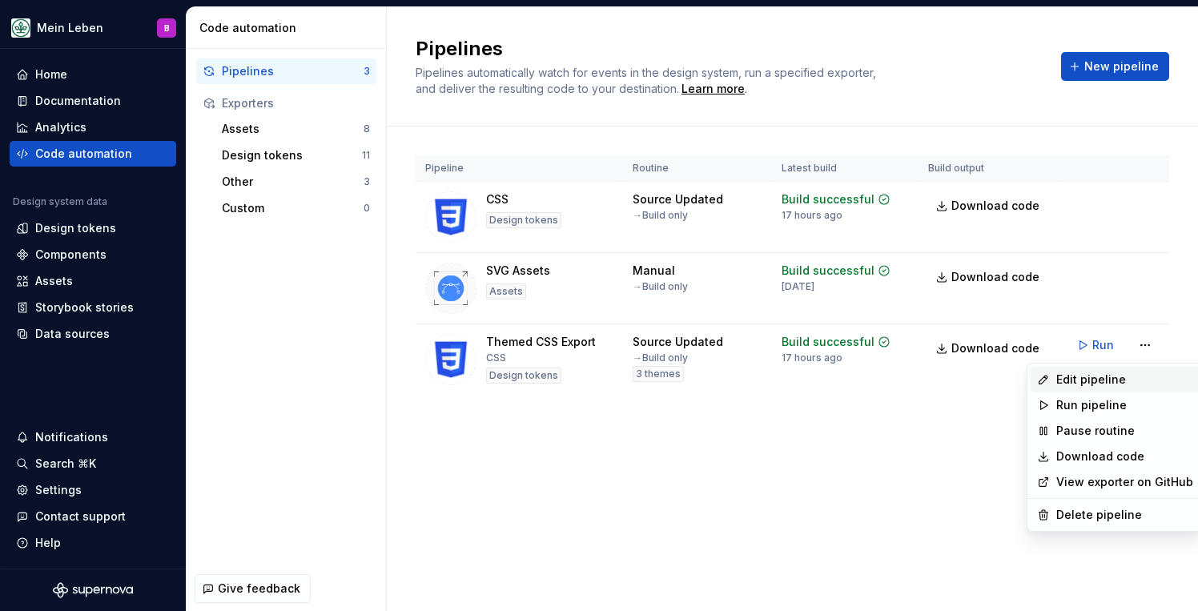
click at [1117, 377] on div "Edit pipeline" at bounding box center [1125, 380] width 137 height 16
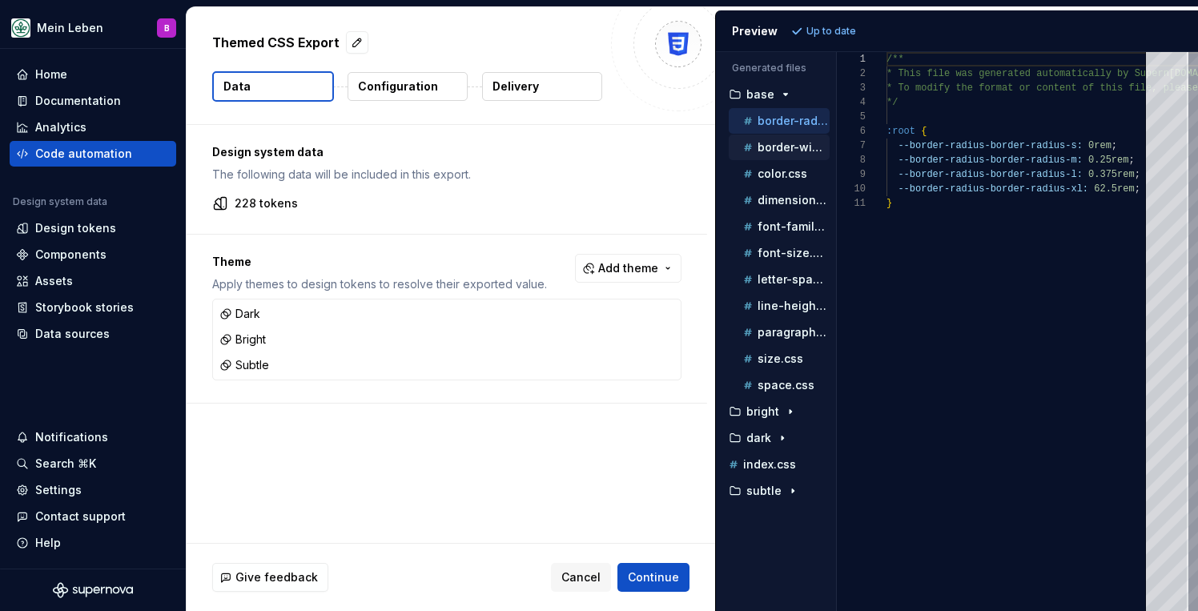
click at [779, 151] on p "border-width.css" at bounding box center [794, 147] width 72 height 13
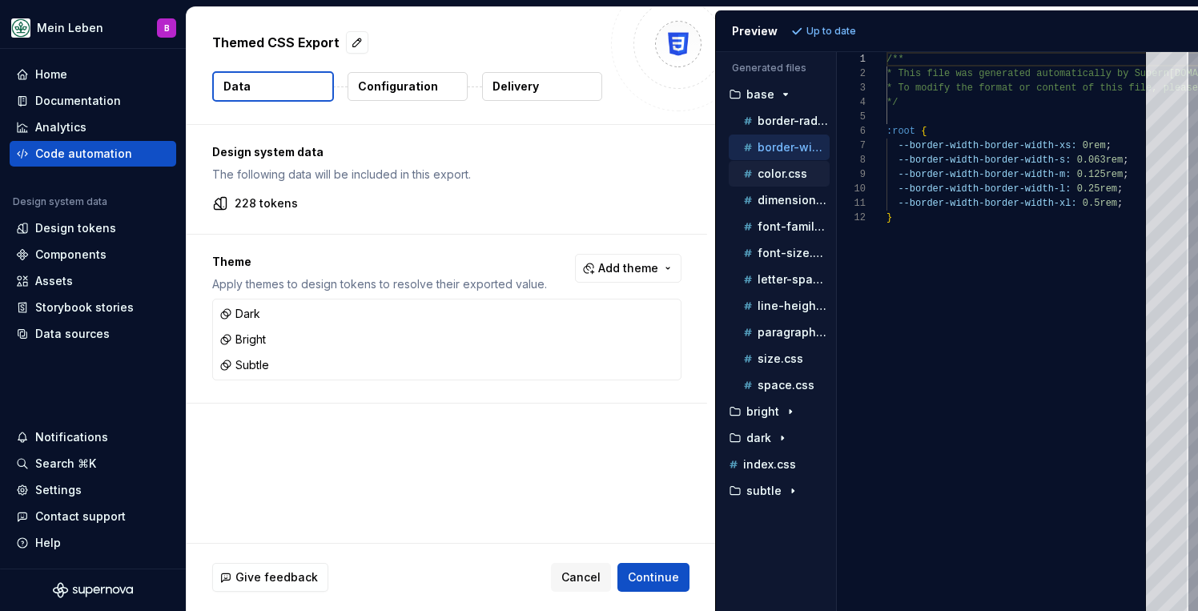
click at [771, 171] on p "color.css" at bounding box center [783, 173] width 50 height 13
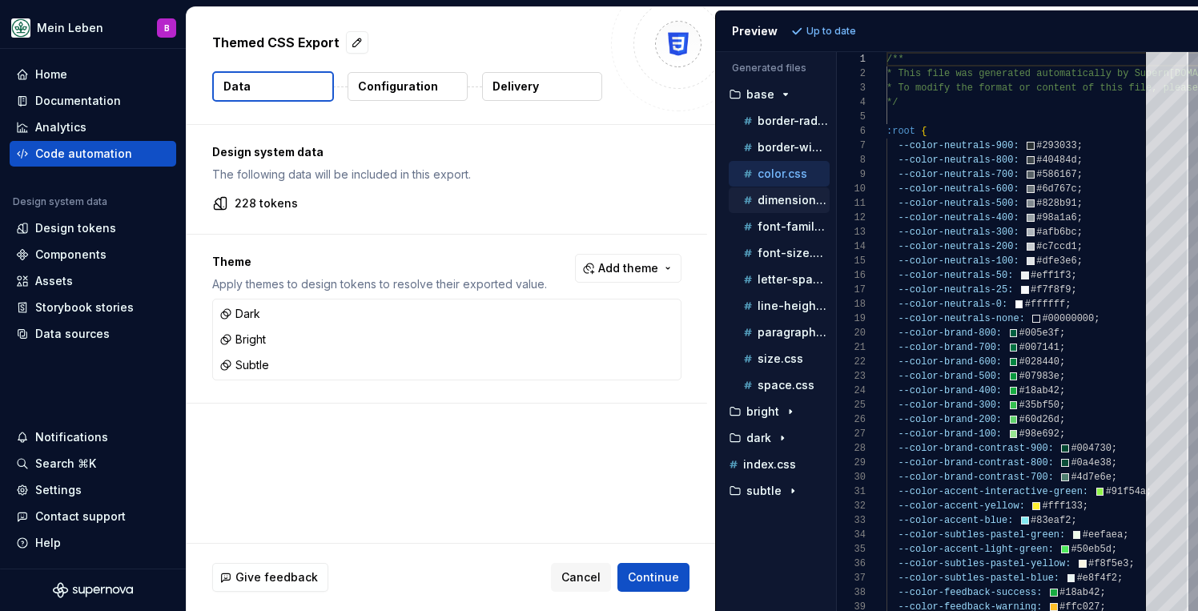
click at [761, 198] on p "dimension.css" at bounding box center [794, 200] width 72 height 13
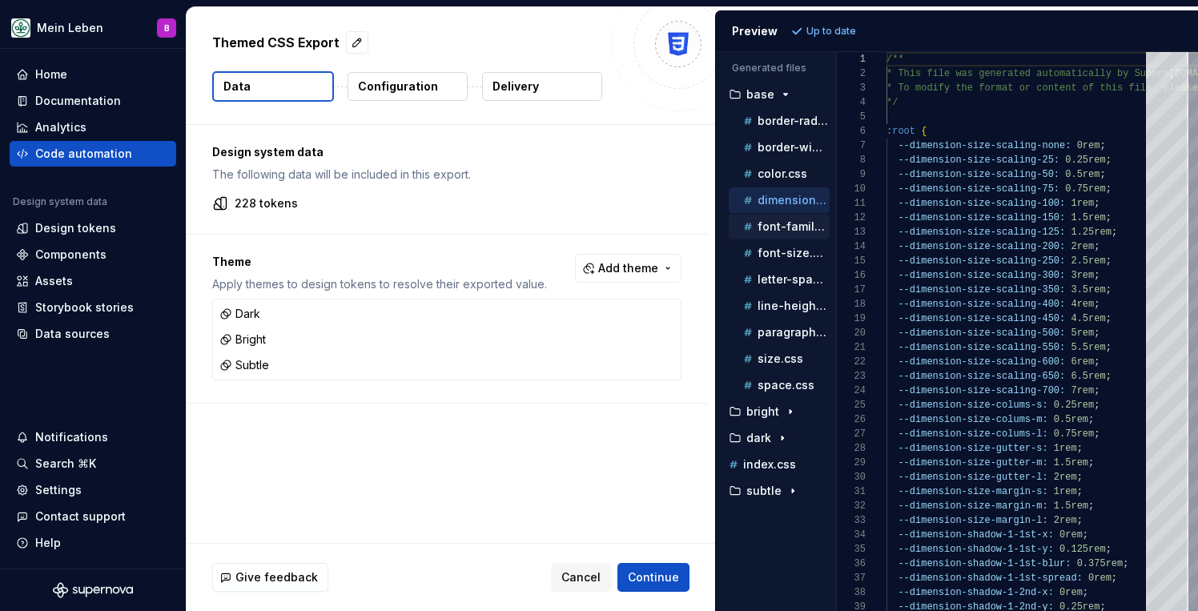
click at [766, 224] on p "font-family.css" at bounding box center [794, 226] width 72 height 13
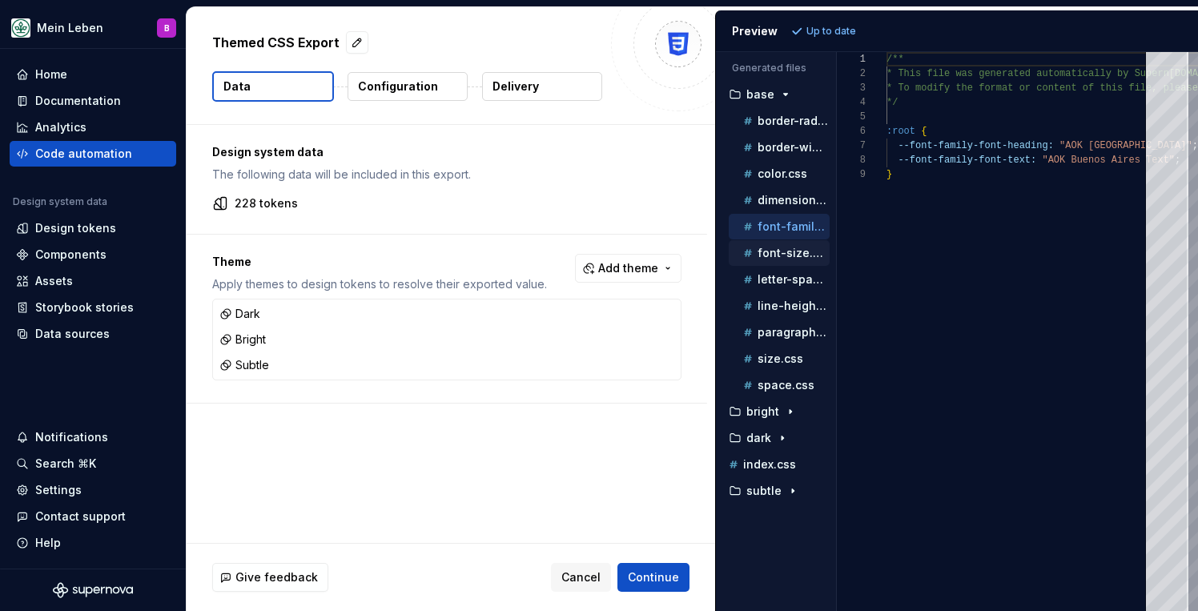
click at [780, 252] on p "font-size.css" at bounding box center [794, 253] width 72 height 13
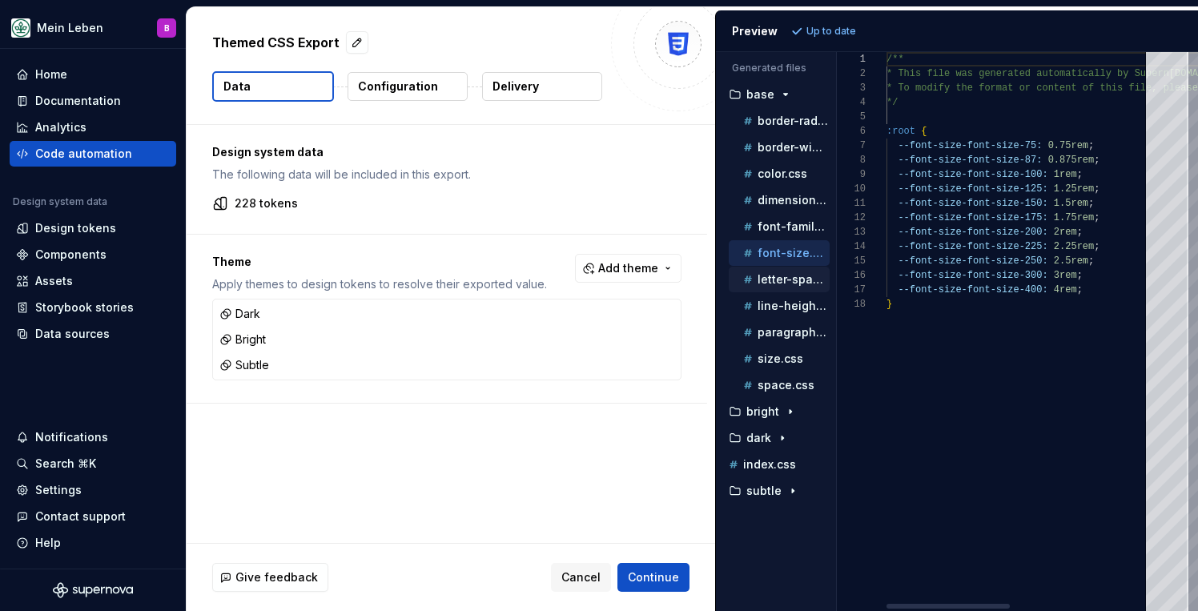
click at [776, 280] on p "letter-spacing.css" at bounding box center [794, 279] width 72 height 13
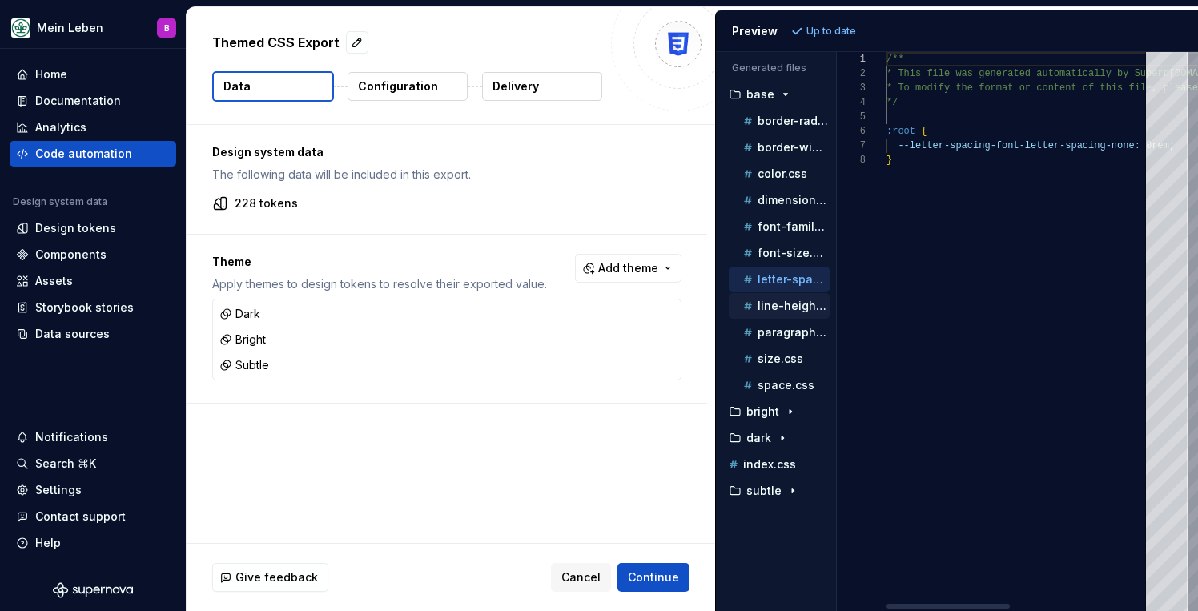
click at [787, 310] on p "line-height.css" at bounding box center [794, 306] width 72 height 13
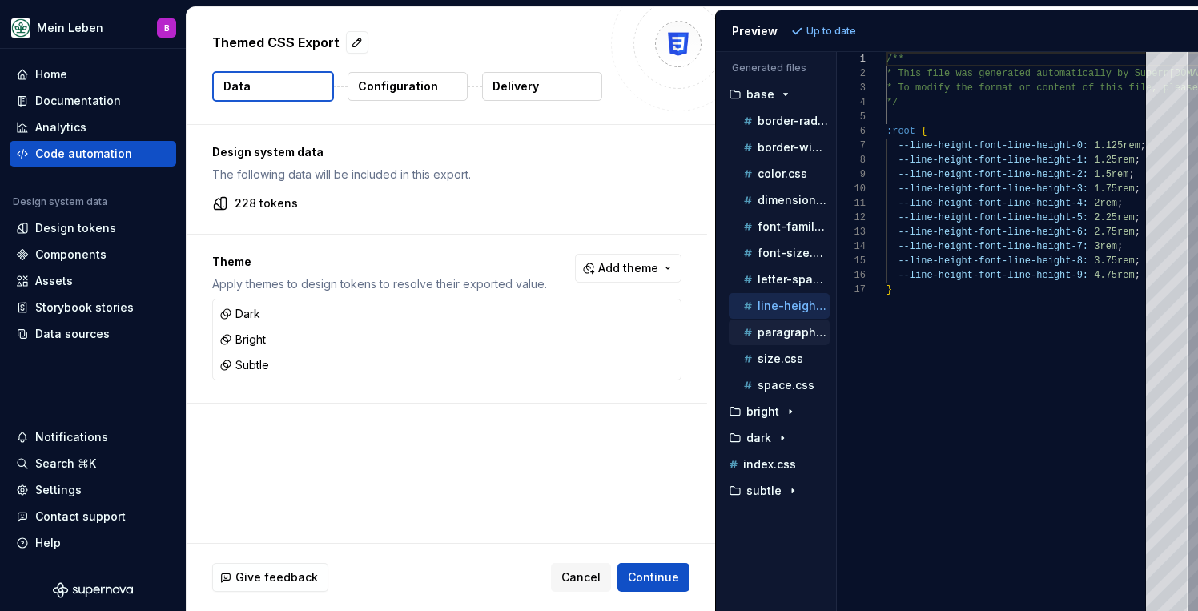
click at [783, 336] on p "paragraph-spacing.css" at bounding box center [794, 332] width 72 height 13
type textarea "**********"
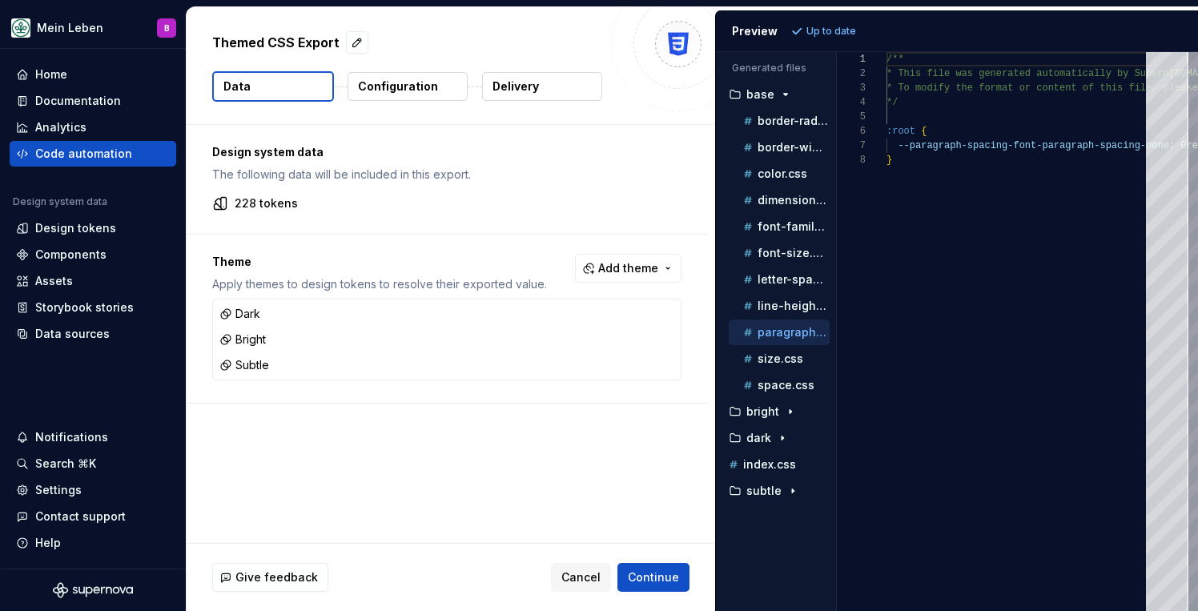
scroll to position [101, 0]
click at [58, 99] on div "Documentation" at bounding box center [78, 101] width 86 height 16
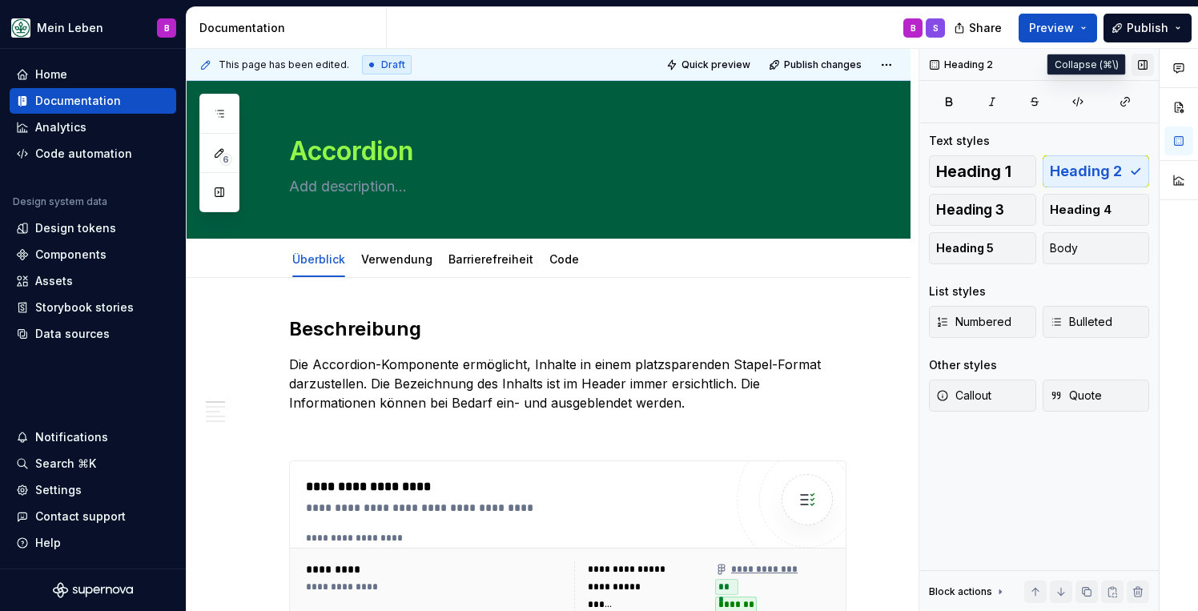
click at [1150, 62] on button "button" at bounding box center [1143, 65] width 22 height 22
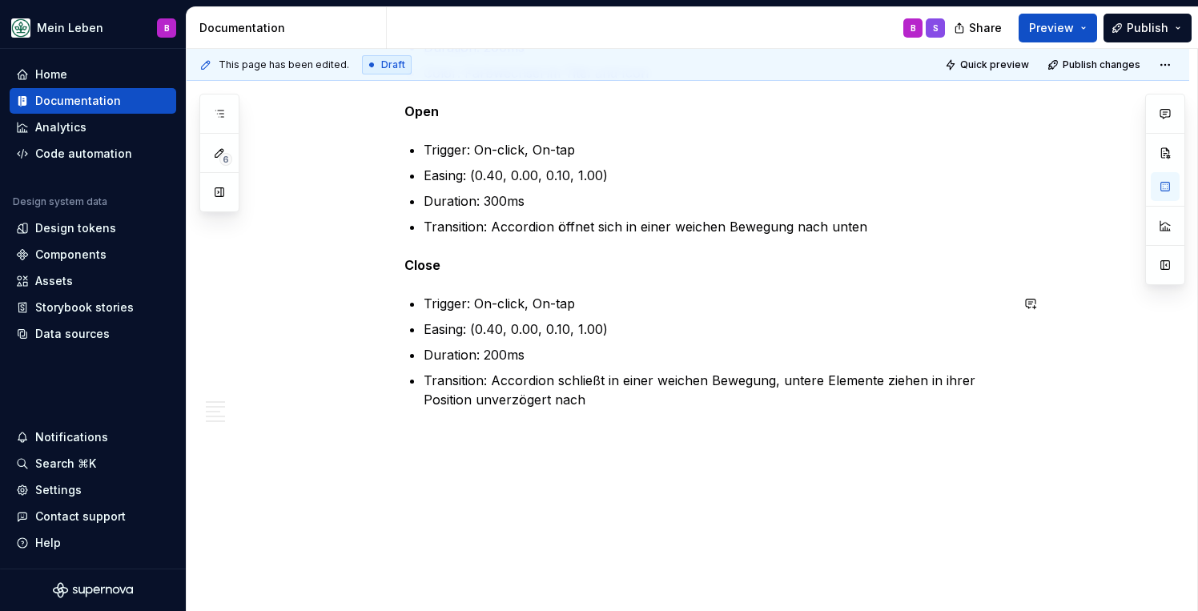
scroll to position [2229, 0]
click at [1172, 61] on html "Mein Leben B Home Documentation Analytics Code automation Design system data De…" at bounding box center [599, 305] width 1198 height 611
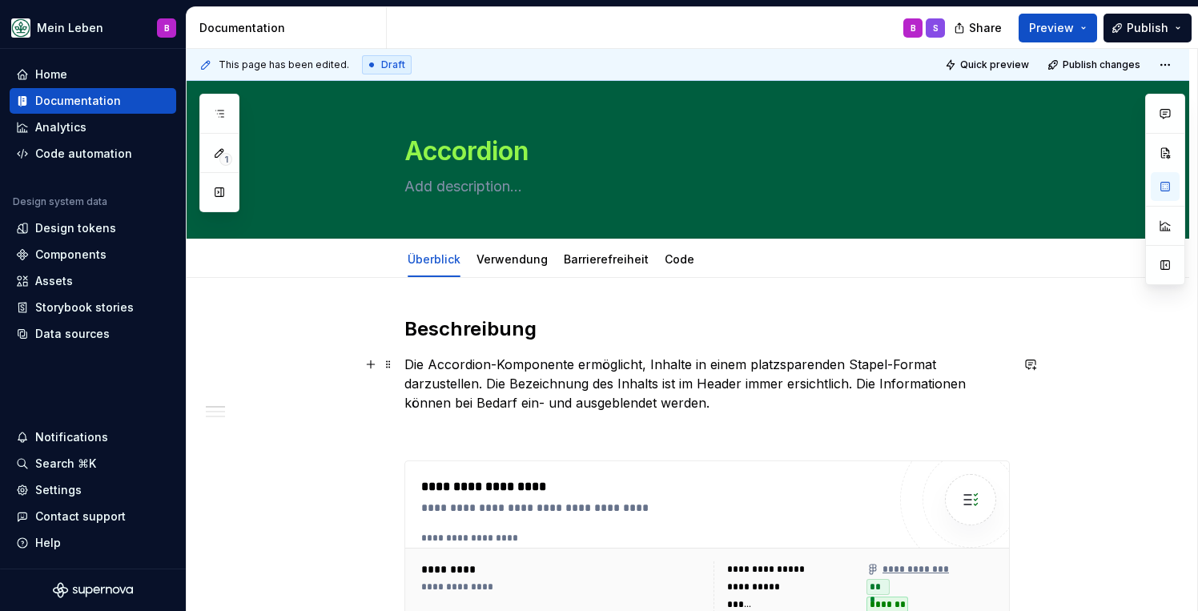
scroll to position [0, 0]
click at [506, 259] on link "Verwendung" at bounding box center [512, 259] width 71 height 14
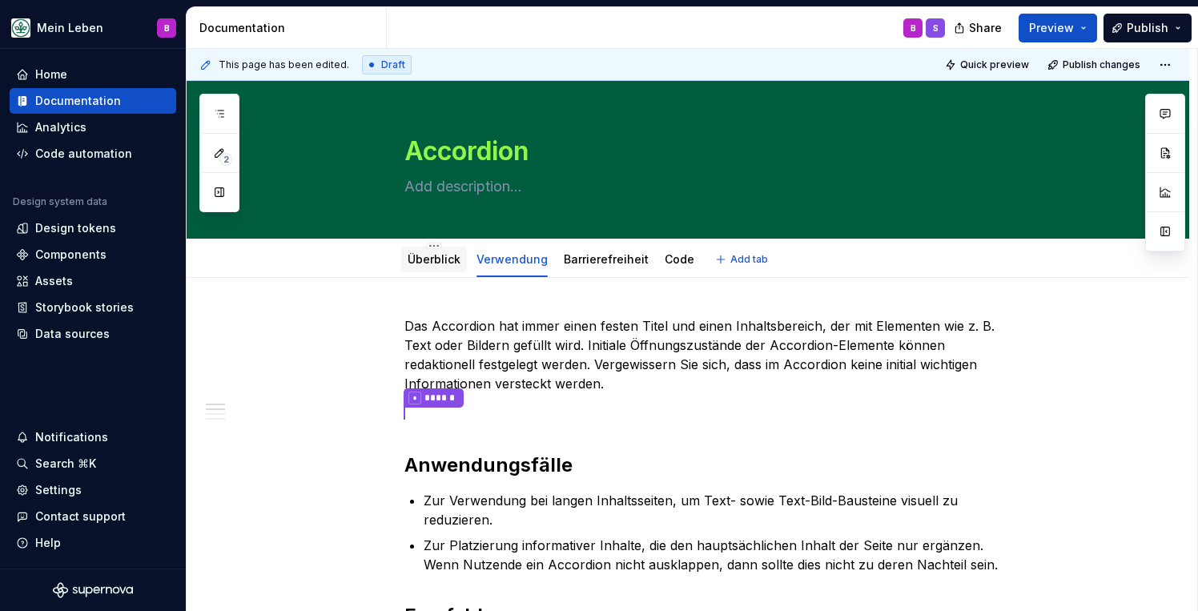
click at [442, 259] on link "Überblick" at bounding box center [434, 259] width 53 height 14
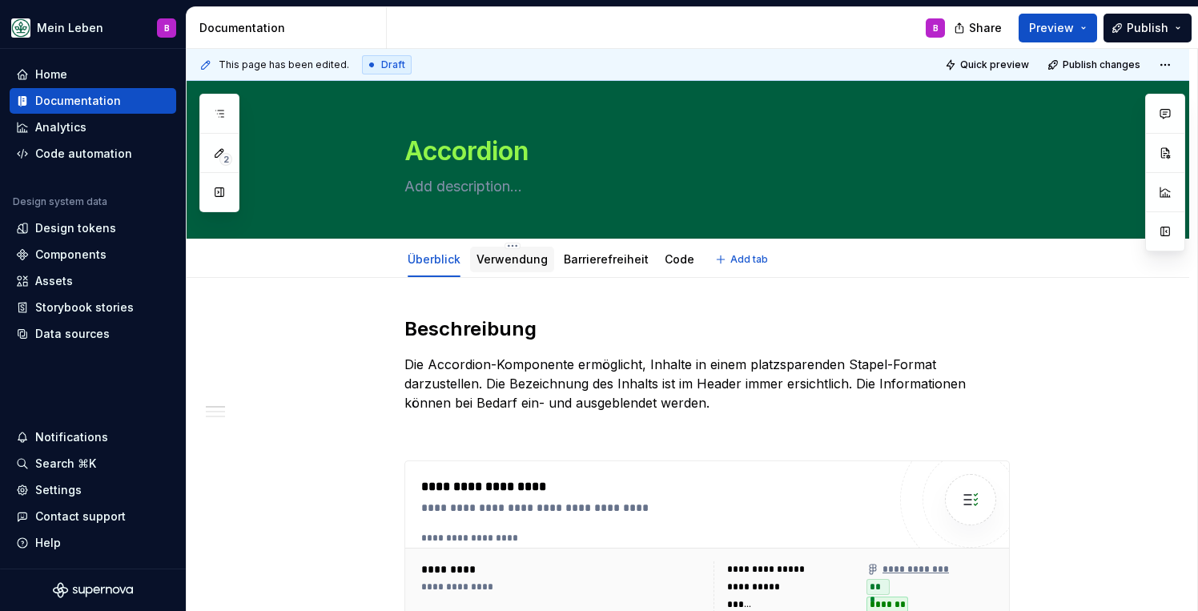
click at [510, 258] on link "Verwendung" at bounding box center [512, 259] width 71 height 14
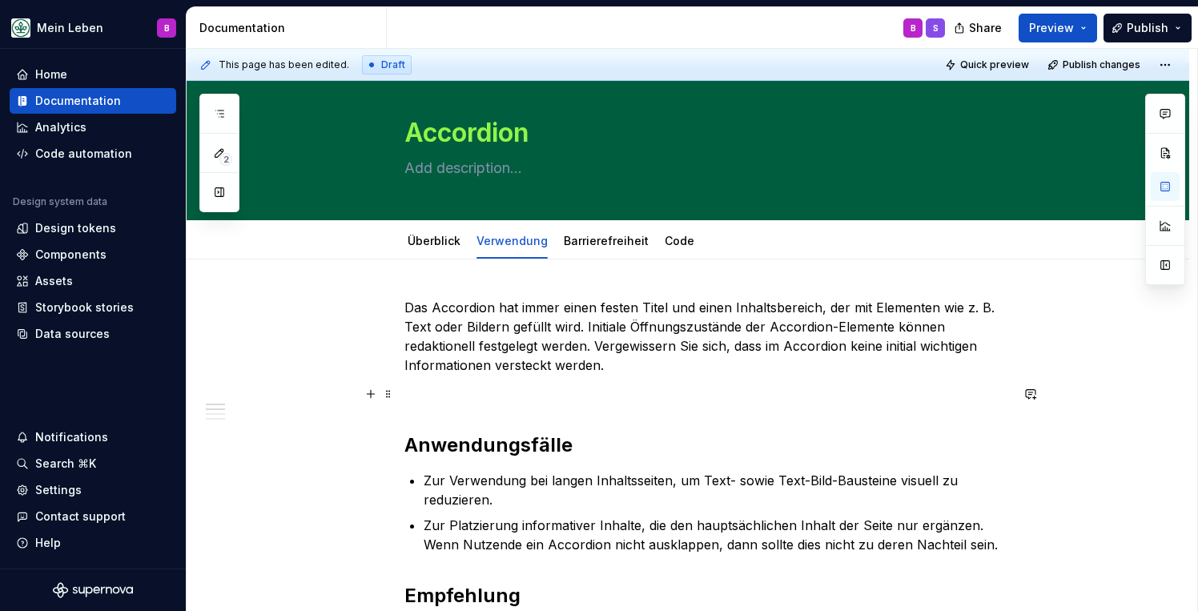
scroll to position [16, 0]
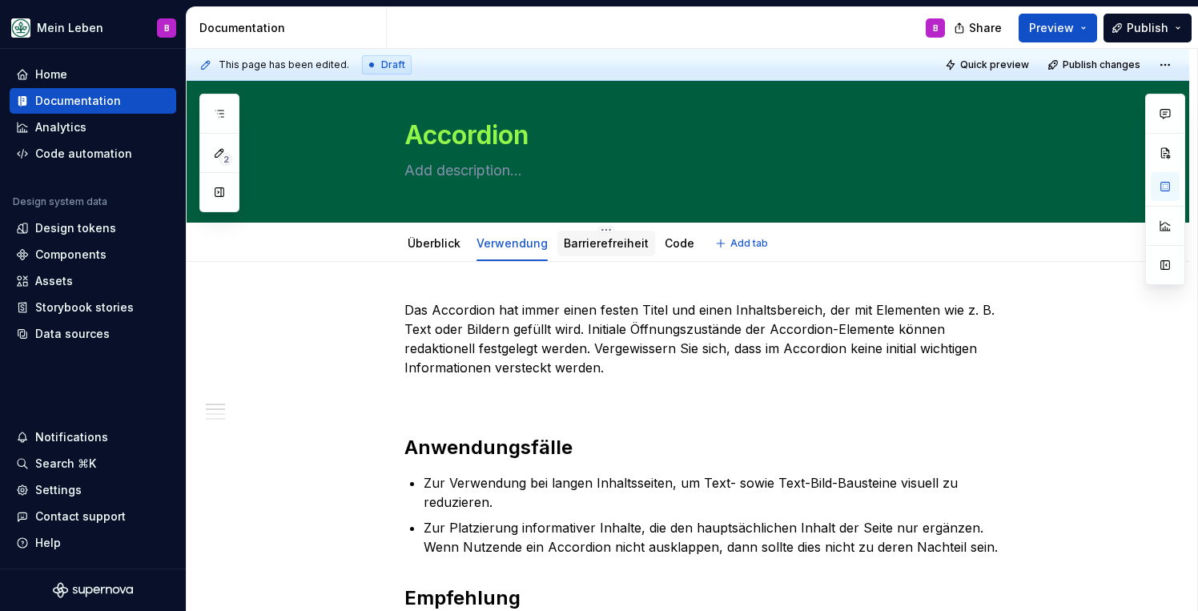
click at [607, 243] on link "Barrierefreiheit" at bounding box center [606, 243] width 85 height 14
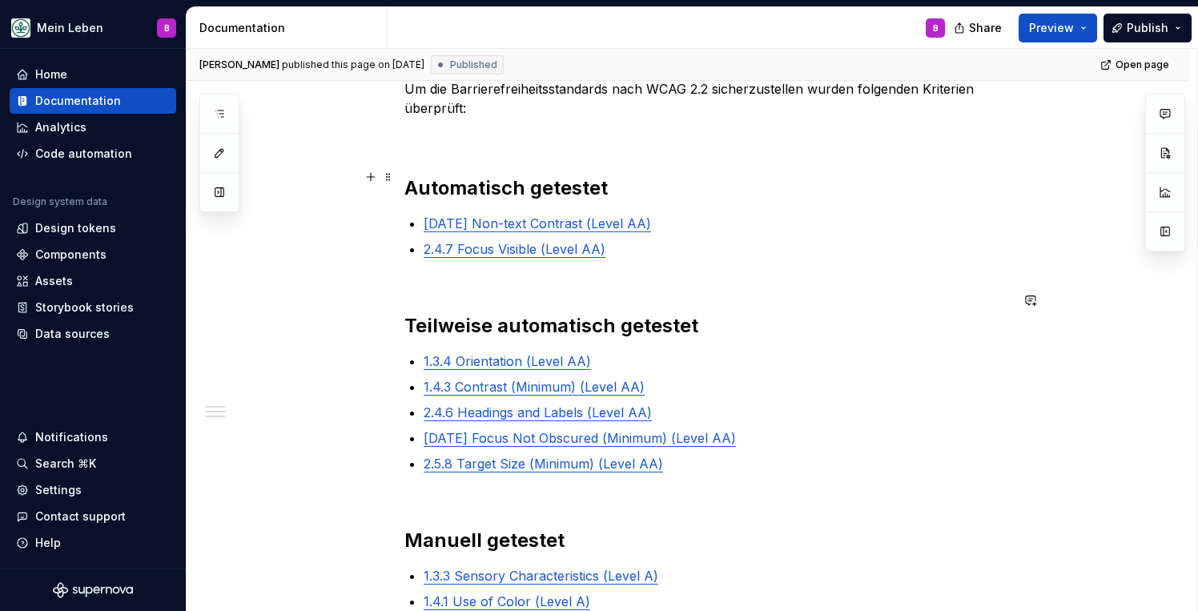
type textarea "*"
type textarea "Die Accordion-Komponente ermöglicht, Inhalte in einem platzsparenden Stapel-For…"
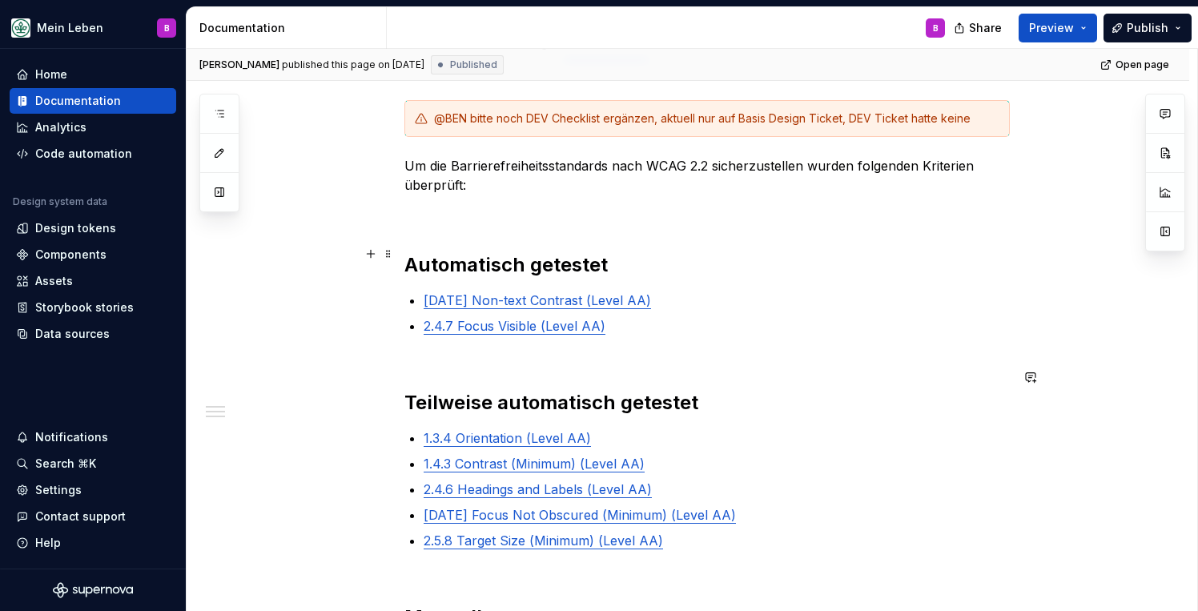
type textarea "*"
type textarea "Die Accordion-Komponente ermöglicht, Inhalte in einem platzsparenden Stapel-For…"
type textarea "*"
type textarea "Die Accordion-Komponente ermöglicht, Inhalte in einem platzsparenden Stapel-For…"
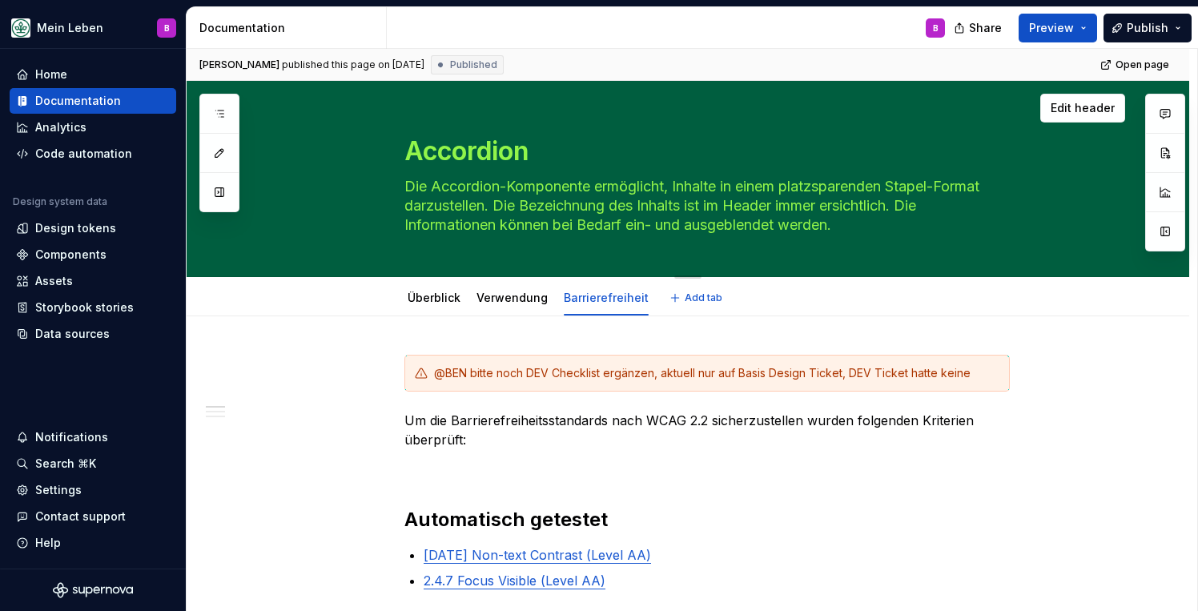
click at [699, 200] on textarea "Die Accordion-Komponente ermöglicht, Inhalte in einem platzsparenden Stapel-For…" at bounding box center [704, 206] width 606 height 64
click at [797, 207] on textarea "Die Accordion-Komponente ermöglicht, Inhalte in einem platzsparenden Stapel-For…" at bounding box center [704, 206] width 606 height 64
click at [1089, 105] on span "Edit header" at bounding box center [1083, 108] width 64 height 16
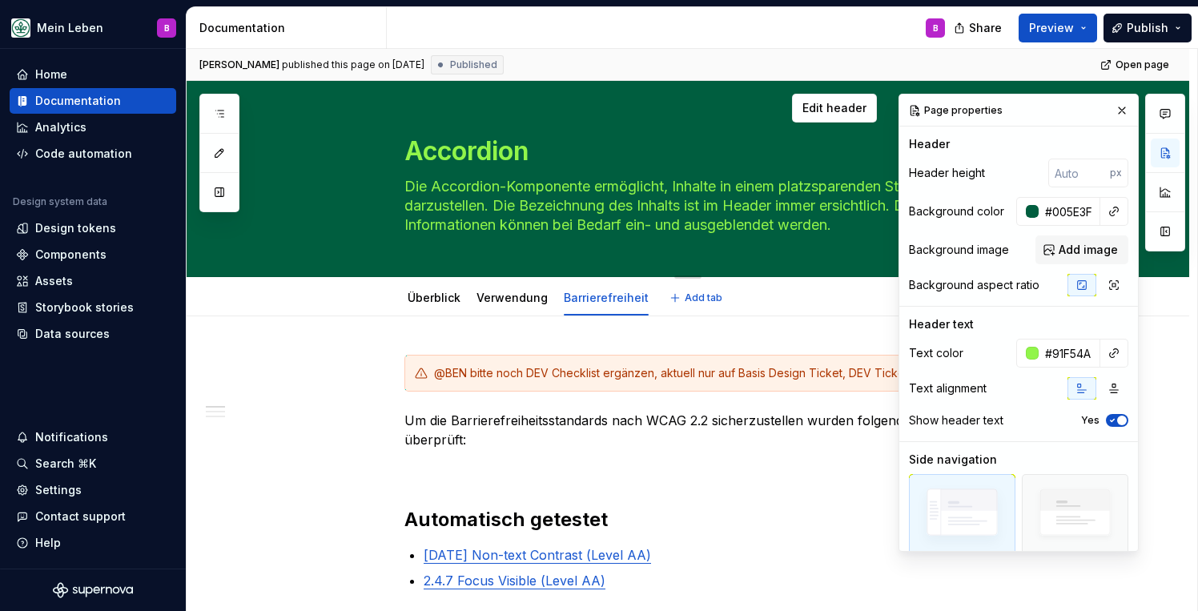
click at [752, 201] on textarea "Die Accordion-Komponente ermöglicht, Inhalte in einem platzsparenden Stapel-For…" at bounding box center [704, 206] width 606 height 64
drag, startPoint x: 850, startPoint y: 226, endPoint x: 405, endPoint y: 190, distance: 446.1
click at [405, 190] on textarea "Die Accordion-Komponente ermöglicht, Inhalte in einem platzsparenden Stapel-For…" at bounding box center [704, 206] width 606 height 64
type textarea "*"
click at [1038, 357] on div at bounding box center [1032, 353] width 13 height 13
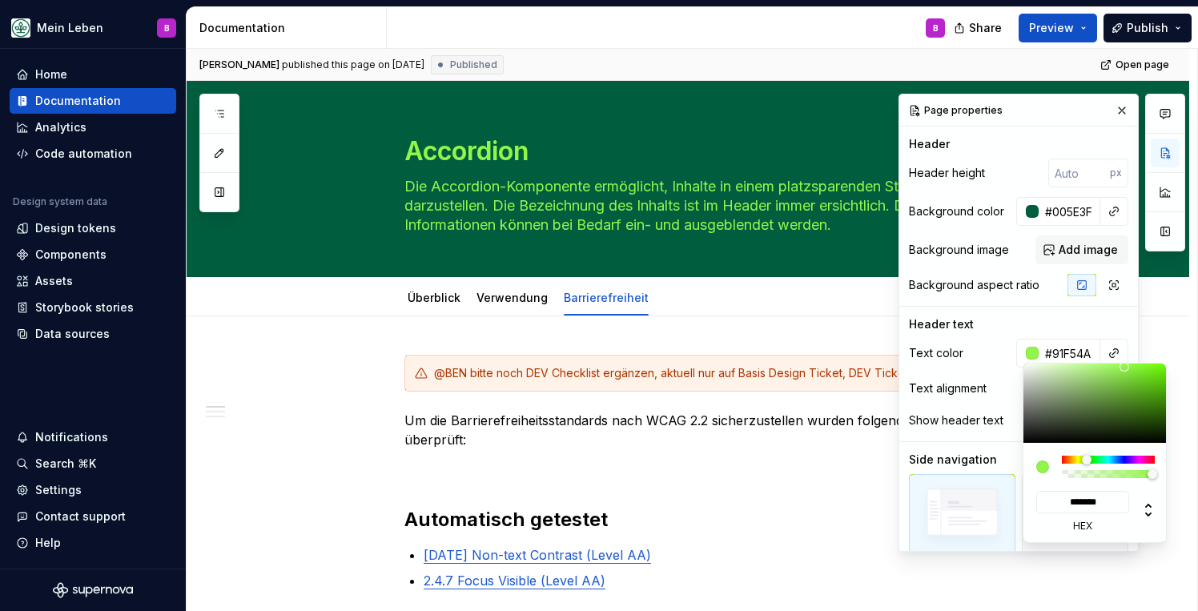
type input "#606A5A"
type input "*******"
type textarea "*"
type input "#90958D"
type input "*******"
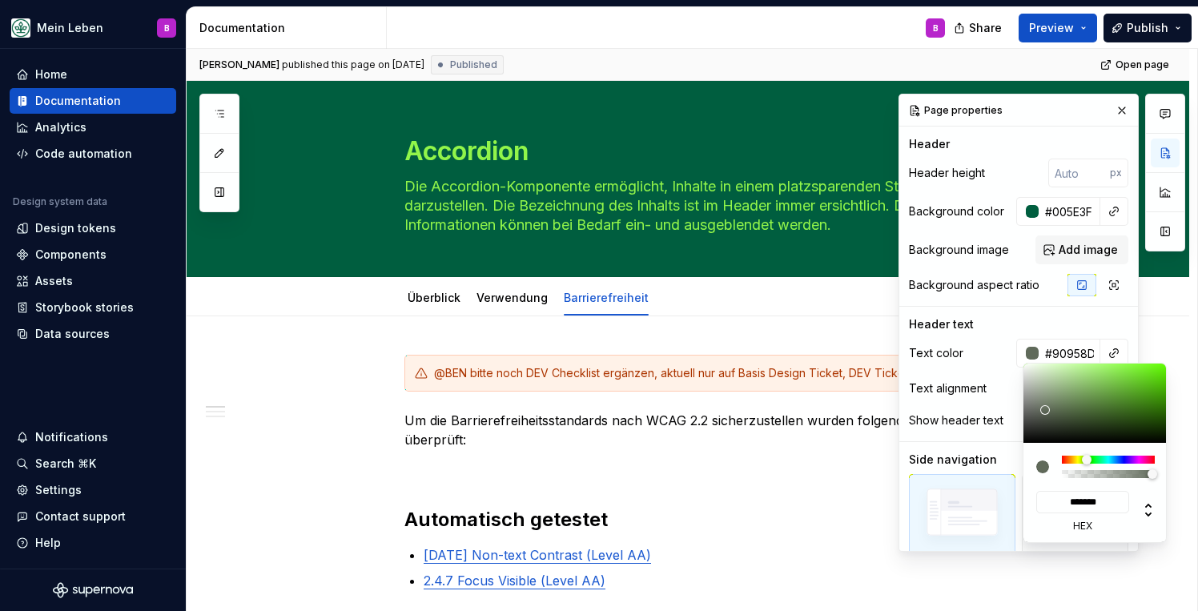
type input "#FFFFFF"
type input "*******"
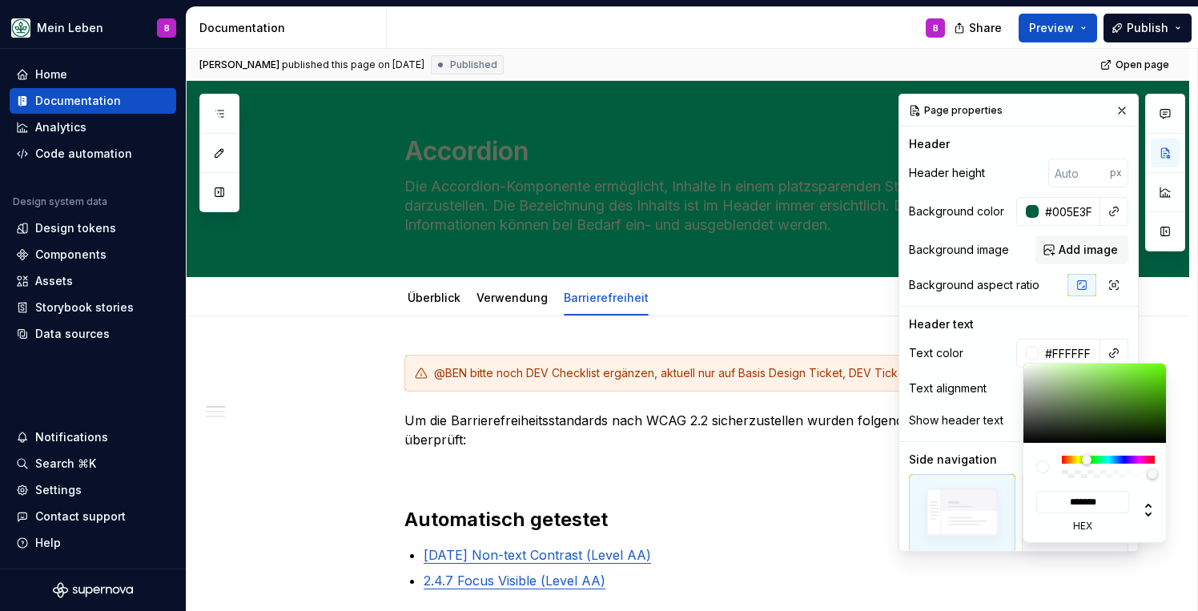
drag, startPoint x: 1045, startPoint y: 410, endPoint x: 967, endPoint y: 319, distance: 120.4
click at [967, 319] on body "Mein Leben B Home Documentation Analytics Code automation Design system data De…" at bounding box center [599, 305] width 1198 height 611
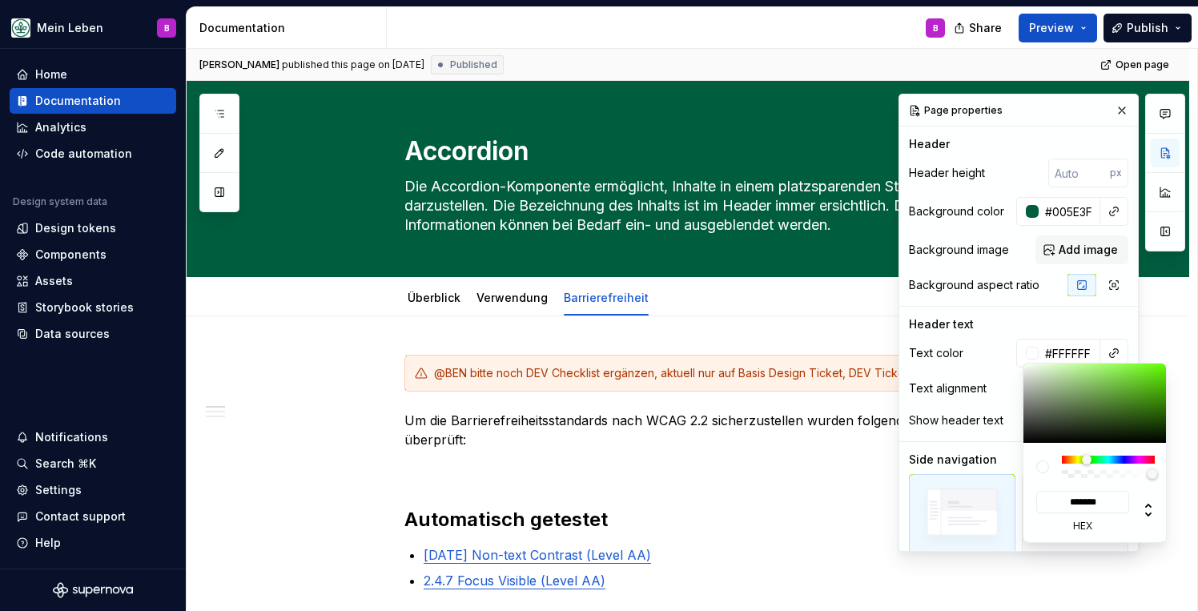
click at [997, 330] on div "Comments Open comments No comments yet Select ‘Comment’ from the block context …" at bounding box center [1042, 323] width 287 height 458
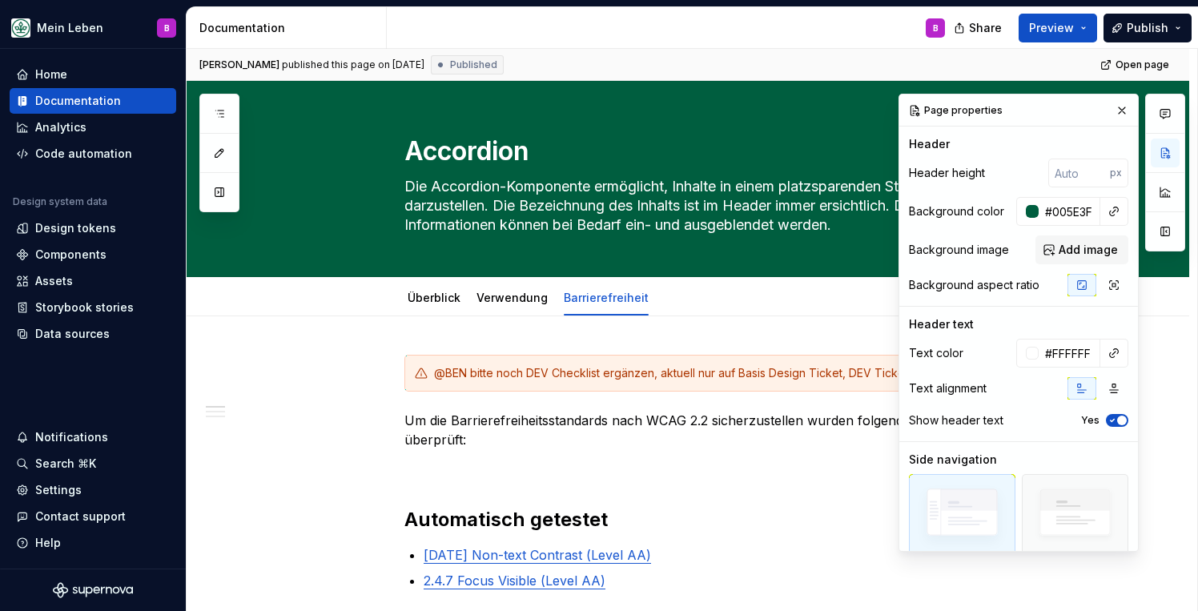
click at [1042, 322] on div "Comments Open comments No comments yet Select ‘Comment’ from the block context …" at bounding box center [1042, 323] width 287 height 458
click at [796, 218] on textarea "Die Accordion-Komponente ermöglicht, Inhalte in einem platzsparenden Stapel-For…" at bounding box center [704, 206] width 606 height 64
click at [1164, 227] on button "button" at bounding box center [1165, 231] width 29 height 29
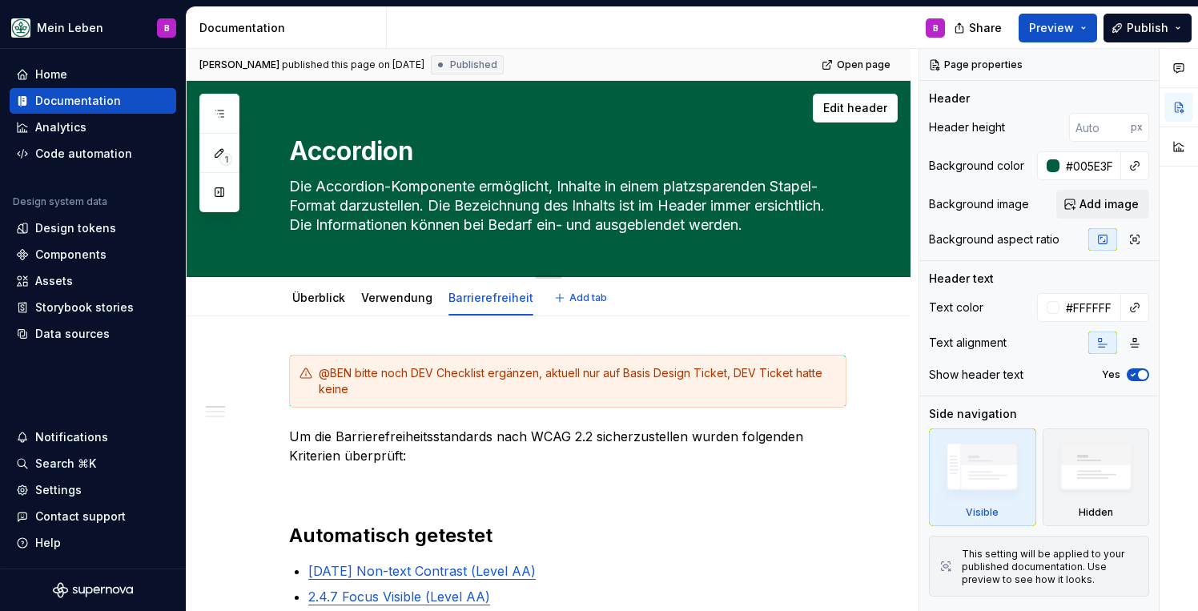
click at [703, 207] on textarea "Die Accordion-Komponente ermöglicht, Inhalte in einem platzsparenden Stapel-For…" at bounding box center [565, 206] width 558 height 64
drag, startPoint x: 756, startPoint y: 224, endPoint x: 292, endPoint y: 187, distance: 466.1
click at [292, 187] on textarea "Die Accordion-Komponente ermöglicht, Inhalte in einem platzsparenden Stapel-For…" at bounding box center [565, 206] width 558 height 64
click at [1179, 144] on button "button" at bounding box center [1179, 146] width 29 height 29
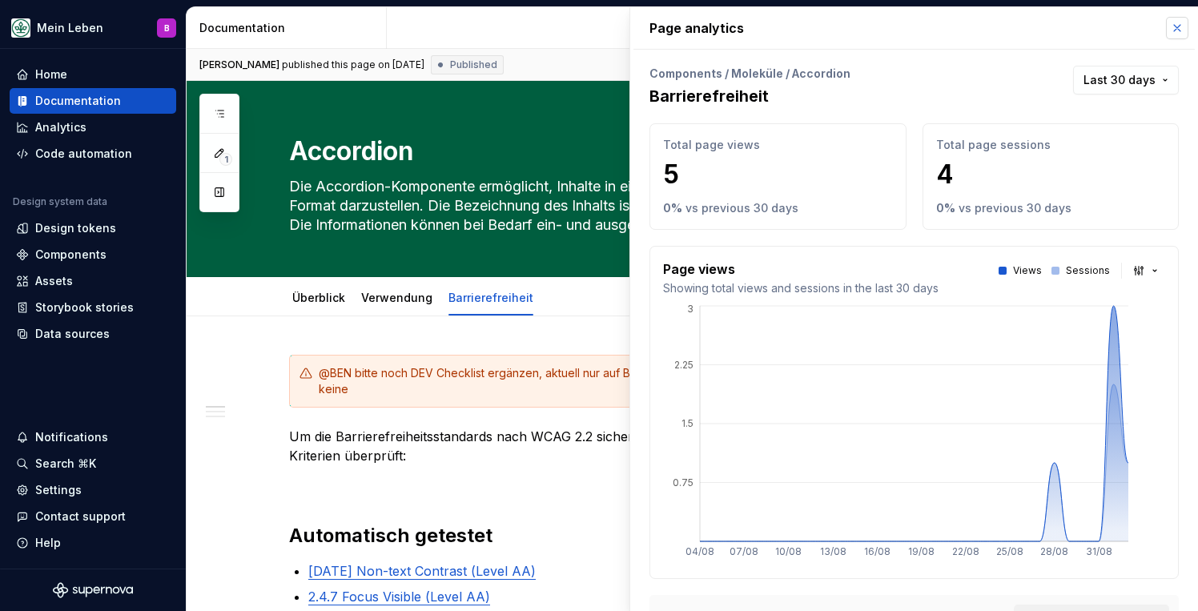
click at [1174, 35] on button "button" at bounding box center [1177, 28] width 22 height 22
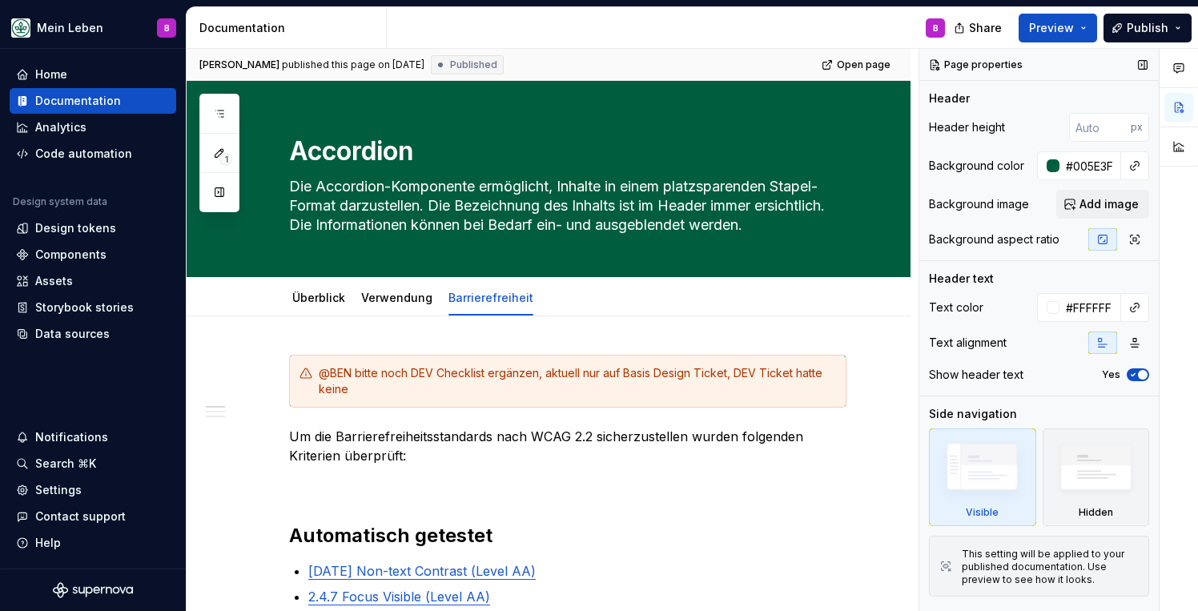
click at [1136, 373] on icon "button" at bounding box center [1133, 375] width 13 height 10
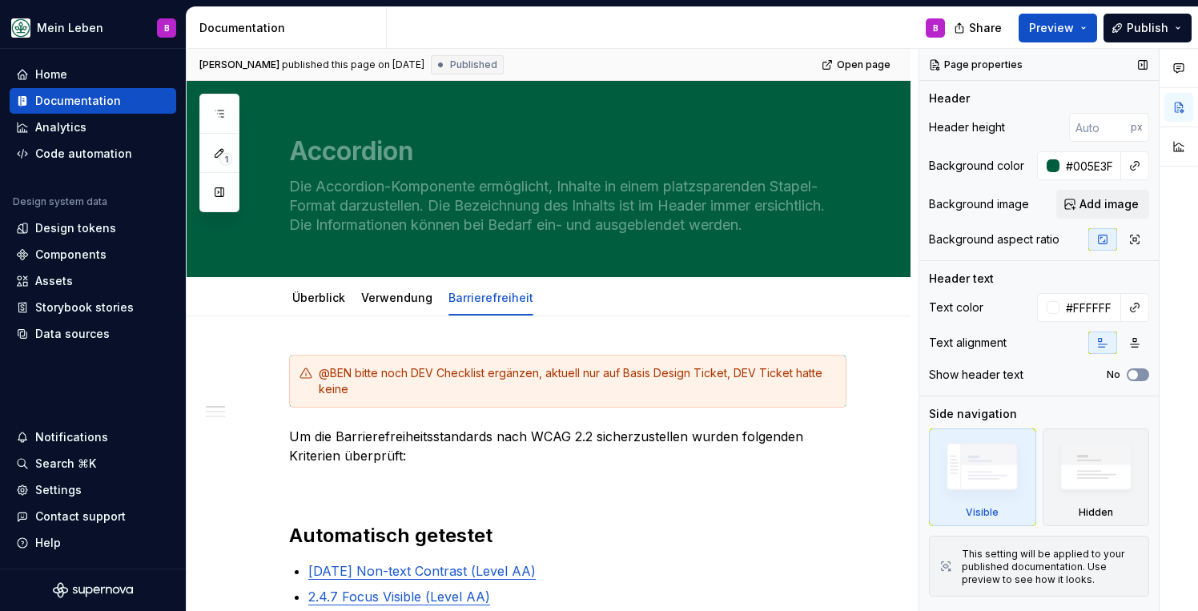
click at [1136, 373] on span "button" at bounding box center [1134, 375] width 10 height 10
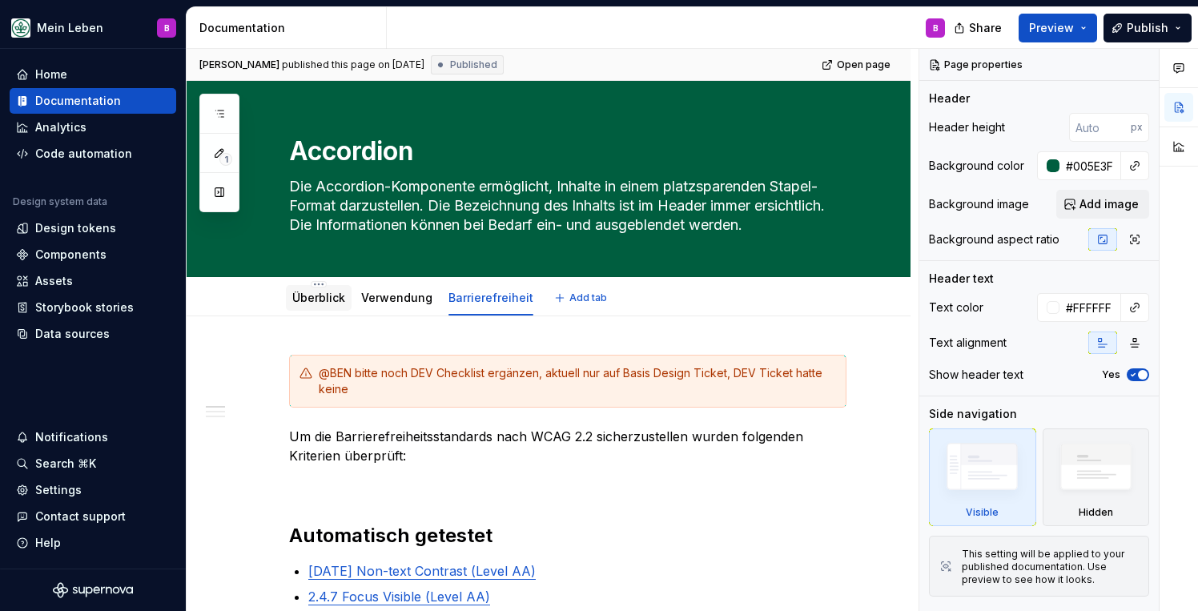
click at [323, 296] on link "Überblick" at bounding box center [318, 298] width 53 height 14
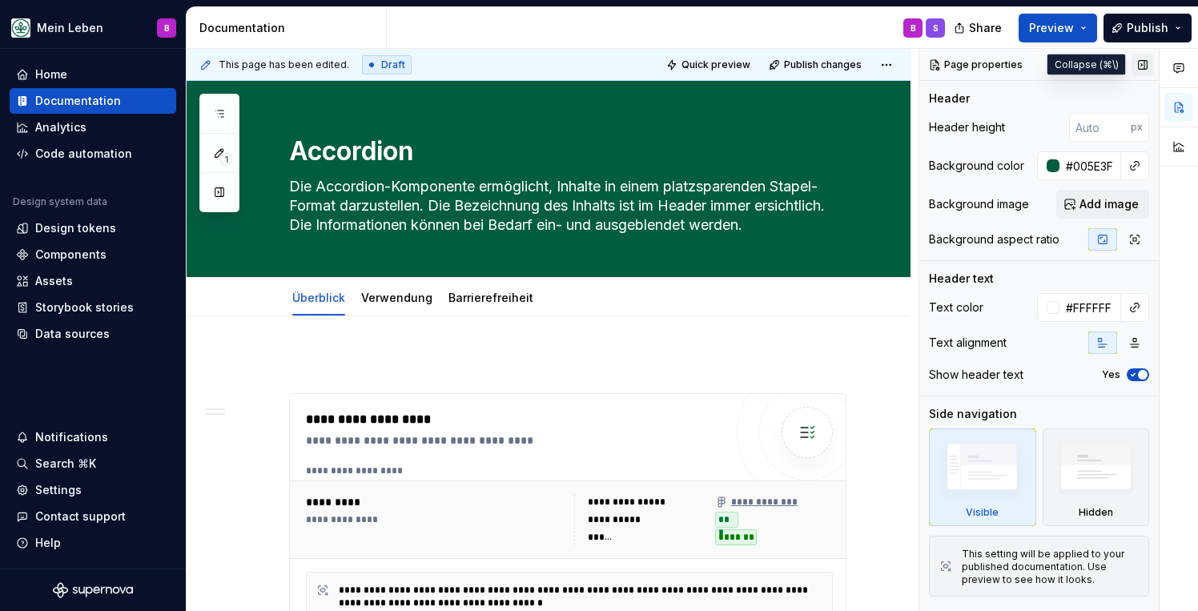
click at [1142, 64] on button "button" at bounding box center [1143, 65] width 22 height 22
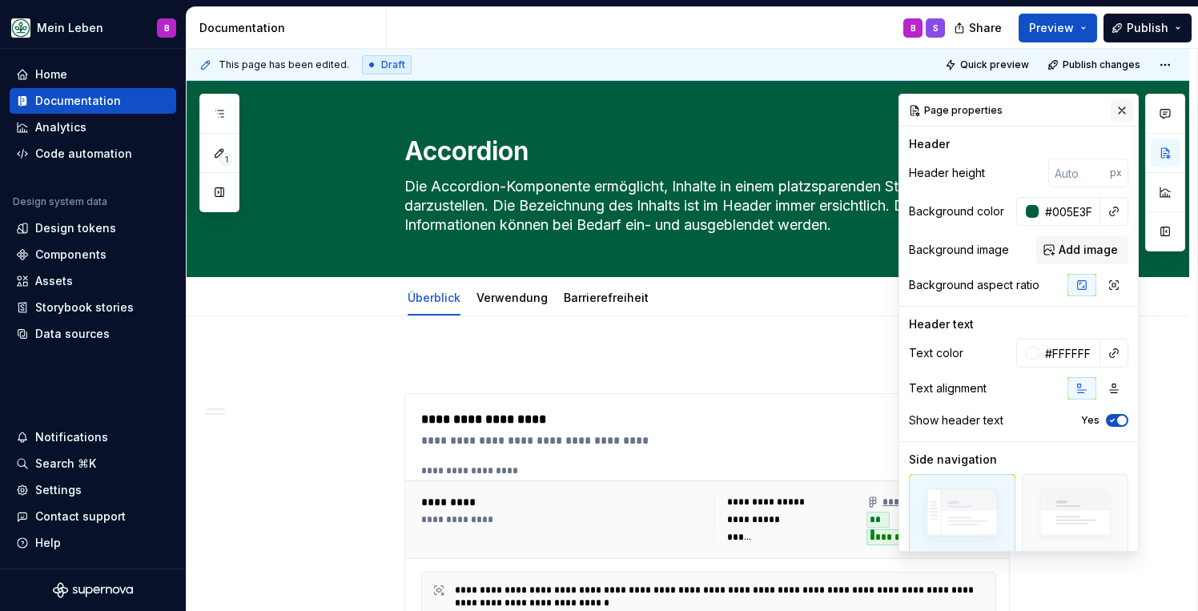
click at [1122, 117] on button "button" at bounding box center [1122, 110] width 22 height 22
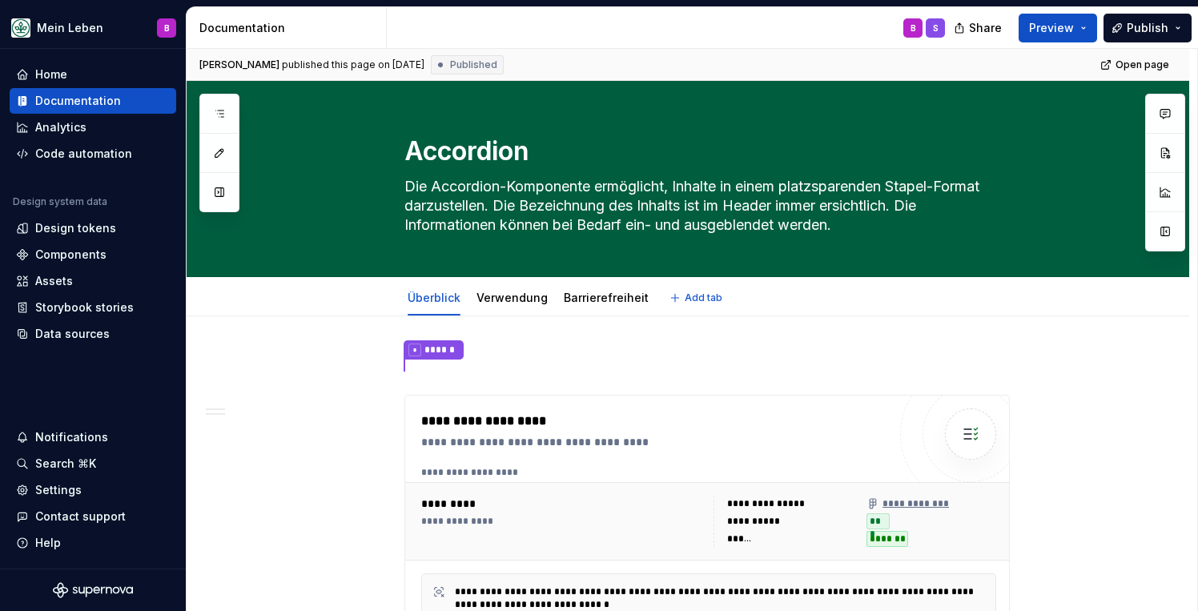
type textarea "*"
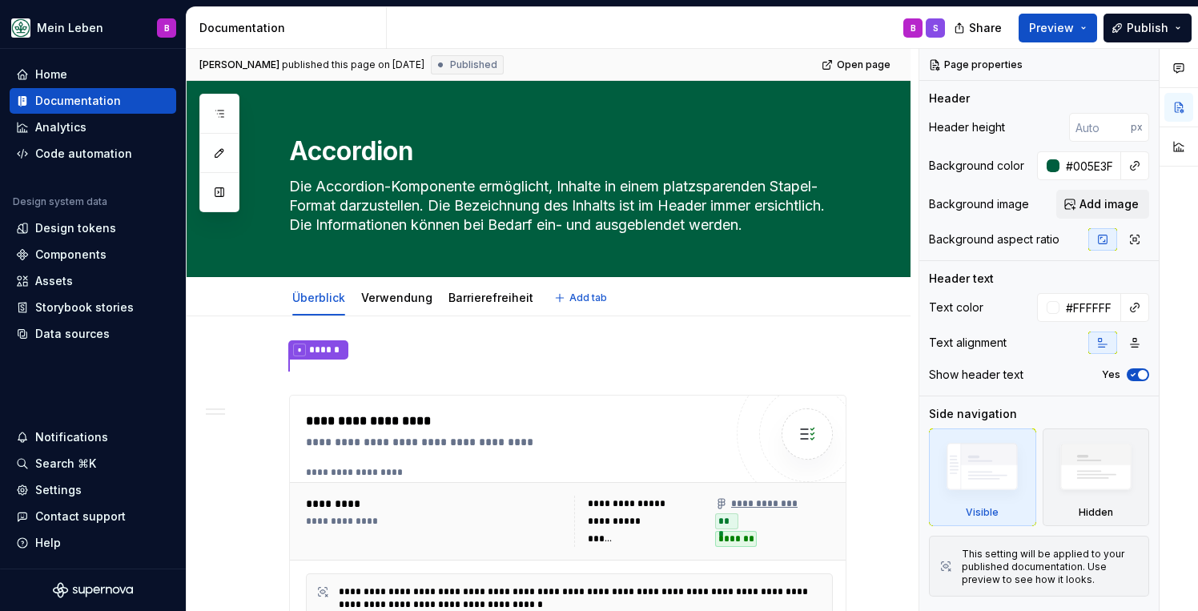
type textarea "*"
